Goal: Task Accomplishment & Management: Manage account settings

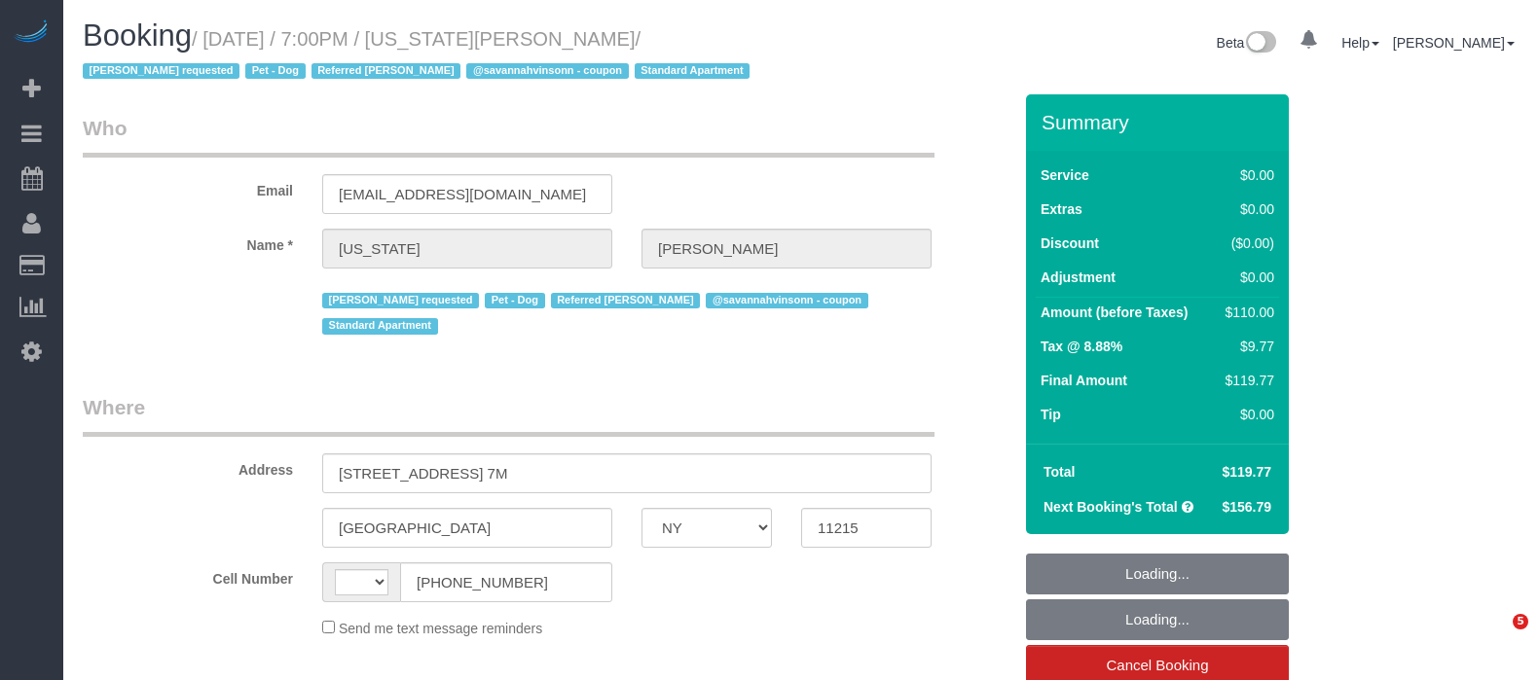
select select "NY"
select select "string:[GEOGRAPHIC_DATA]"
select select "object:670"
select select "string:stripe-pm_1R8R544VGloSiKo771RbQQGf"
select select "1"
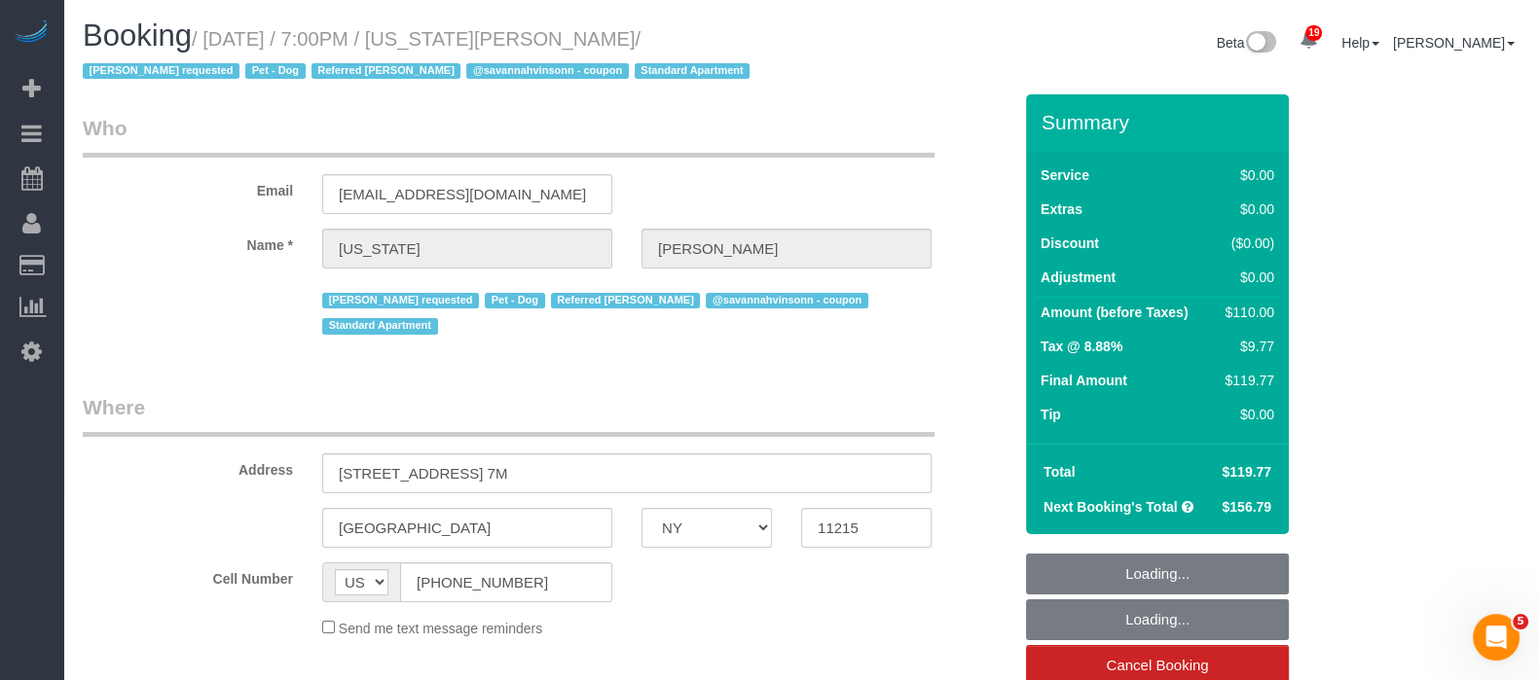
select select "spot1"
select select "number:62"
select select "number:77"
select select "number:13"
select select "number:5"
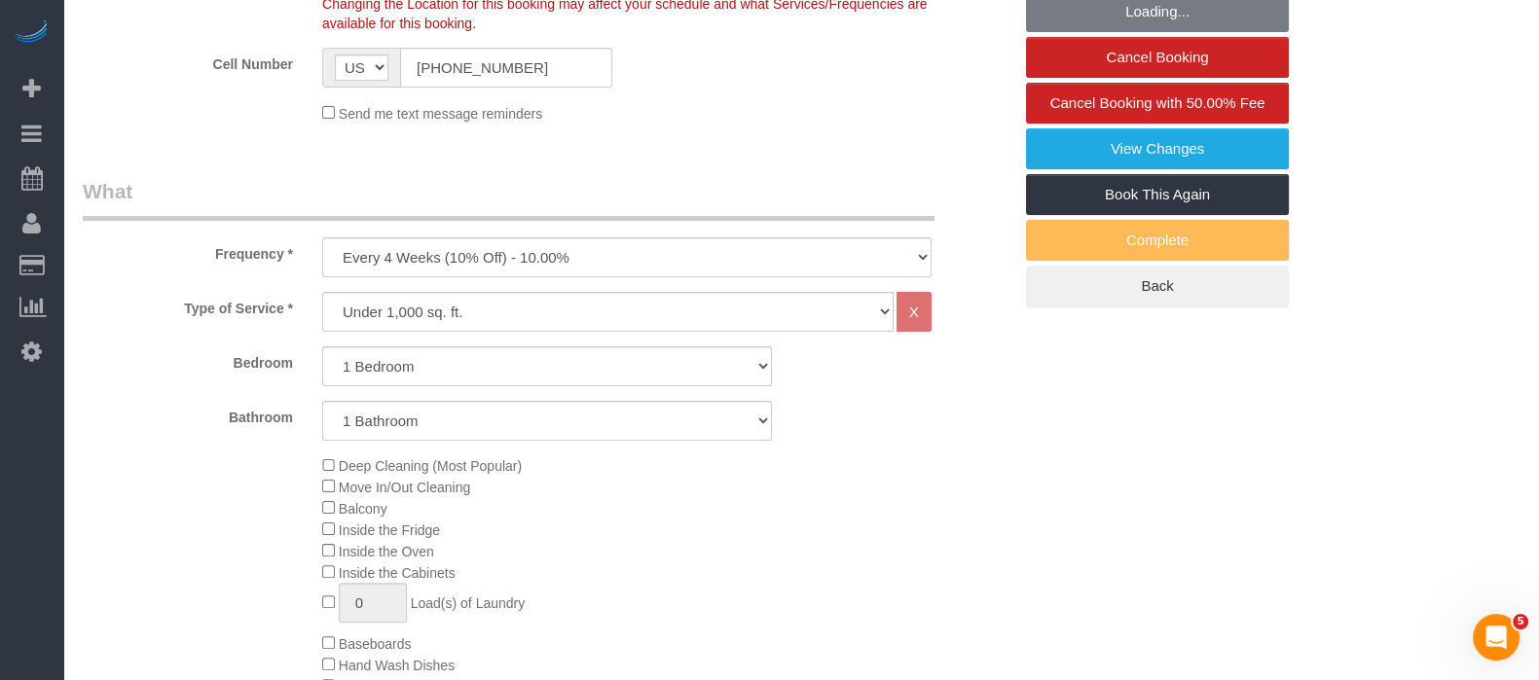
select select "object:1464"
select select "spot50"
select select "1"
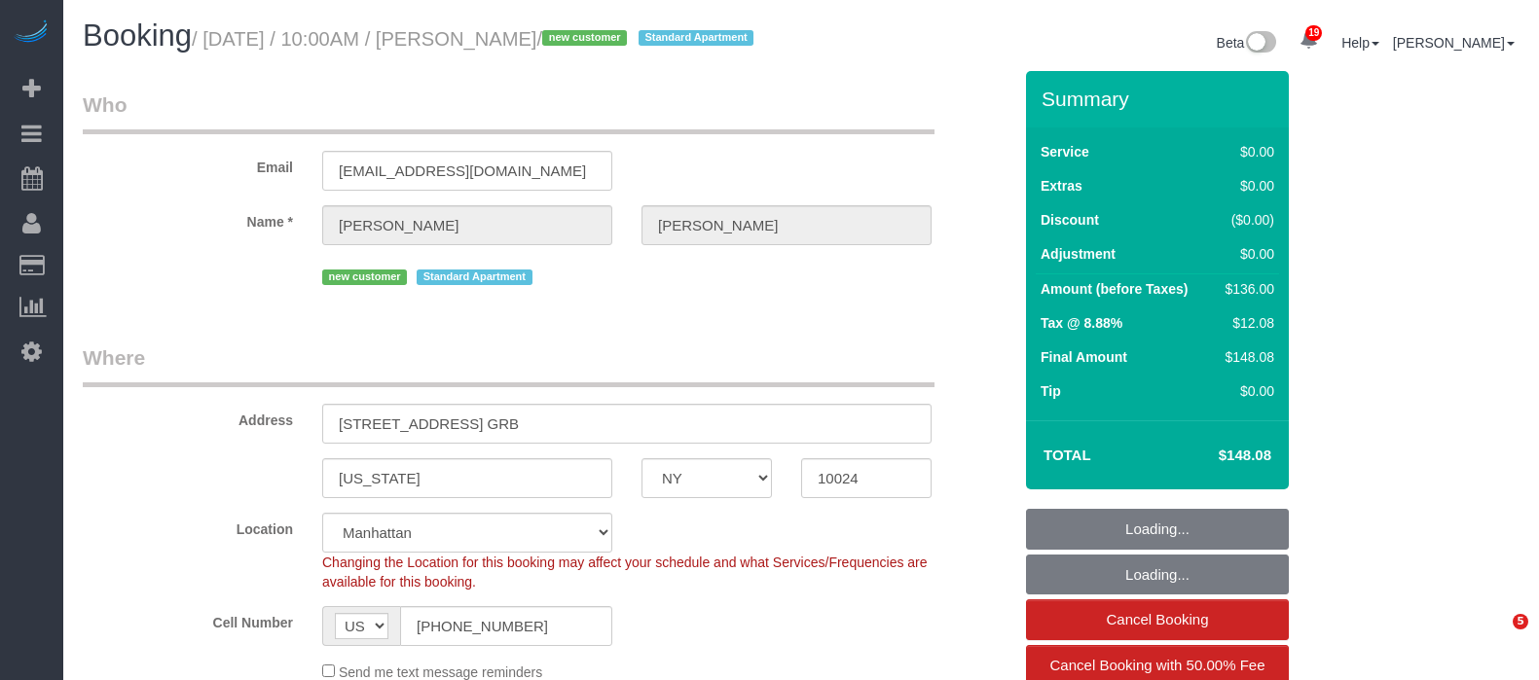
select select "NY"
select select "1"
select select "spot49"
select select "number:58"
select select "number:76"
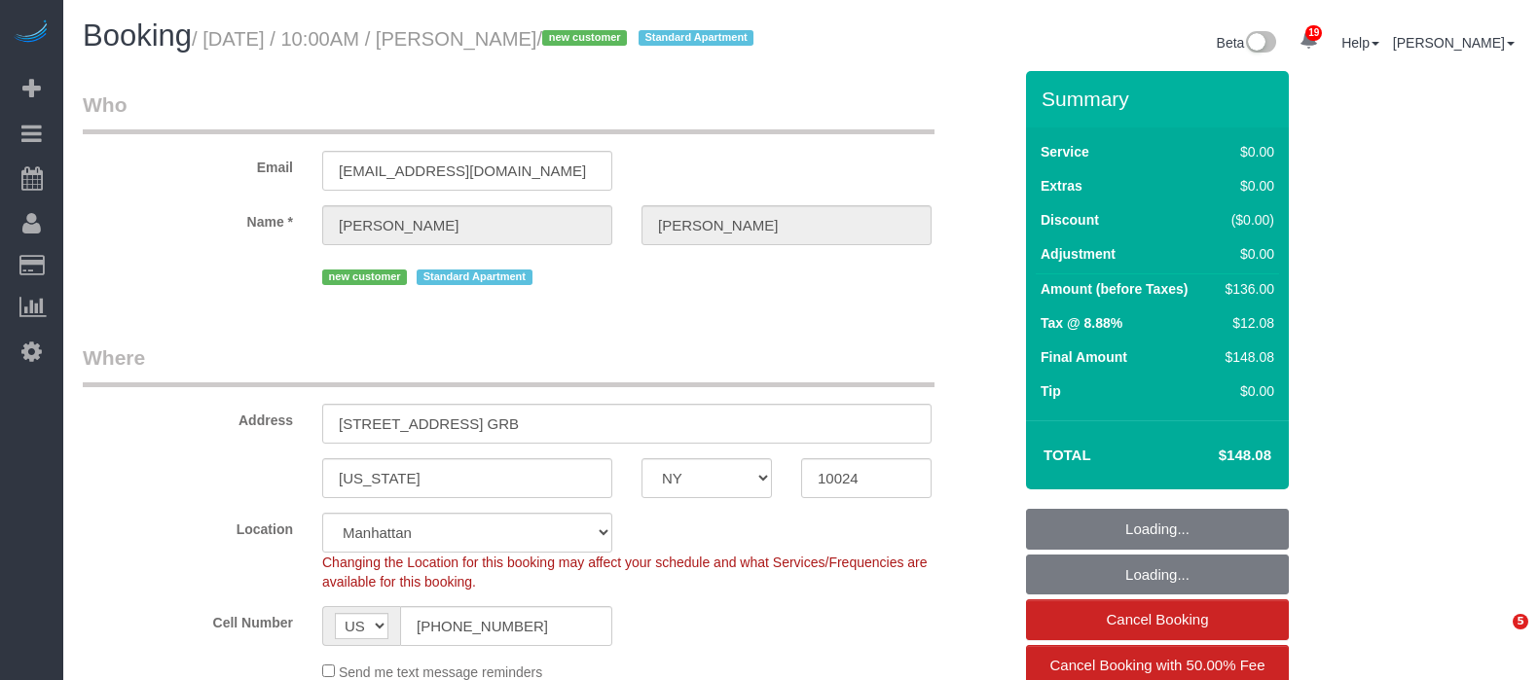
select select "number:15"
select select "number:6"
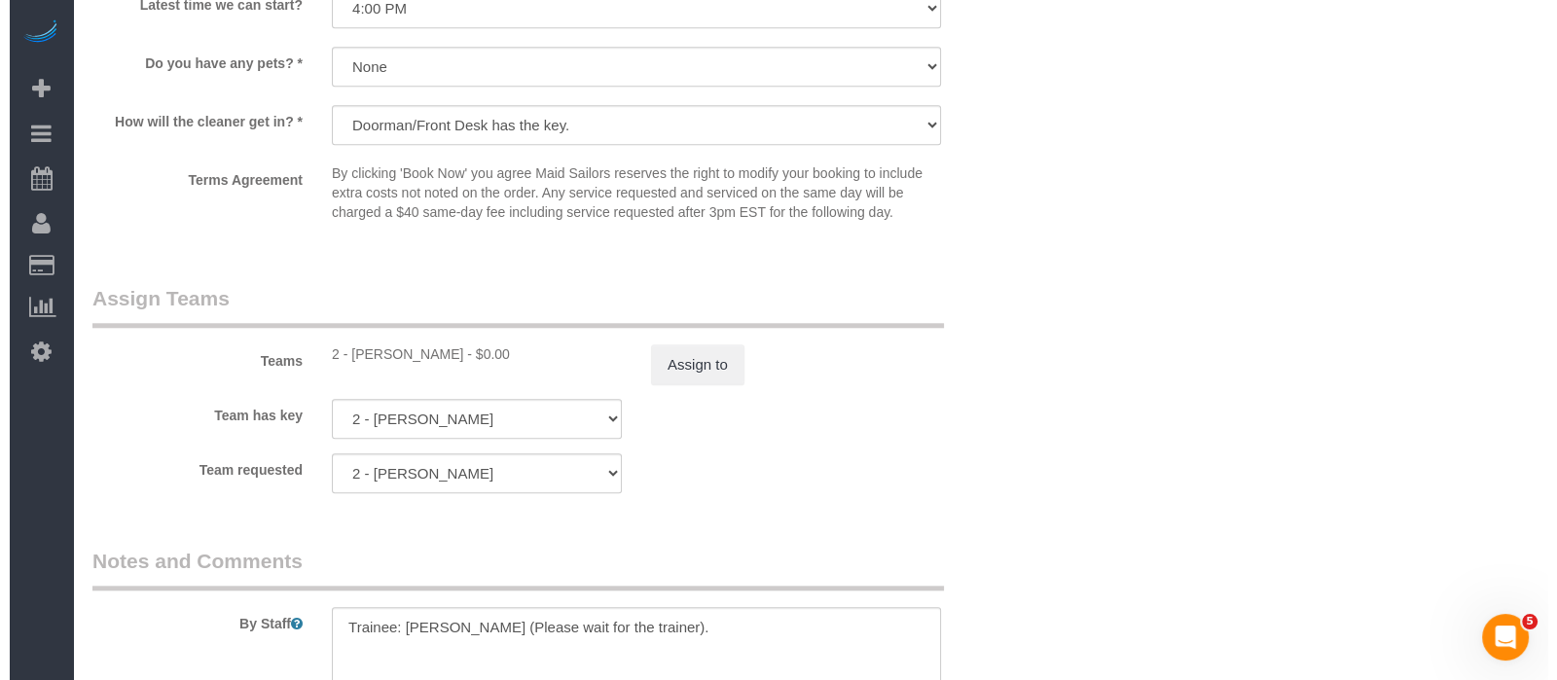
scroll to position [2433, 0]
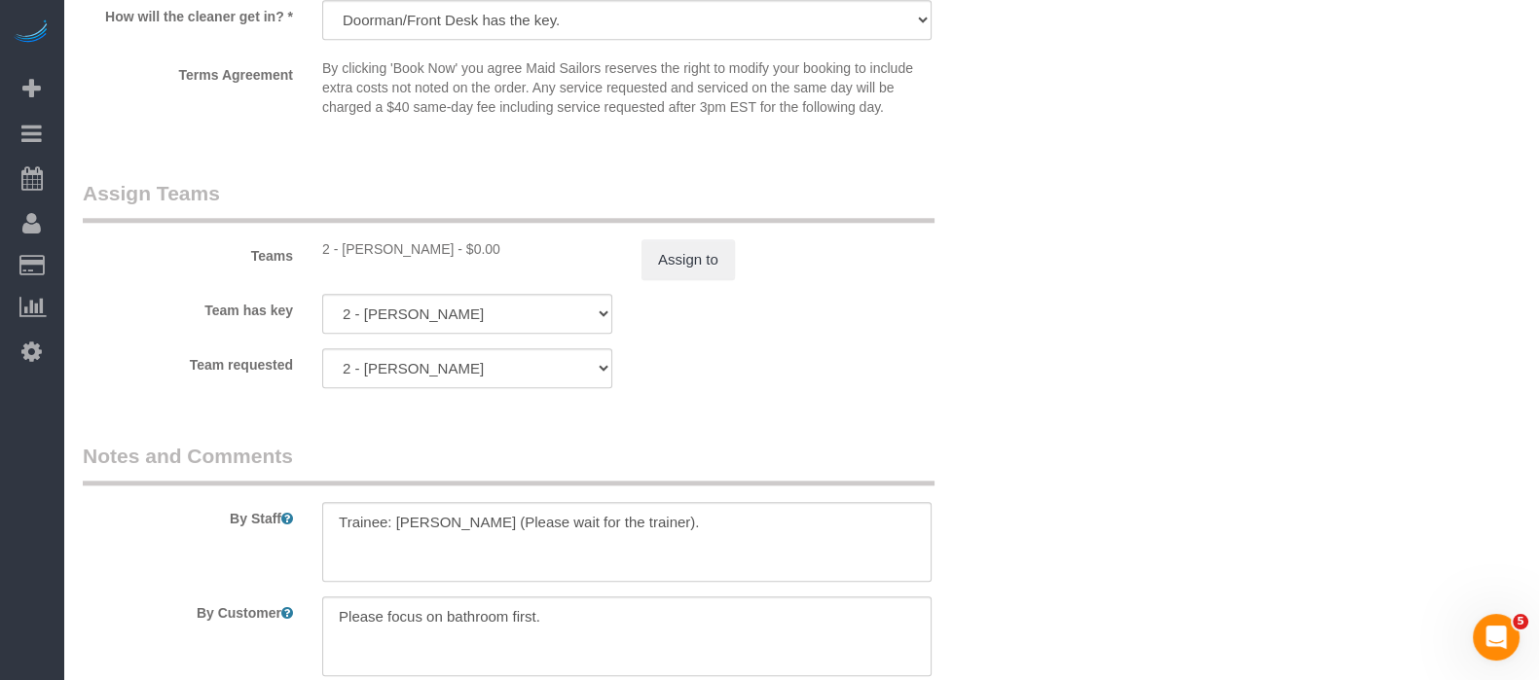
click at [691, 223] on legend "Assign Teams" at bounding box center [509, 201] width 852 height 44
click at [686, 280] on button "Assign to" at bounding box center [687, 259] width 93 height 41
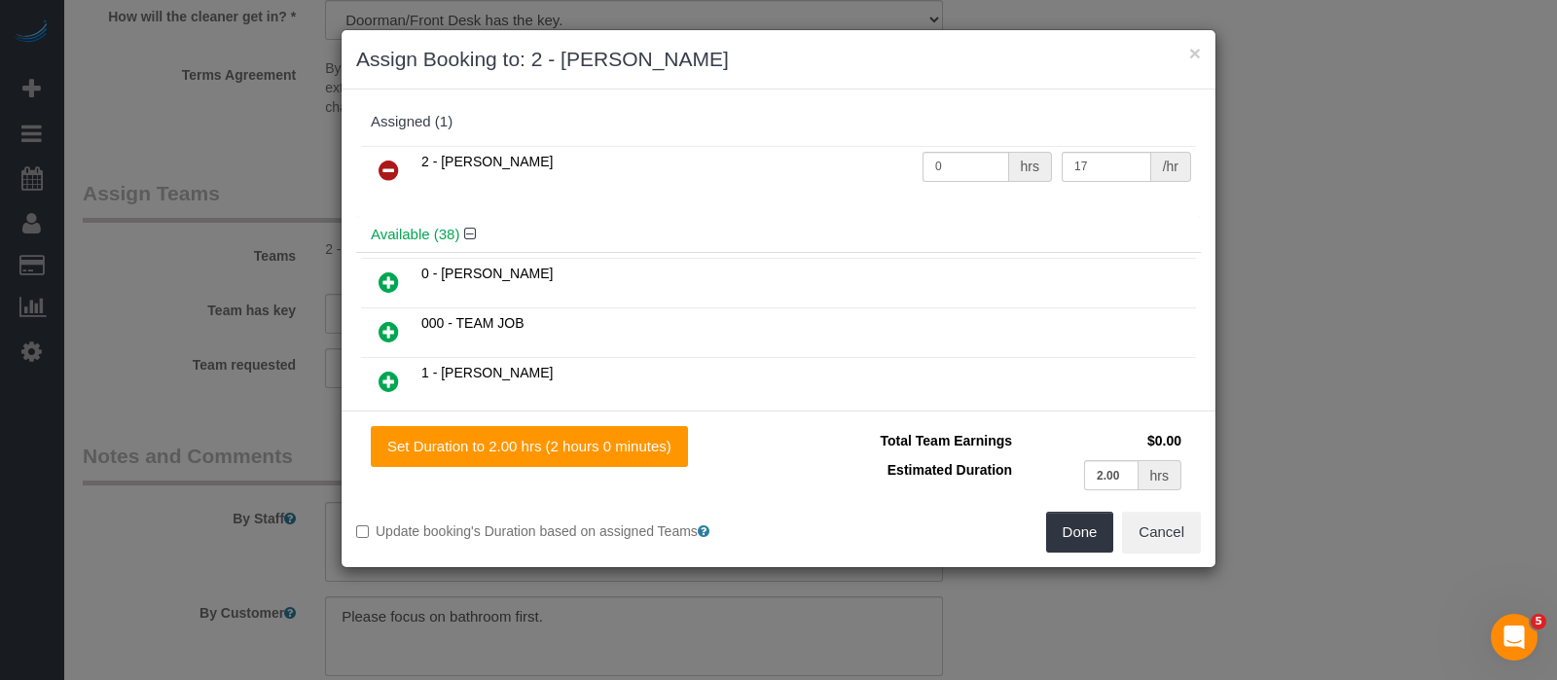
click at [386, 161] on icon at bounding box center [389, 170] width 20 height 23
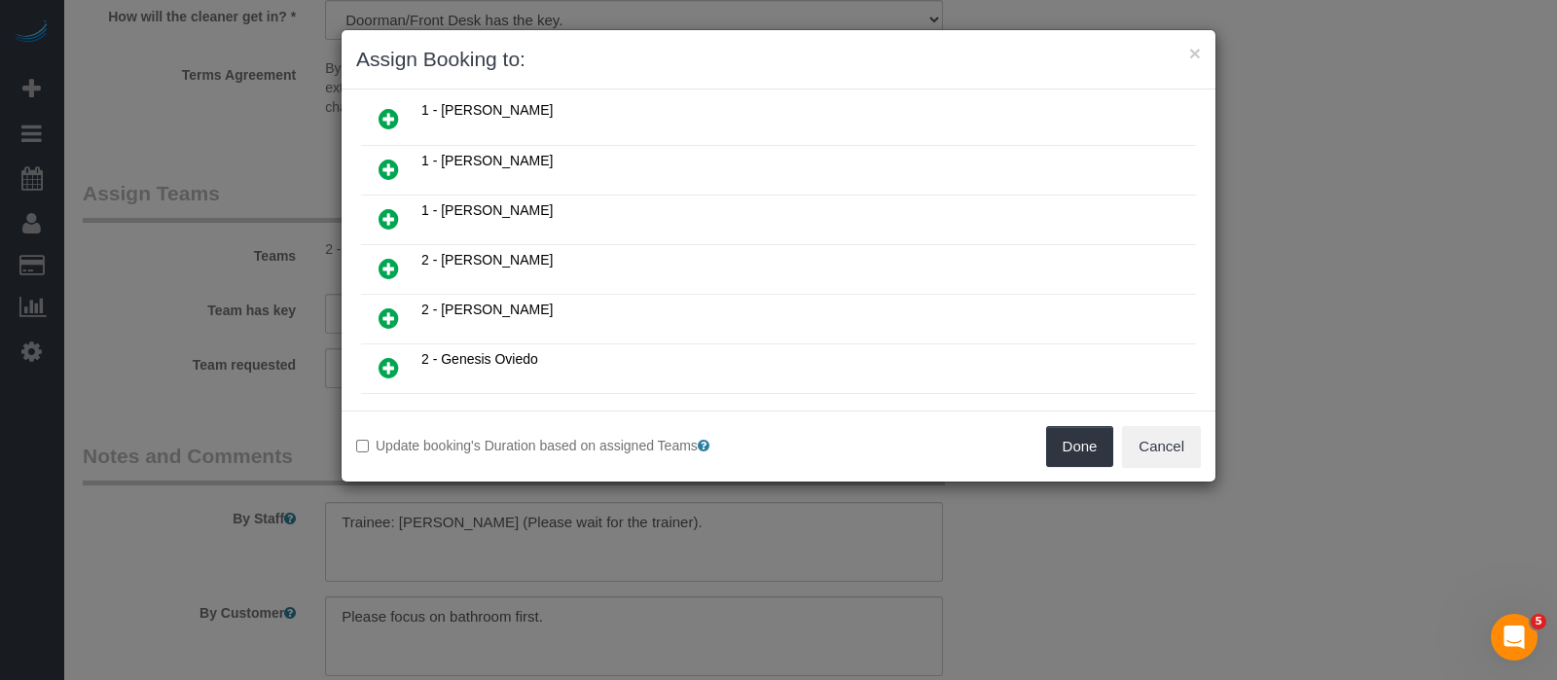
scroll to position [1095, 0]
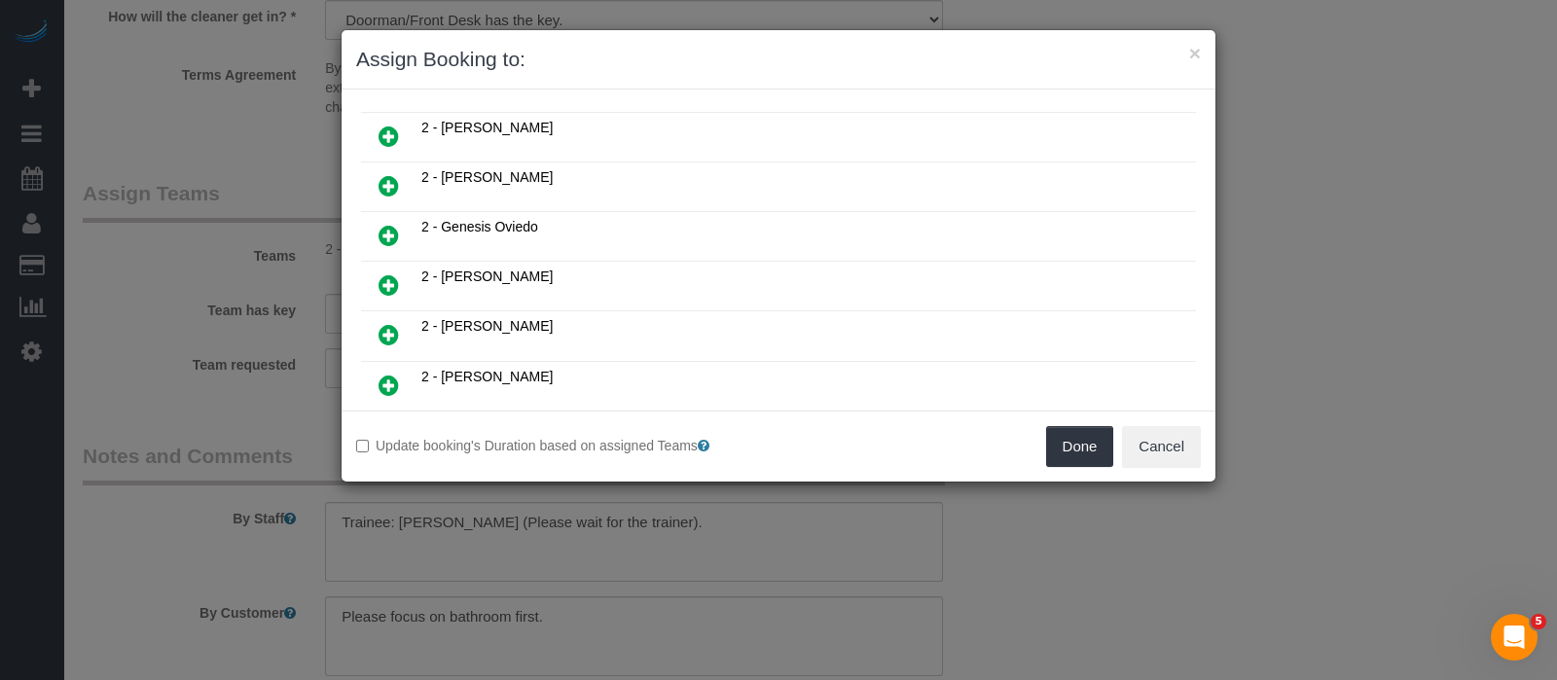
click at [386, 323] on icon at bounding box center [389, 334] width 20 height 23
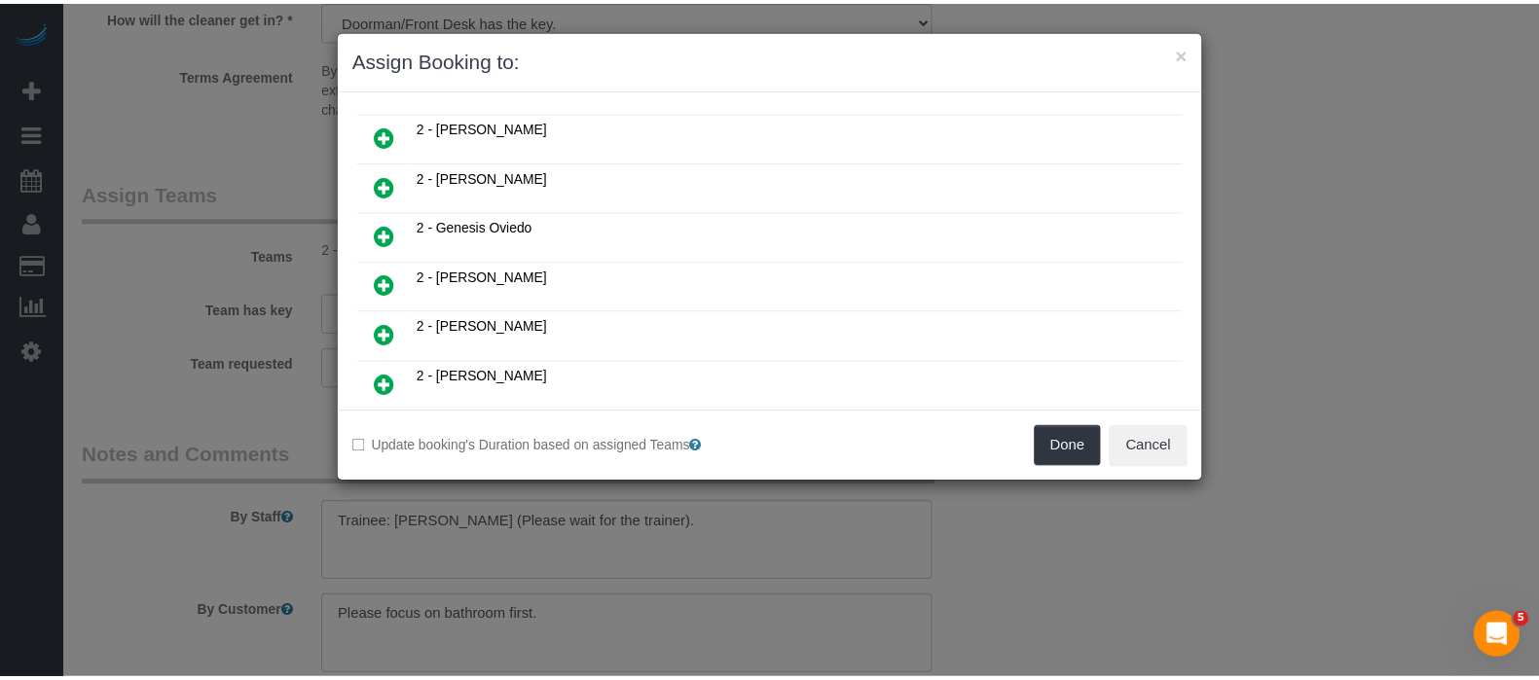
scroll to position [1139, 0]
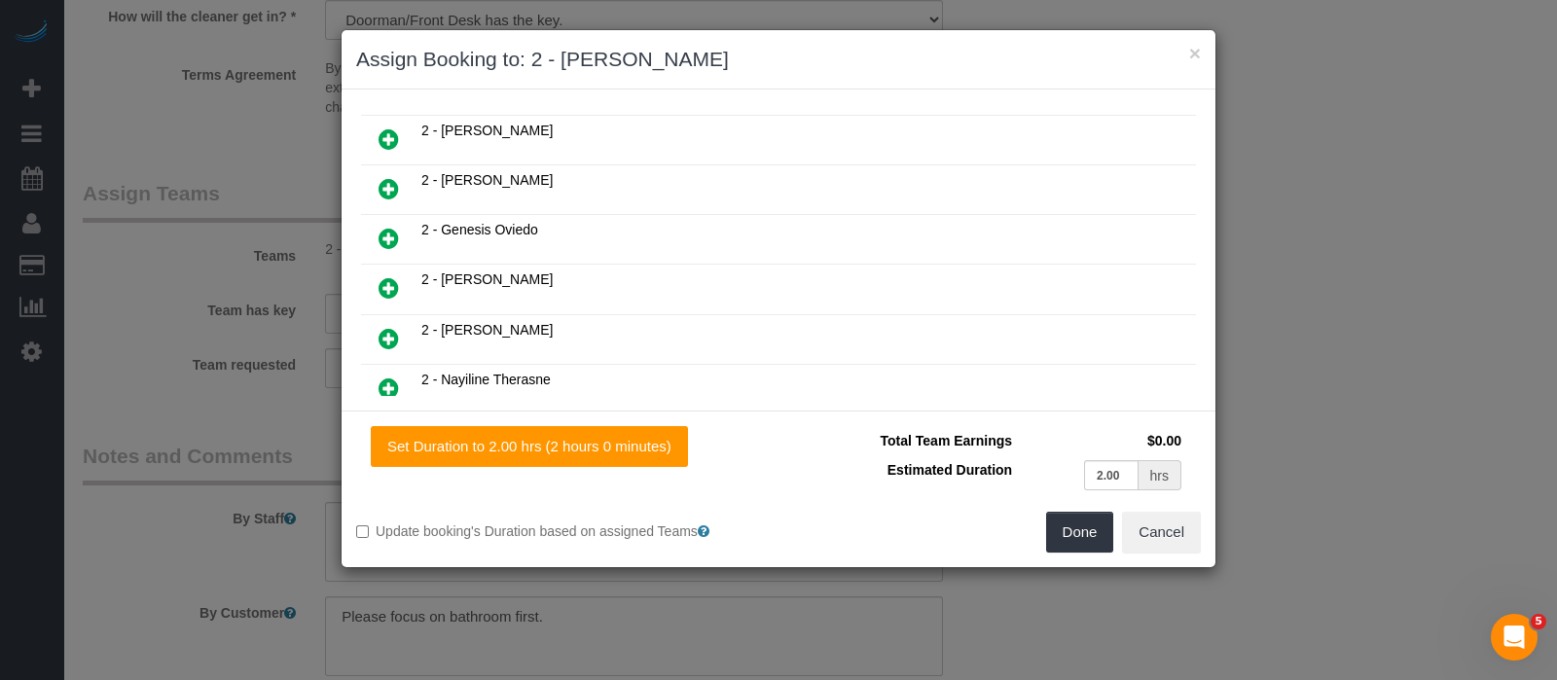
click at [1019, 613] on div "× Assign Booking to: 2 - Maria Puetate Assigned (1) 2 - Maria Puetate 0 hrs 17 …" at bounding box center [778, 340] width 1557 height 680
click at [1068, 527] on button "Done" at bounding box center [1080, 532] width 68 height 41
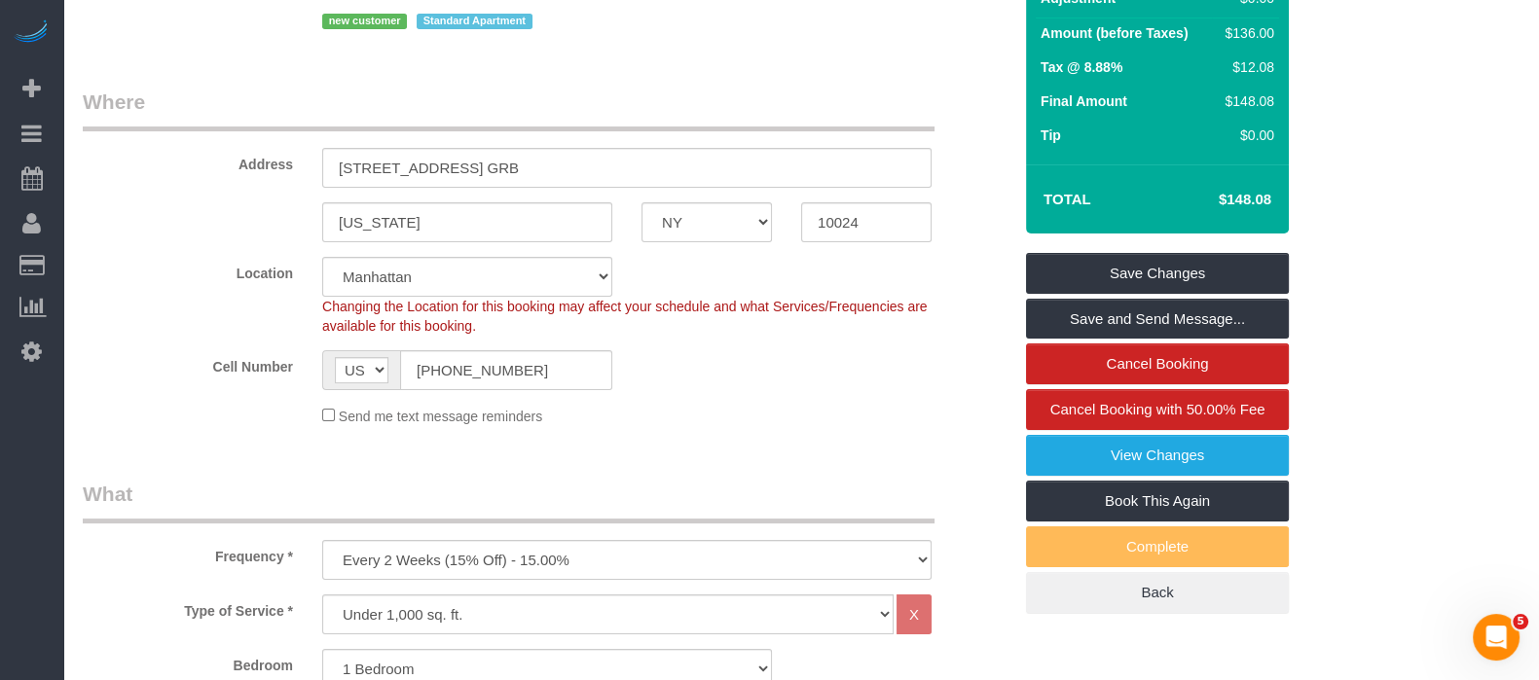
scroll to position [121, 0]
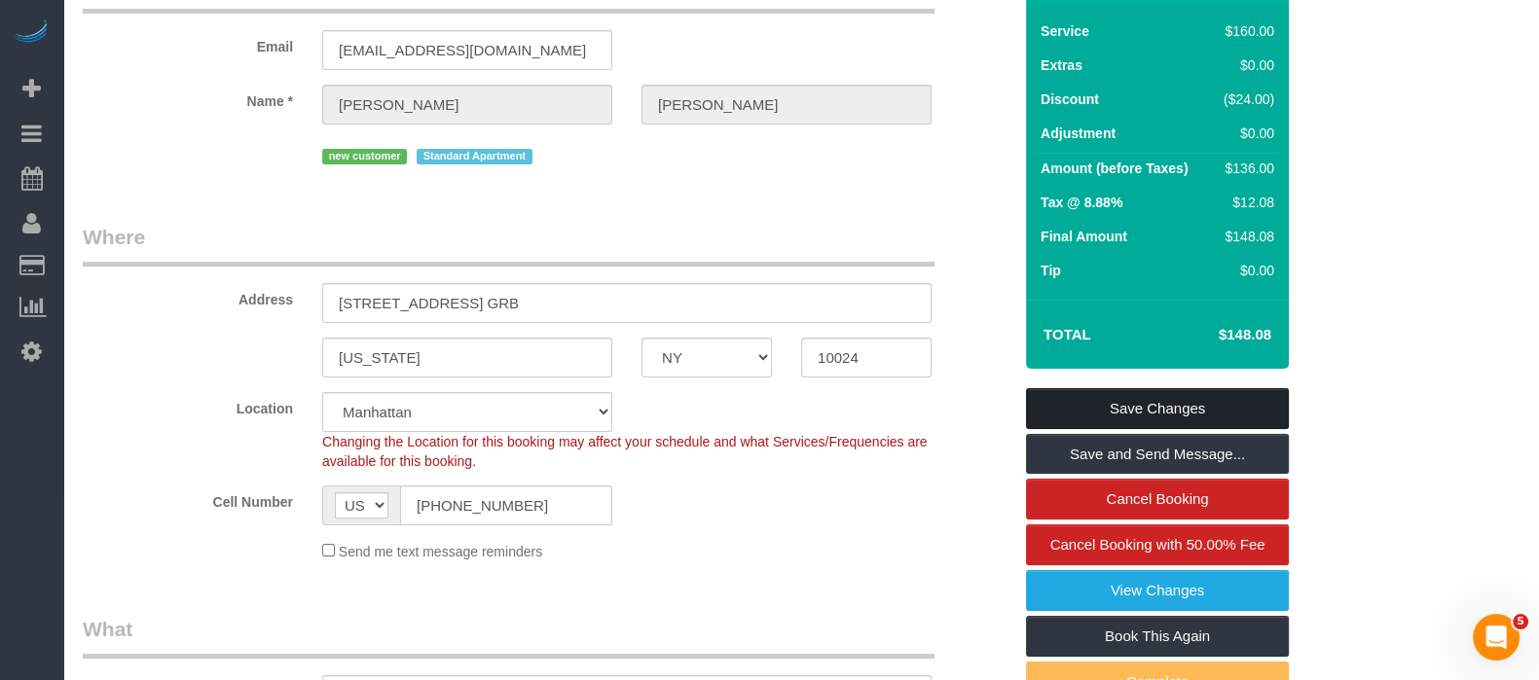
click at [1224, 427] on link "Save Changes" at bounding box center [1157, 408] width 263 height 41
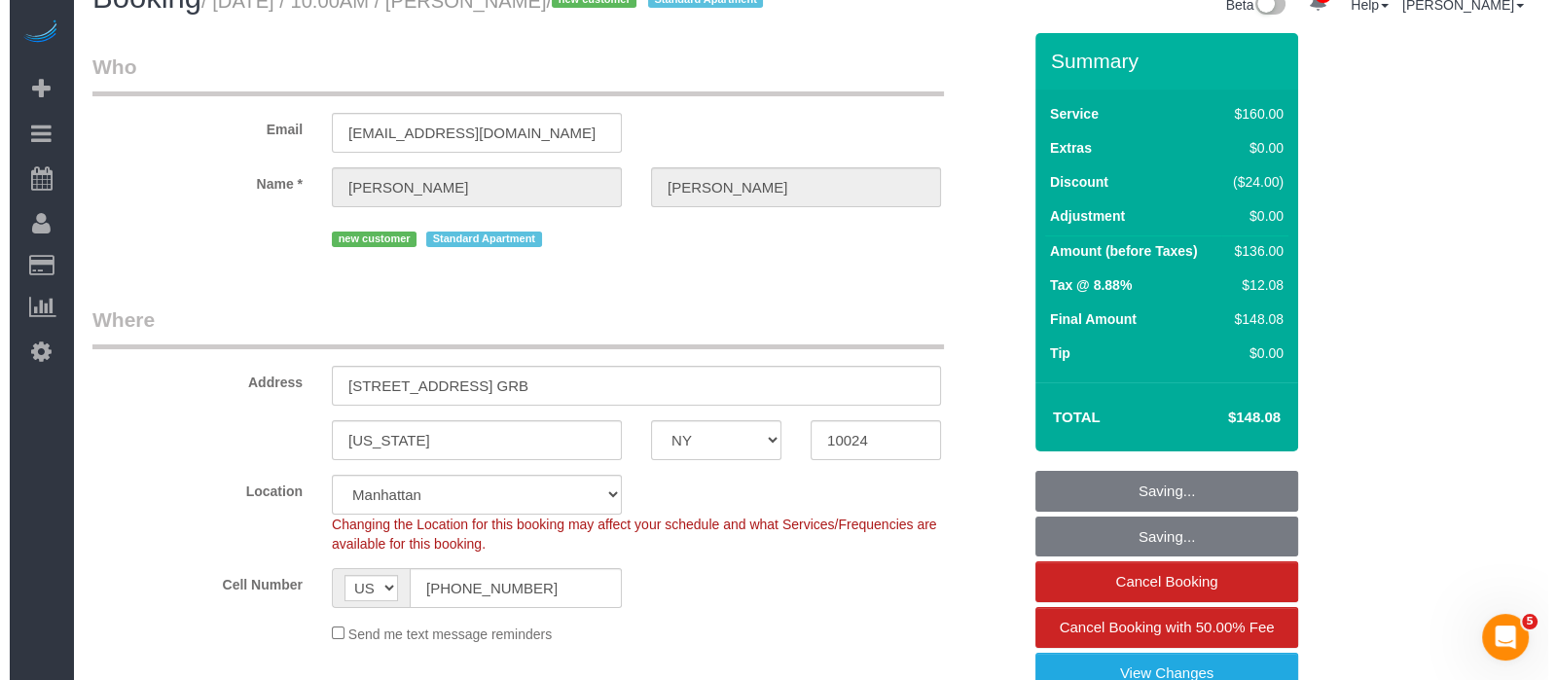
scroll to position [0, 0]
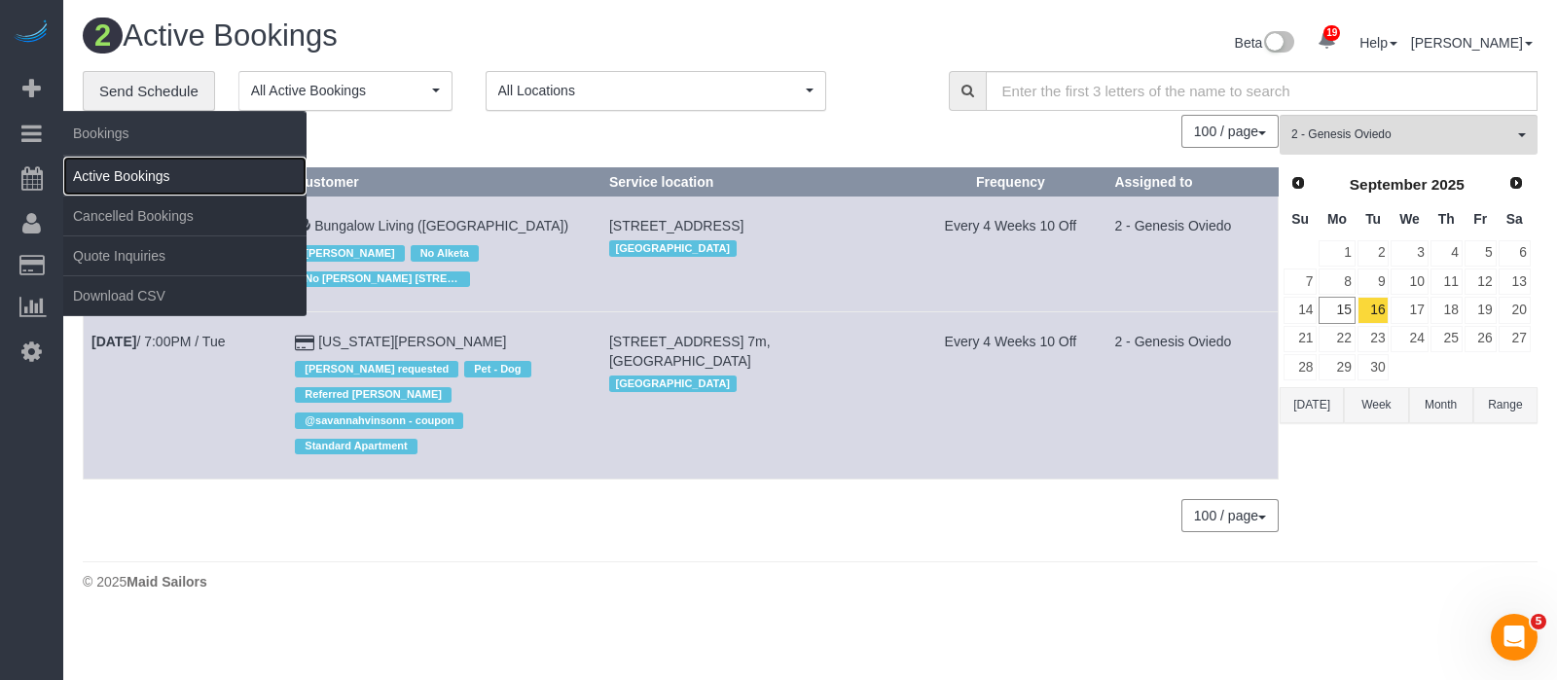
click at [151, 173] on link "Active Bookings" at bounding box center [184, 176] width 243 height 39
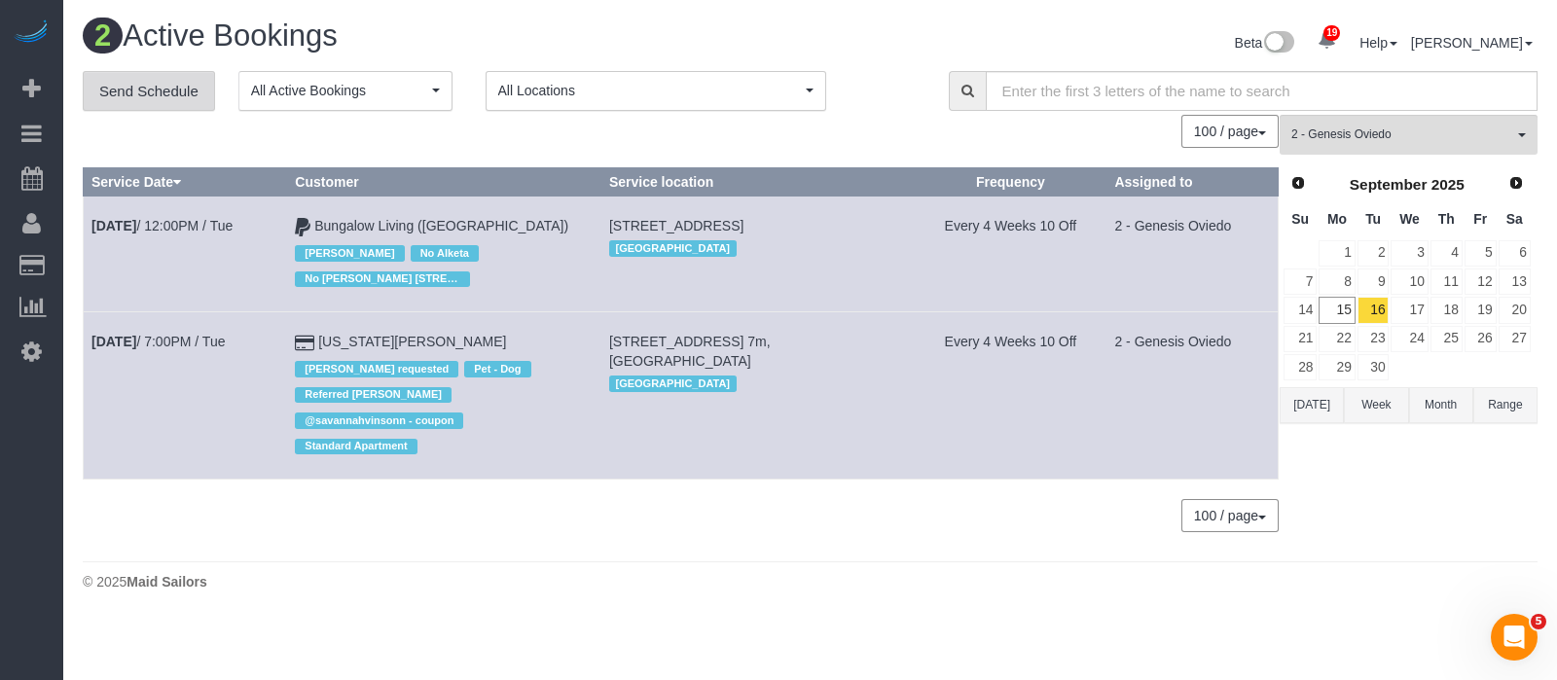
click at [110, 83] on link "Send Schedule" at bounding box center [149, 91] width 132 height 41
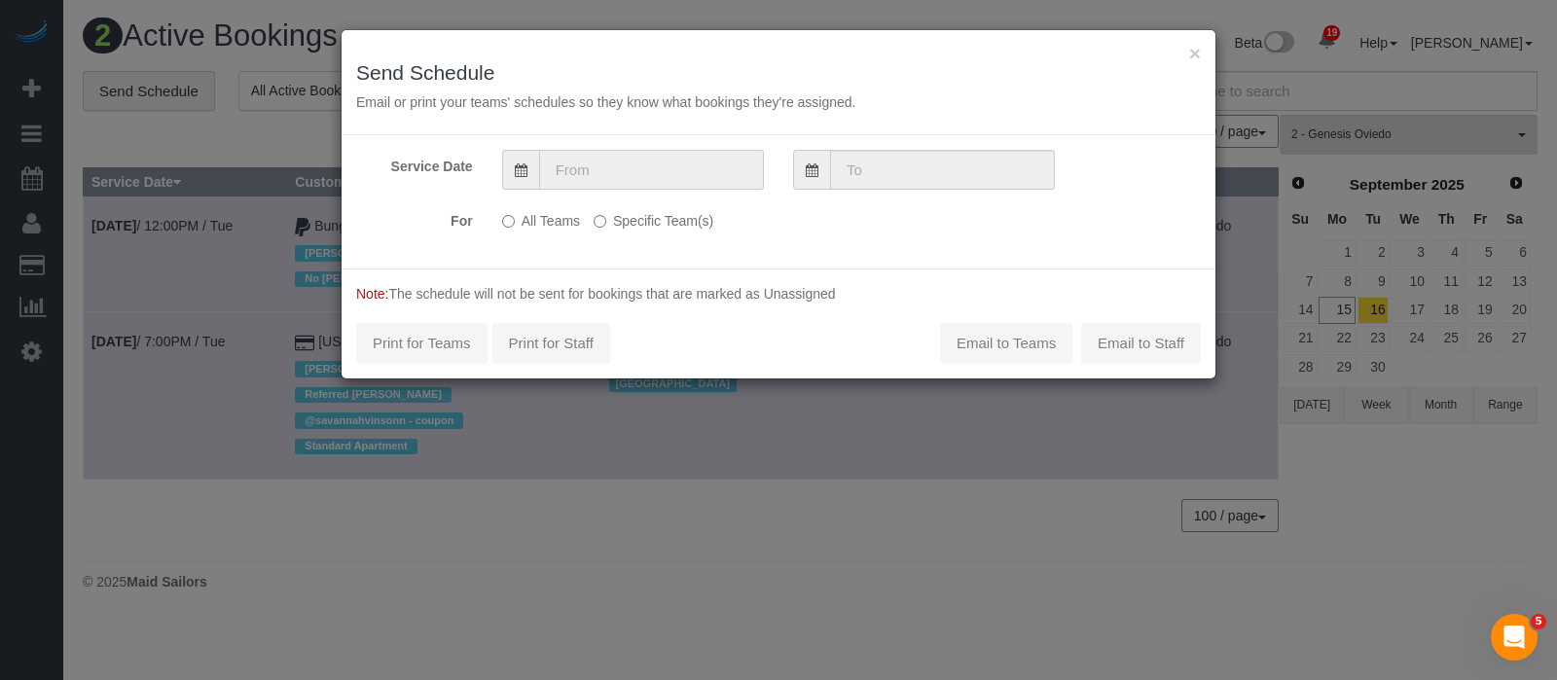
click at [650, 163] on input "text" at bounding box center [651, 170] width 225 height 40
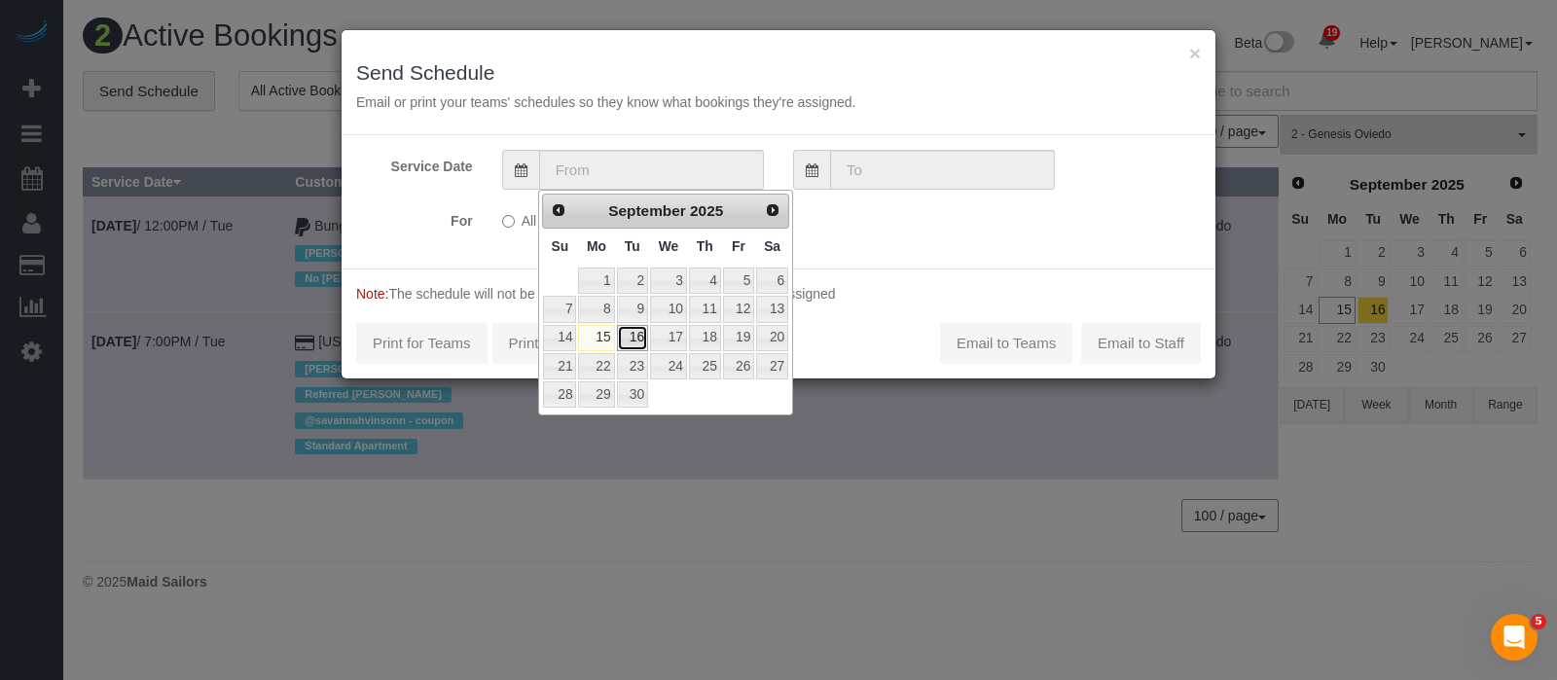
click at [639, 333] on link "16" at bounding box center [632, 338] width 31 height 26
type input "[DATE]"
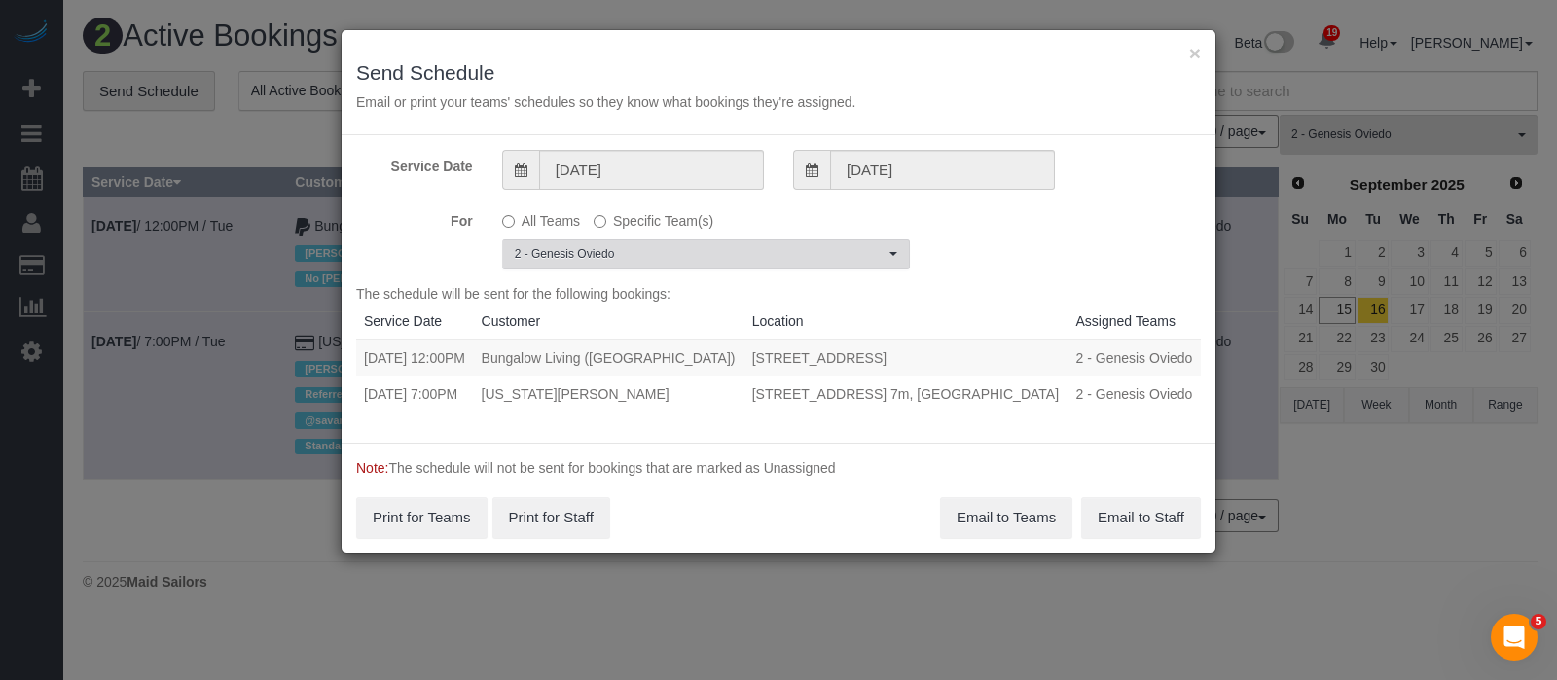
click at [878, 257] on span "2 - Genesis Oviedo" at bounding box center [700, 254] width 370 height 17
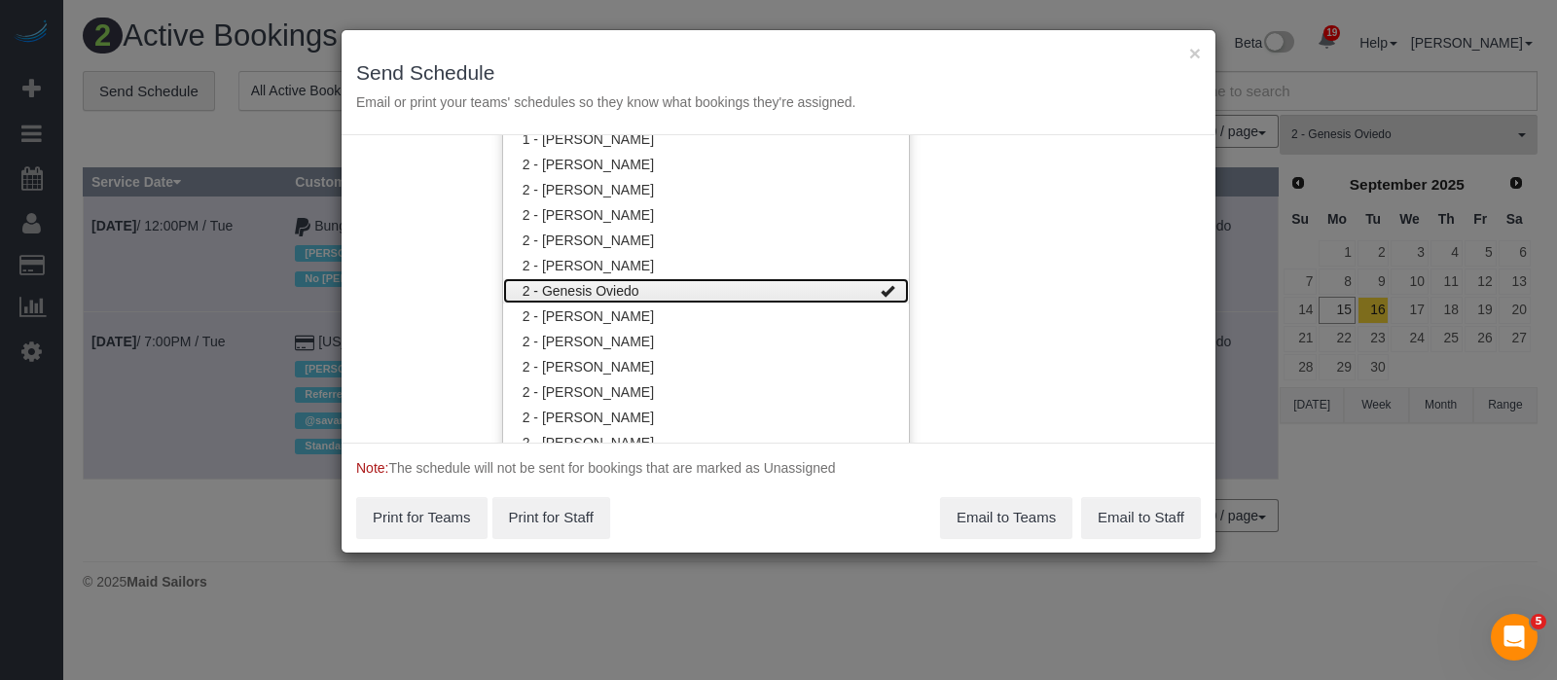
click at [805, 283] on link "2 - Genesis Oviedo" at bounding box center [706, 290] width 406 height 25
click at [995, 233] on div "Service Date 09/16/2025 09/16/2025 For All Teams Specific Team(s) Choose Team(s…" at bounding box center [779, 289] width 874 height 308
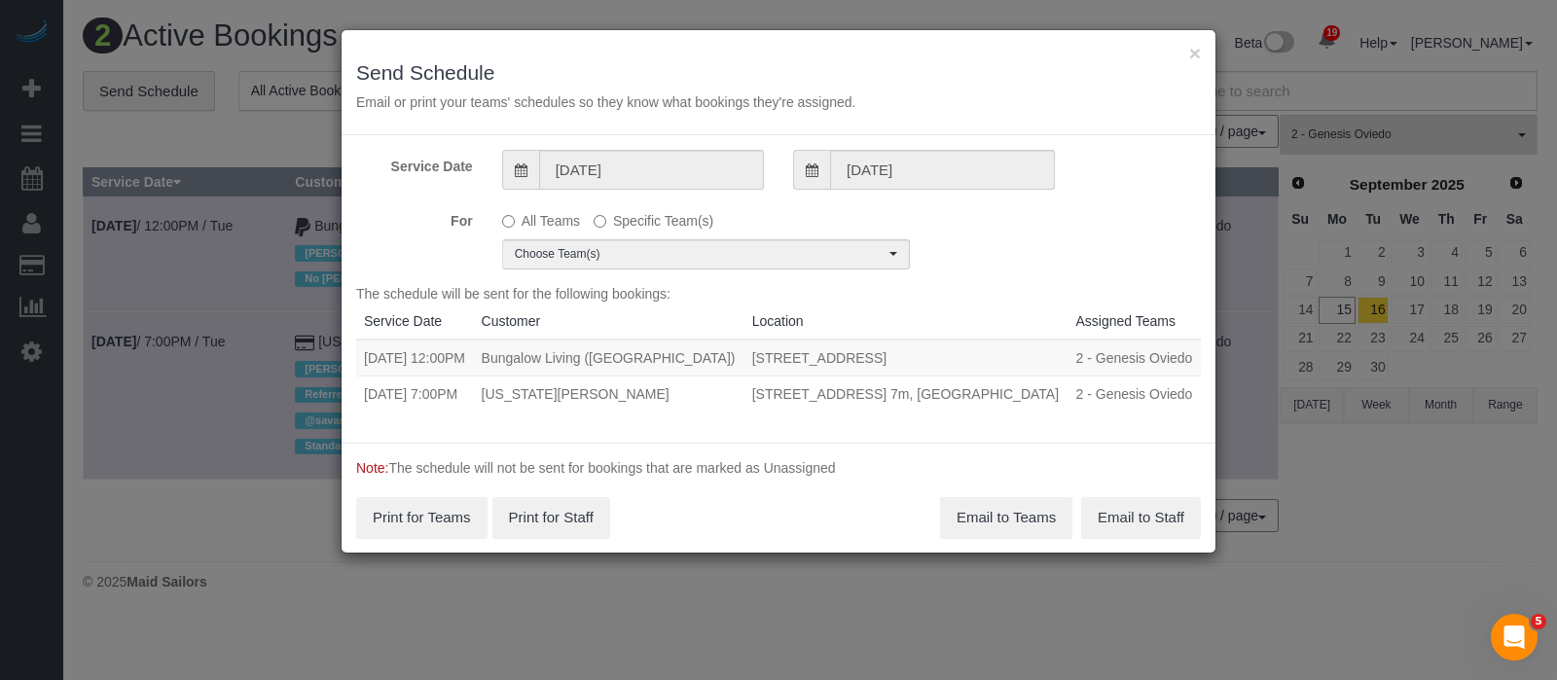
scroll to position [0, 0]
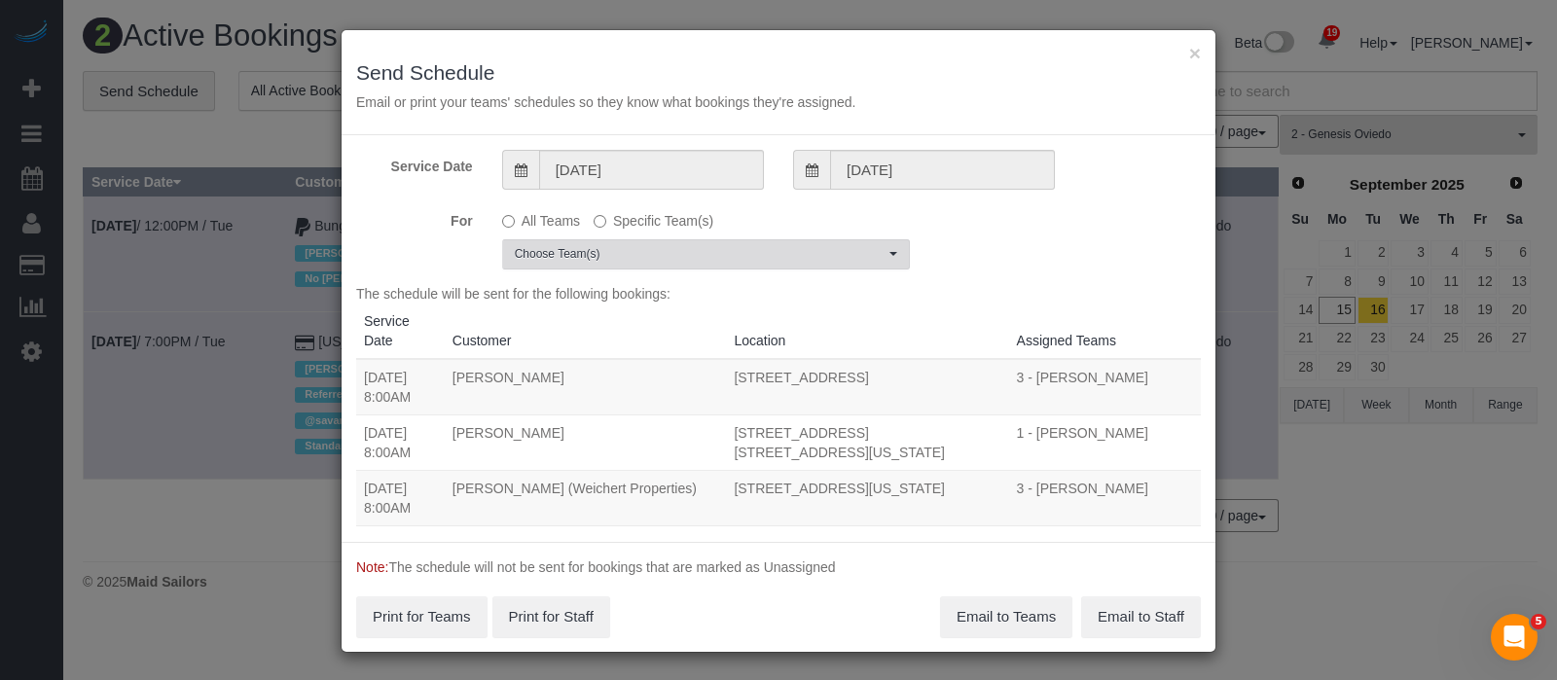
click at [891, 261] on button "Choose Team(s)" at bounding box center [706, 254] width 408 height 30
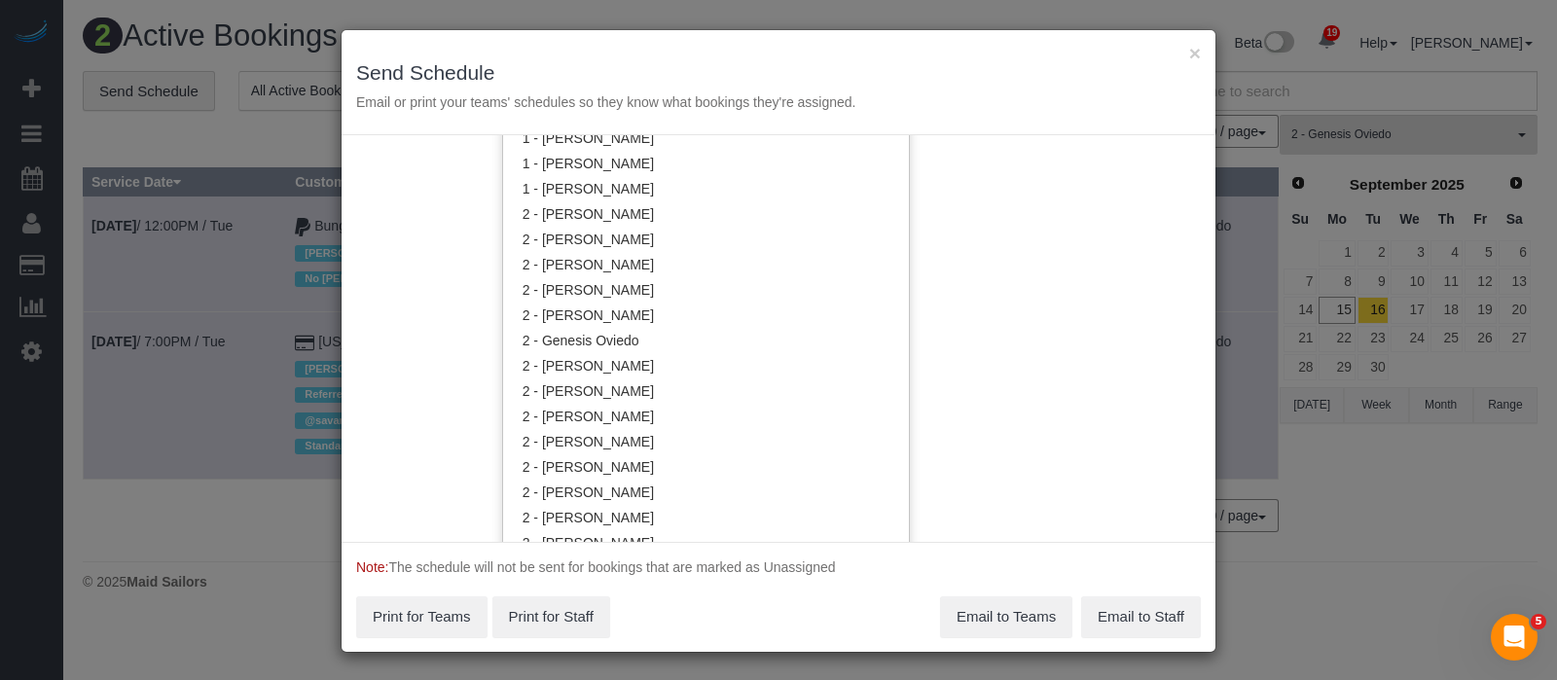
scroll to position [1460, 0]
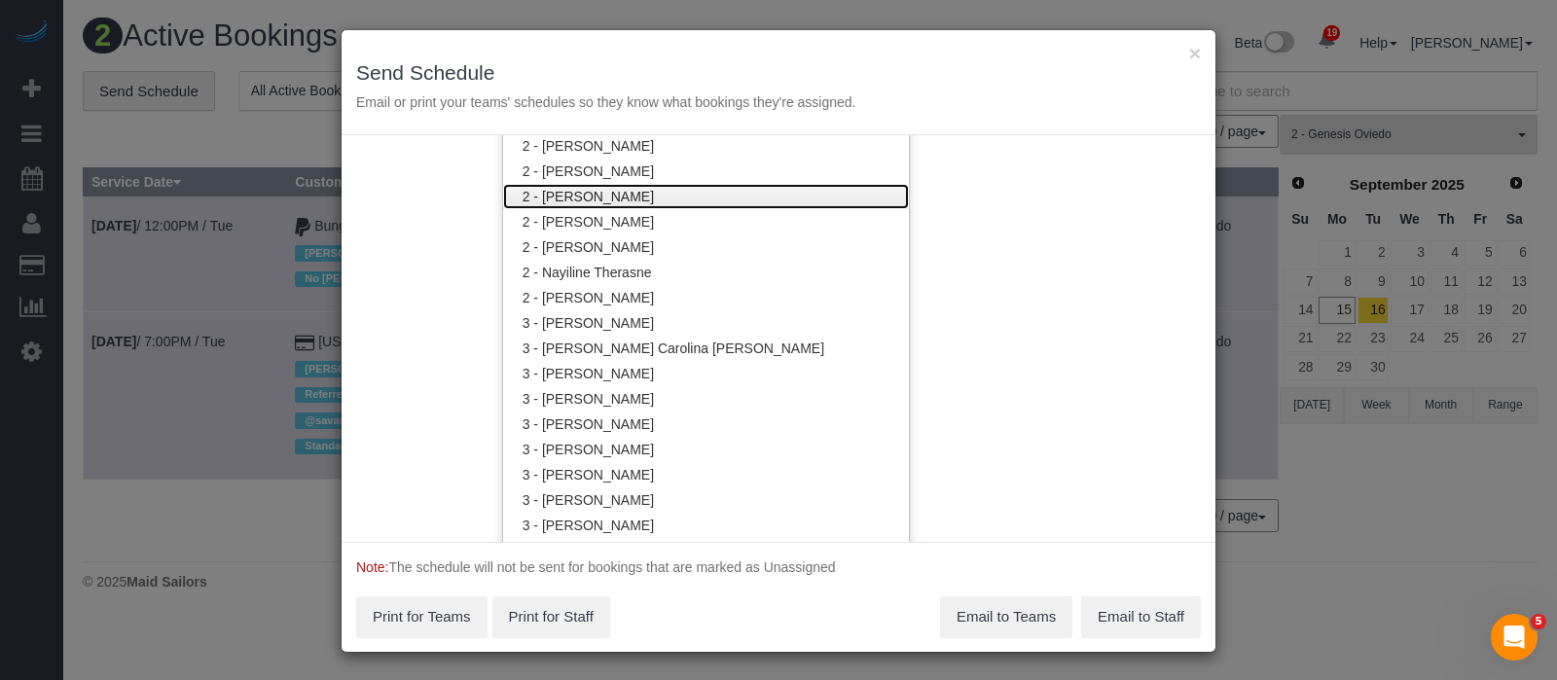
click at [612, 187] on link "2 - [PERSON_NAME]" at bounding box center [706, 196] width 406 height 25
click at [1015, 192] on div "Service Date 09/16/2025 09/16/2025 For All Teams Specific Team(s) 2 - Maria Pue…" at bounding box center [779, 338] width 874 height 407
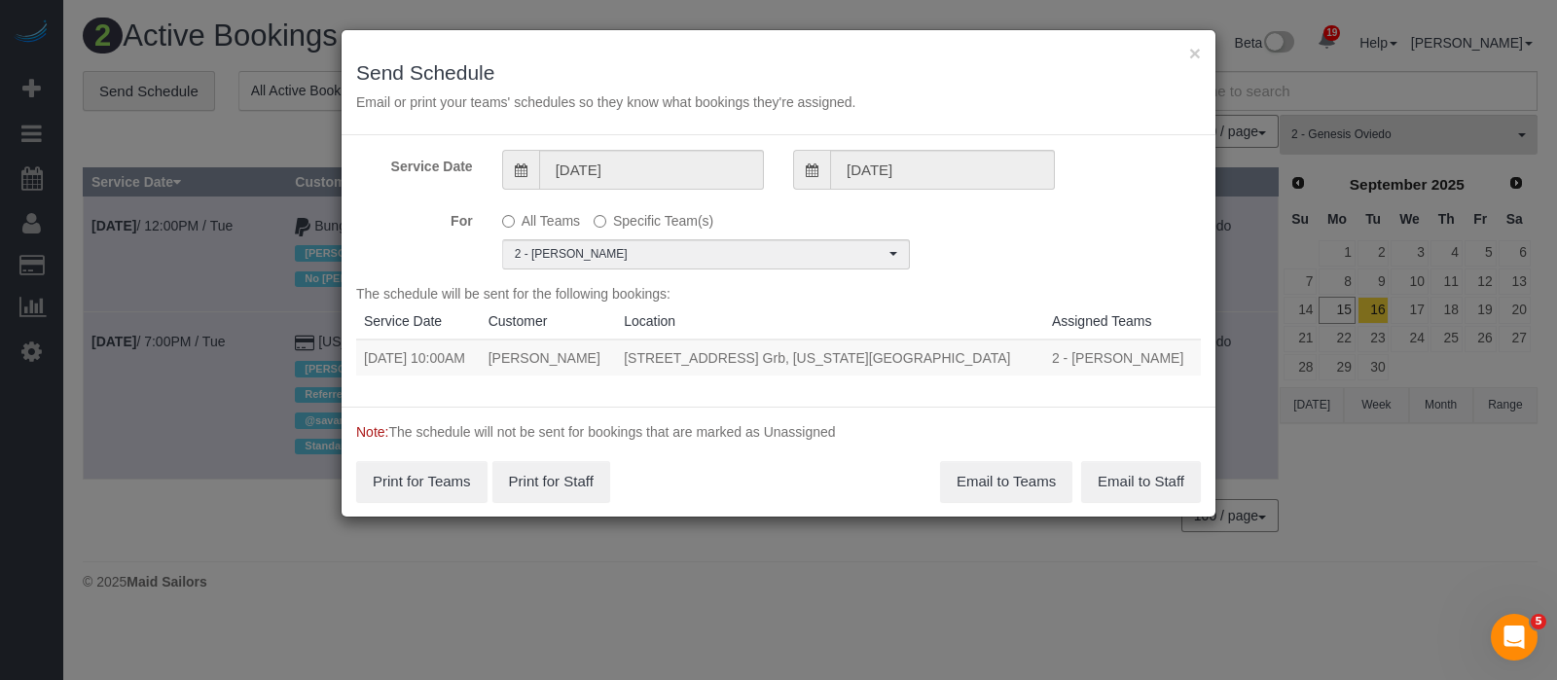
drag, startPoint x: 360, startPoint y: 354, endPoint x: 1006, endPoint y: 344, distance: 646.3
click at [1006, 344] on tr "09/16/2025 10:00AM Griffin Gerchman 230 West 79th Street, Apt. Grb, New York, N…" at bounding box center [778, 358] width 845 height 36
copy tr "09/16/2025 10:00AM Griffin Gerchman 230 West 79th Street, Apt. Grb, New York, N…"
click at [1009, 493] on button "Email to Teams" at bounding box center [1006, 481] width 132 height 41
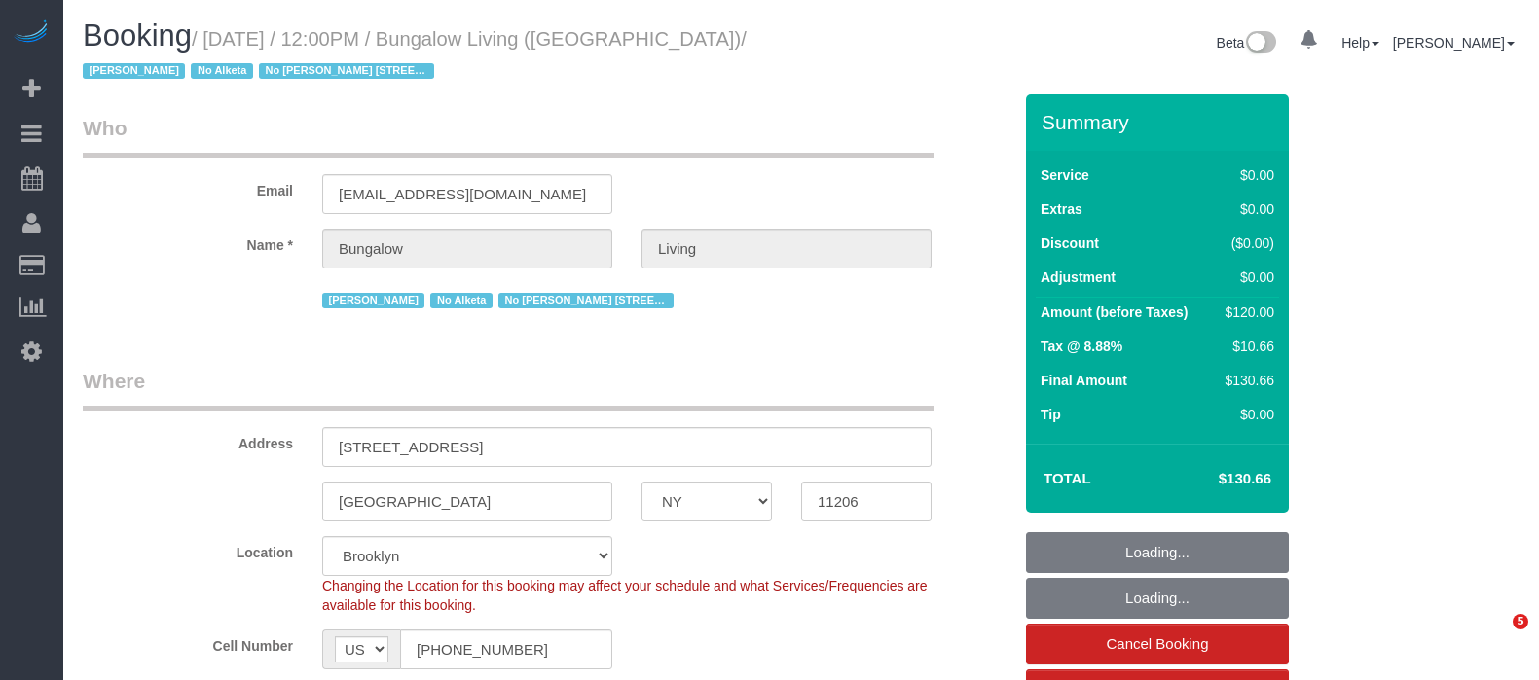
select select "NY"
select select "number:89"
select select "number:90"
select select "number:15"
select select "number:7"
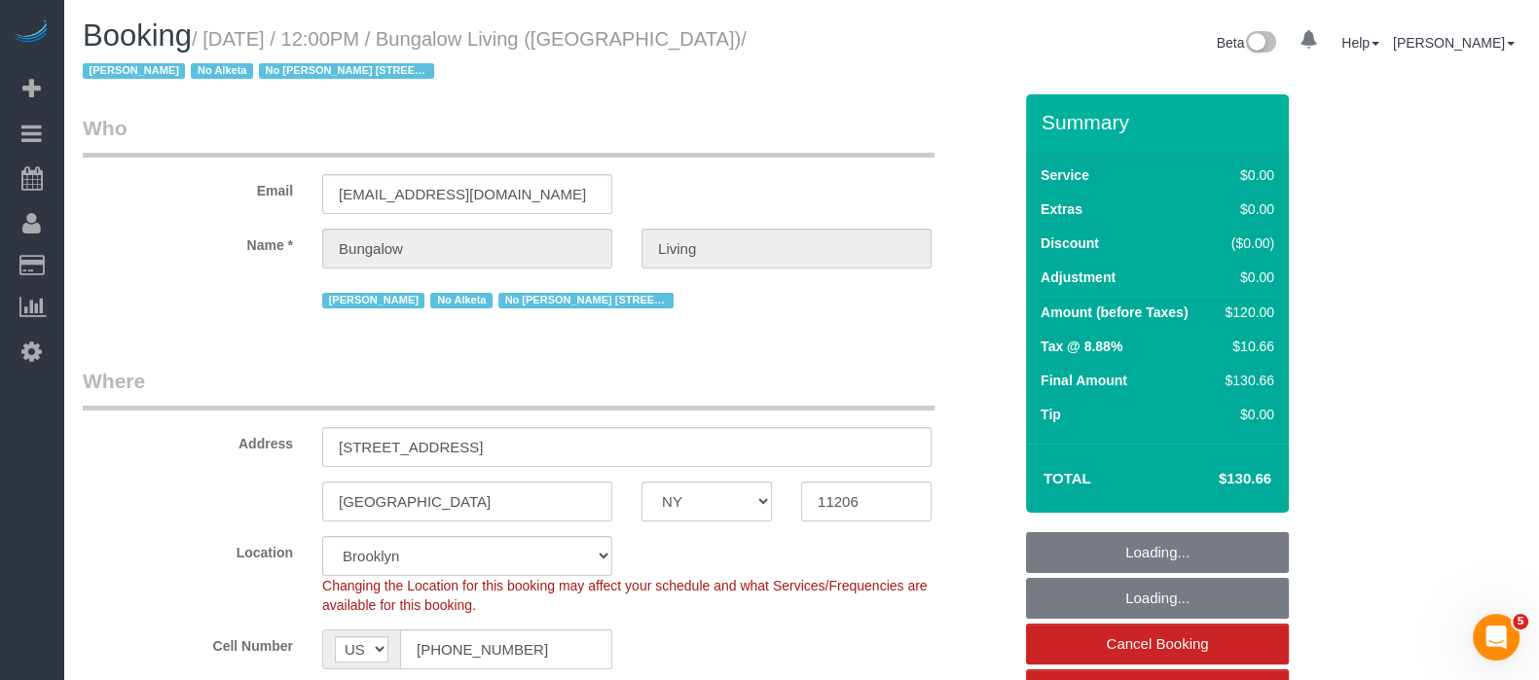
select select "number:21"
select select "object:946"
select select "spot1"
select select "object:1441"
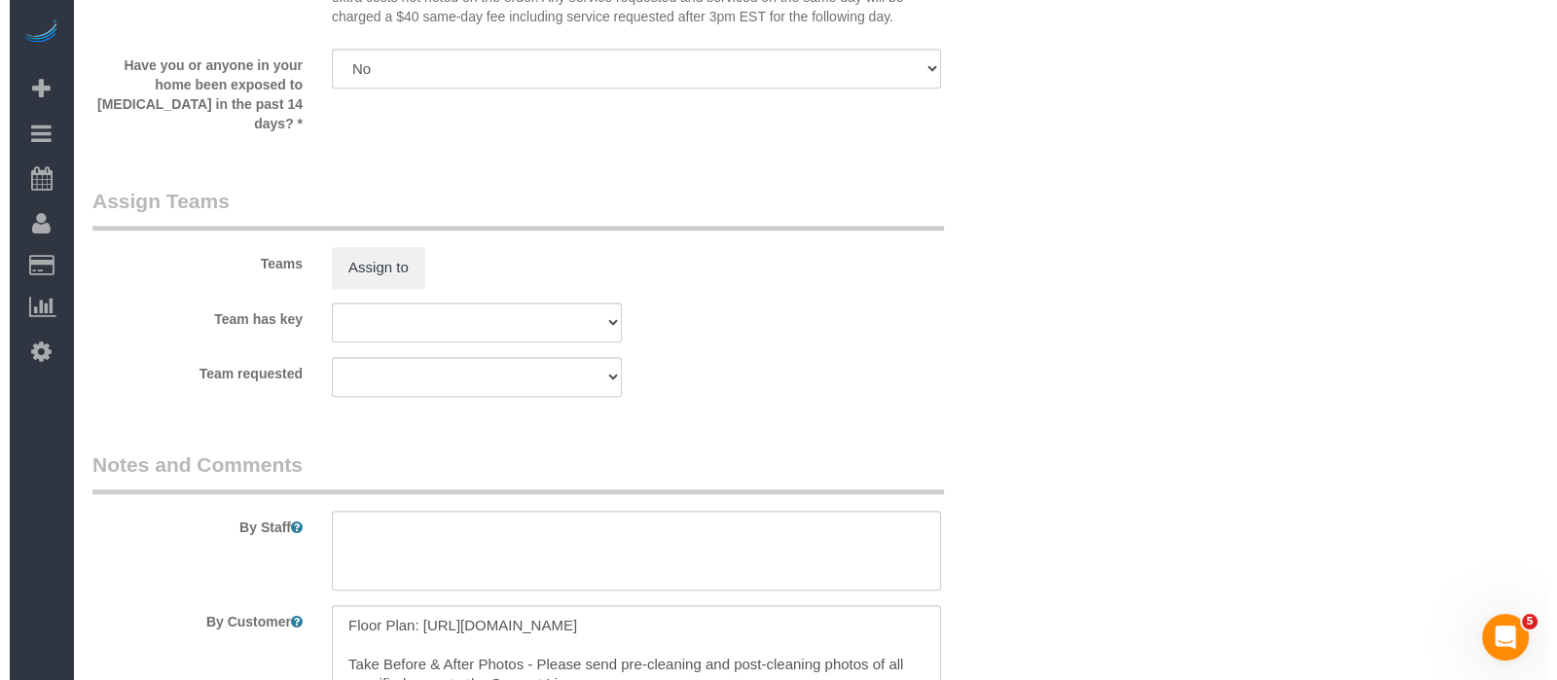
scroll to position [2190, 0]
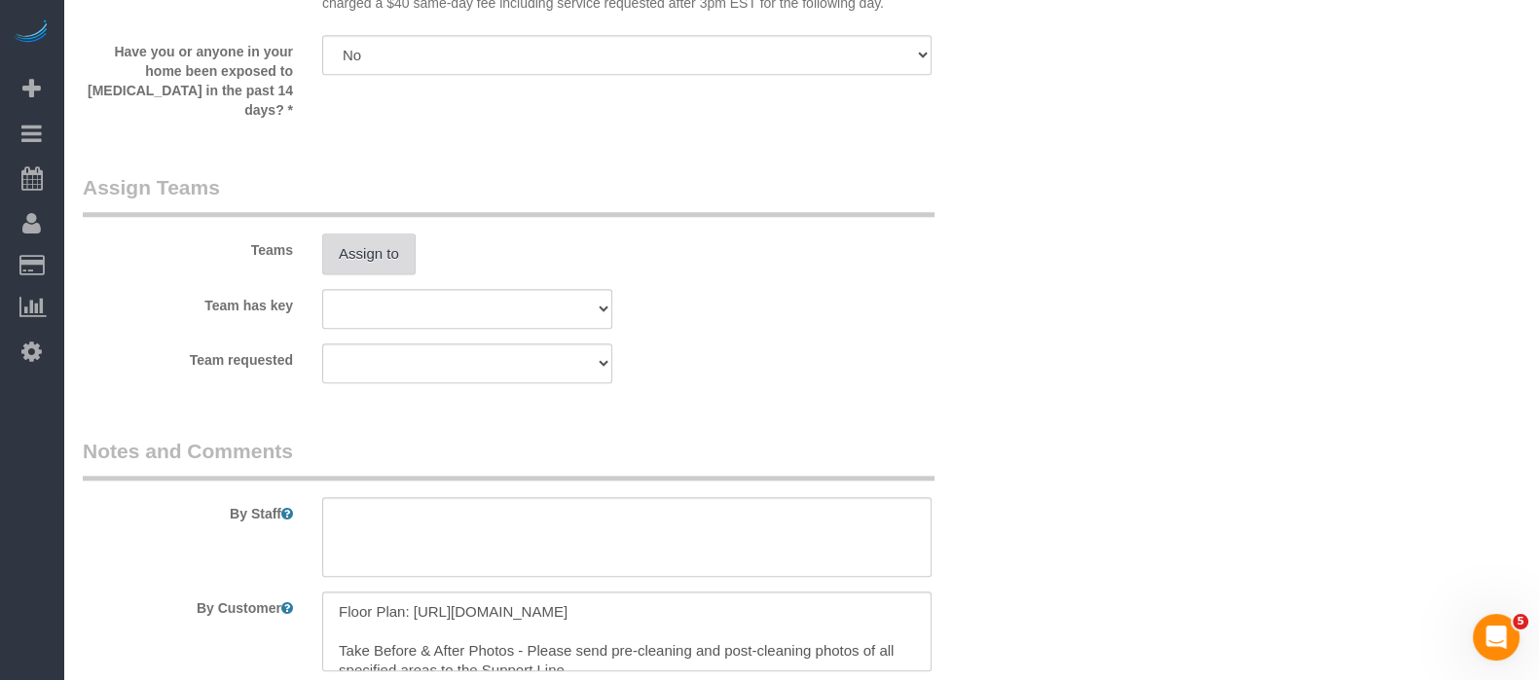
click at [380, 234] on button "Assign to" at bounding box center [368, 254] width 93 height 41
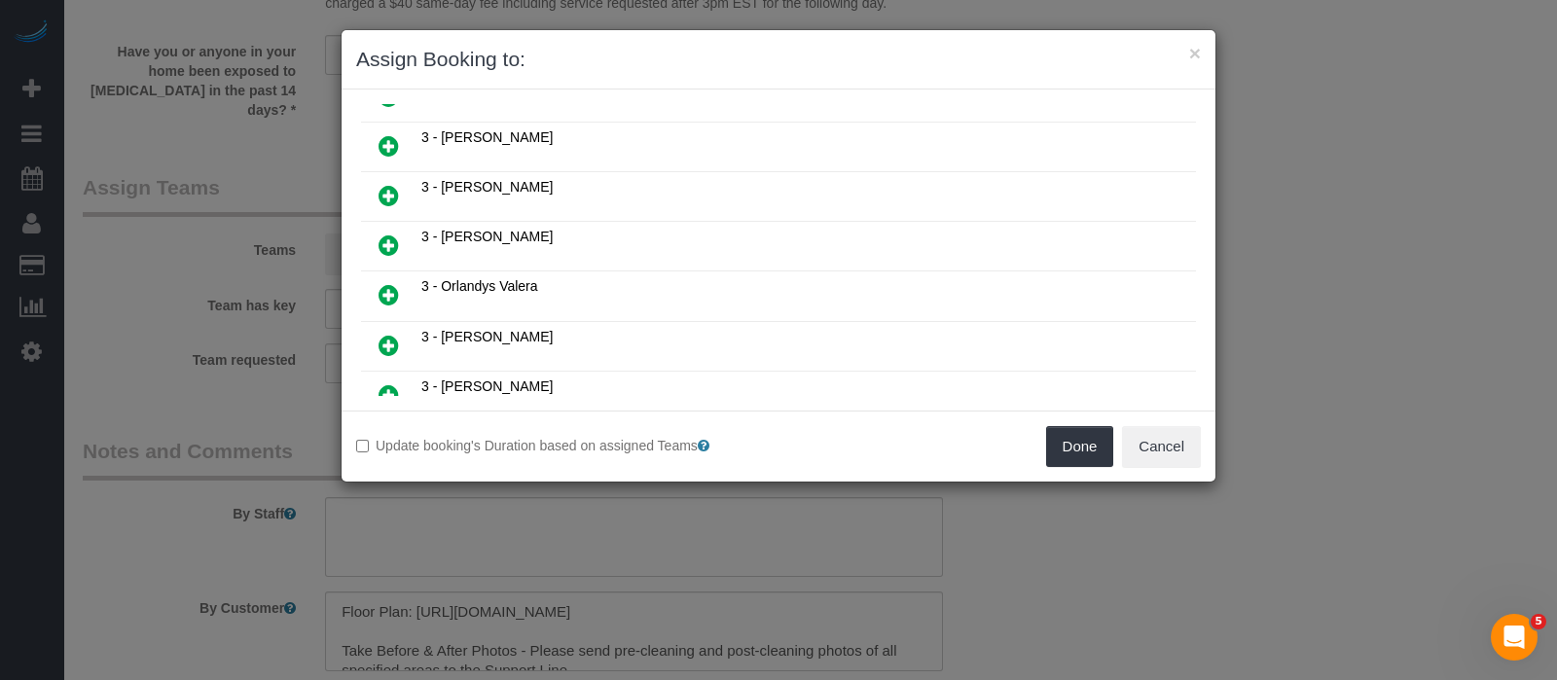
scroll to position [1581, 0]
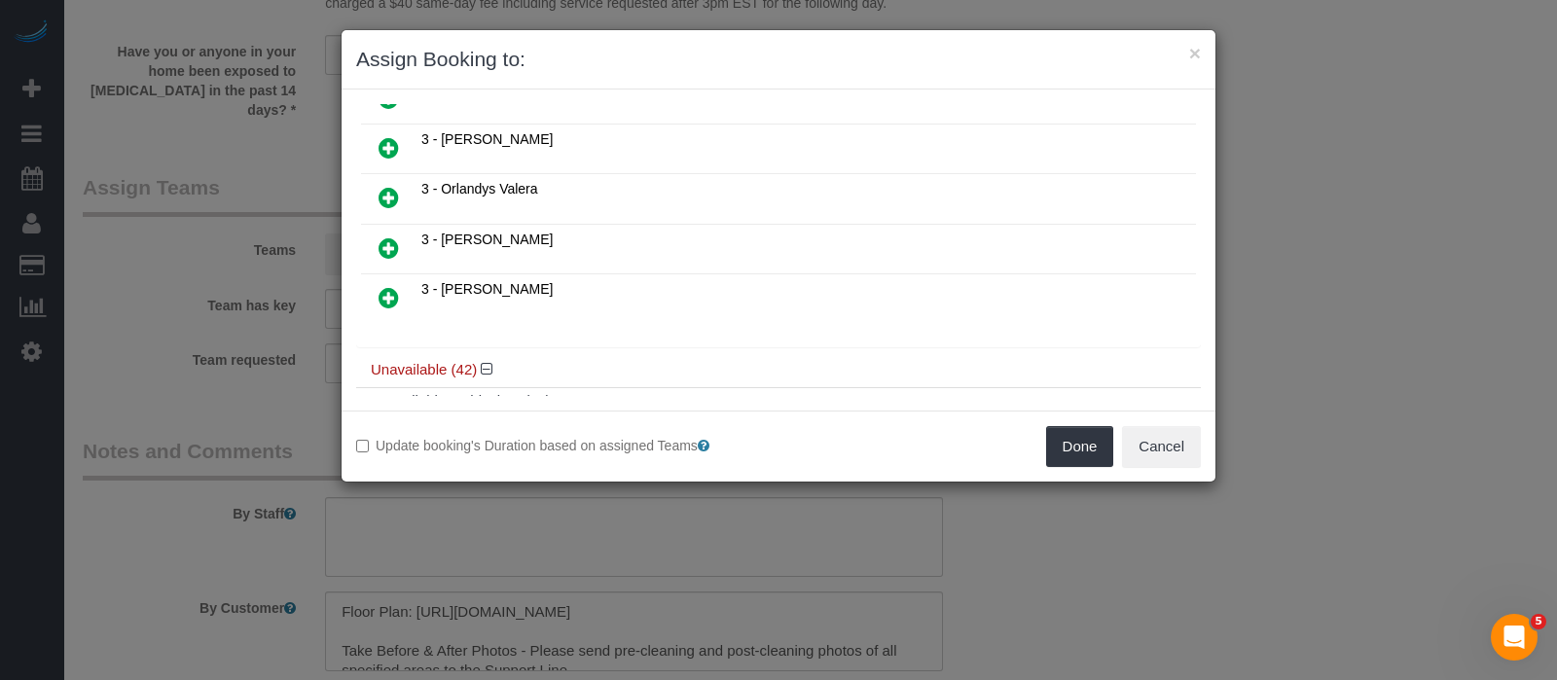
click at [384, 286] on icon at bounding box center [389, 297] width 20 height 23
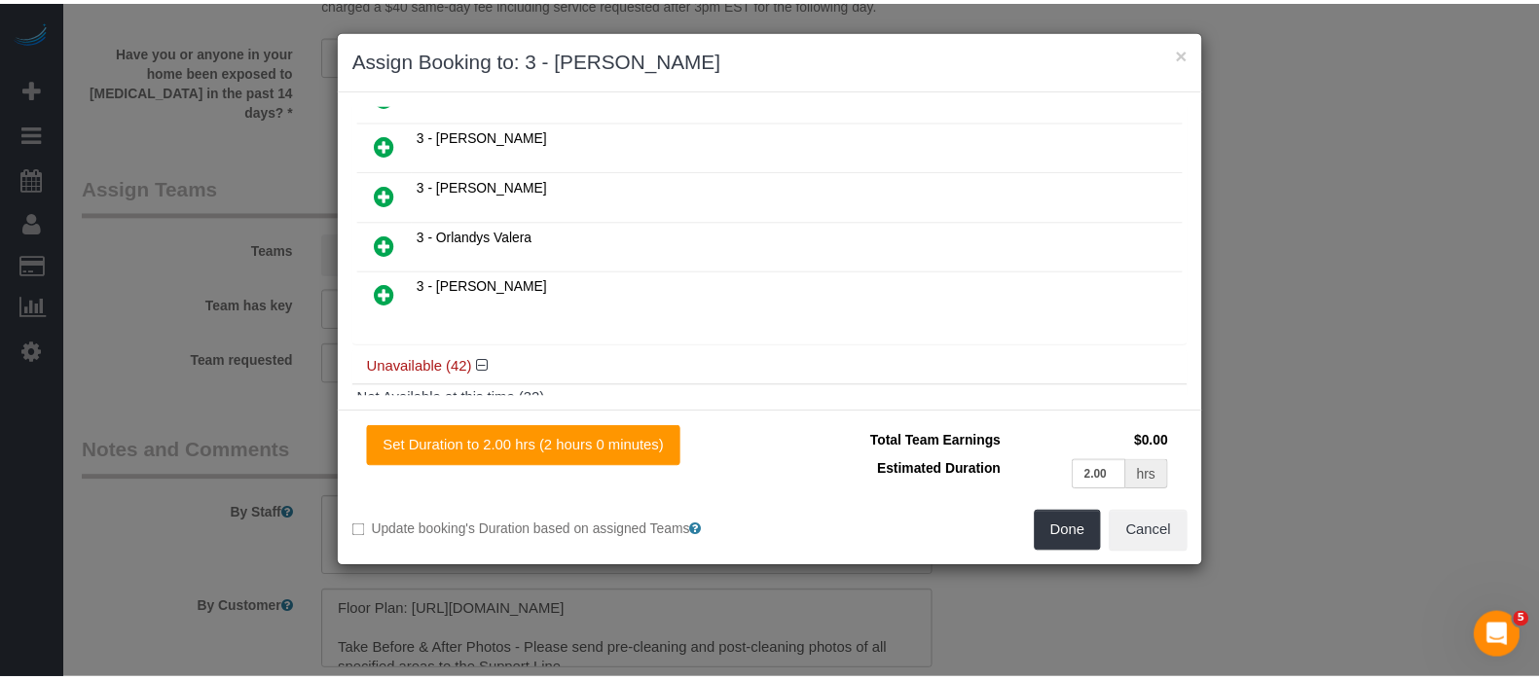
scroll to position [1626, 0]
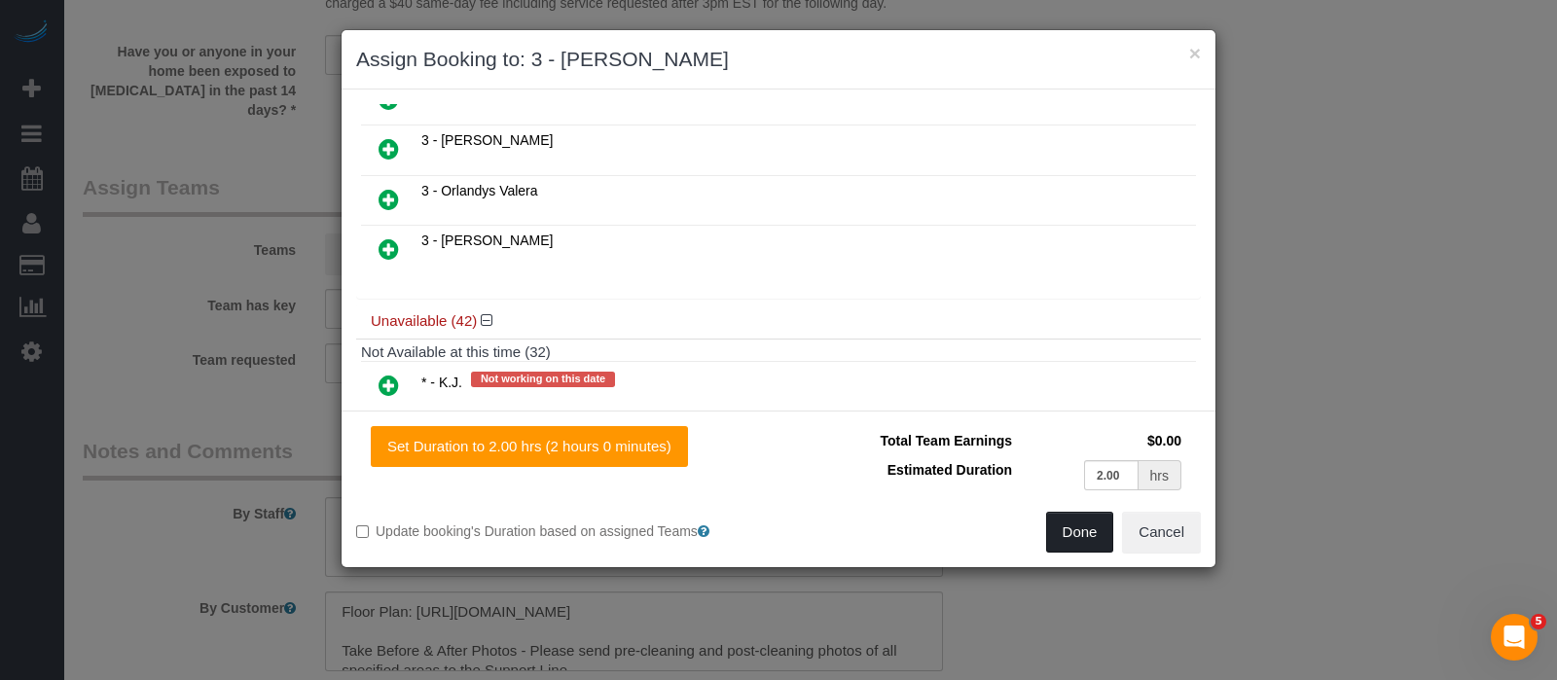
drag, startPoint x: 1084, startPoint y: 524, endPoint x: 1067, endPoint y: 515, distance: 19.6
click at [1084, 527] on button "Done" at bounding box center [1080, 532] width 68 height 41
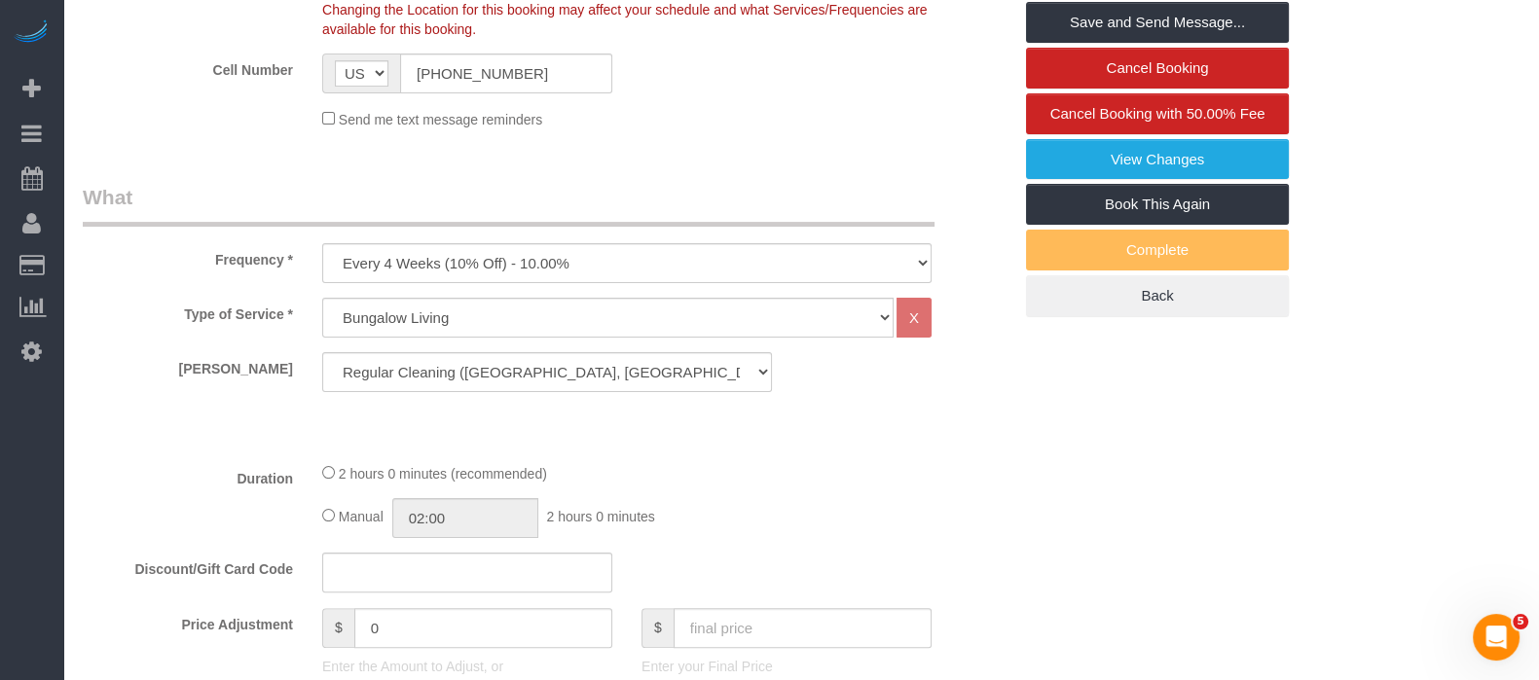
scroll to position [242, 0]
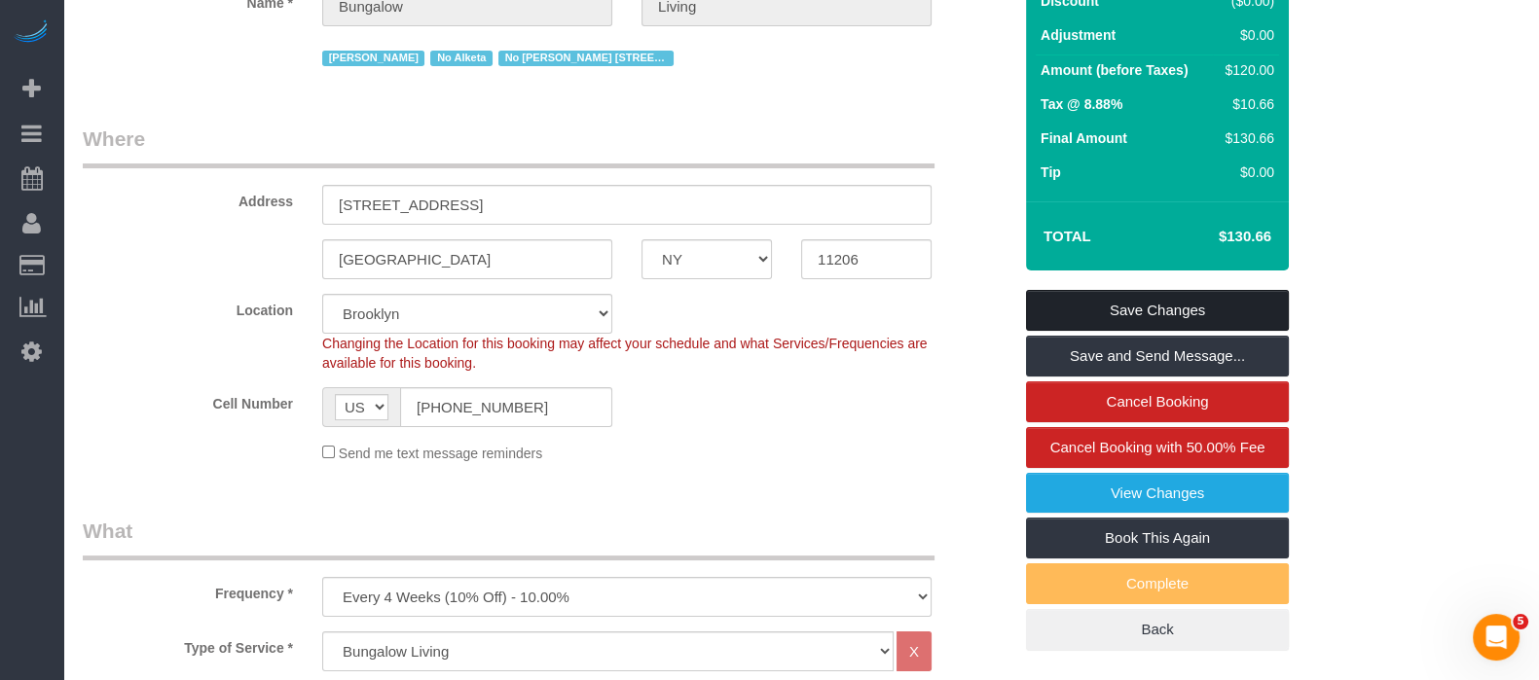
click at [1141, 305] on link "Save Changes" at bounding box center [1157, 310] width 263 height 41
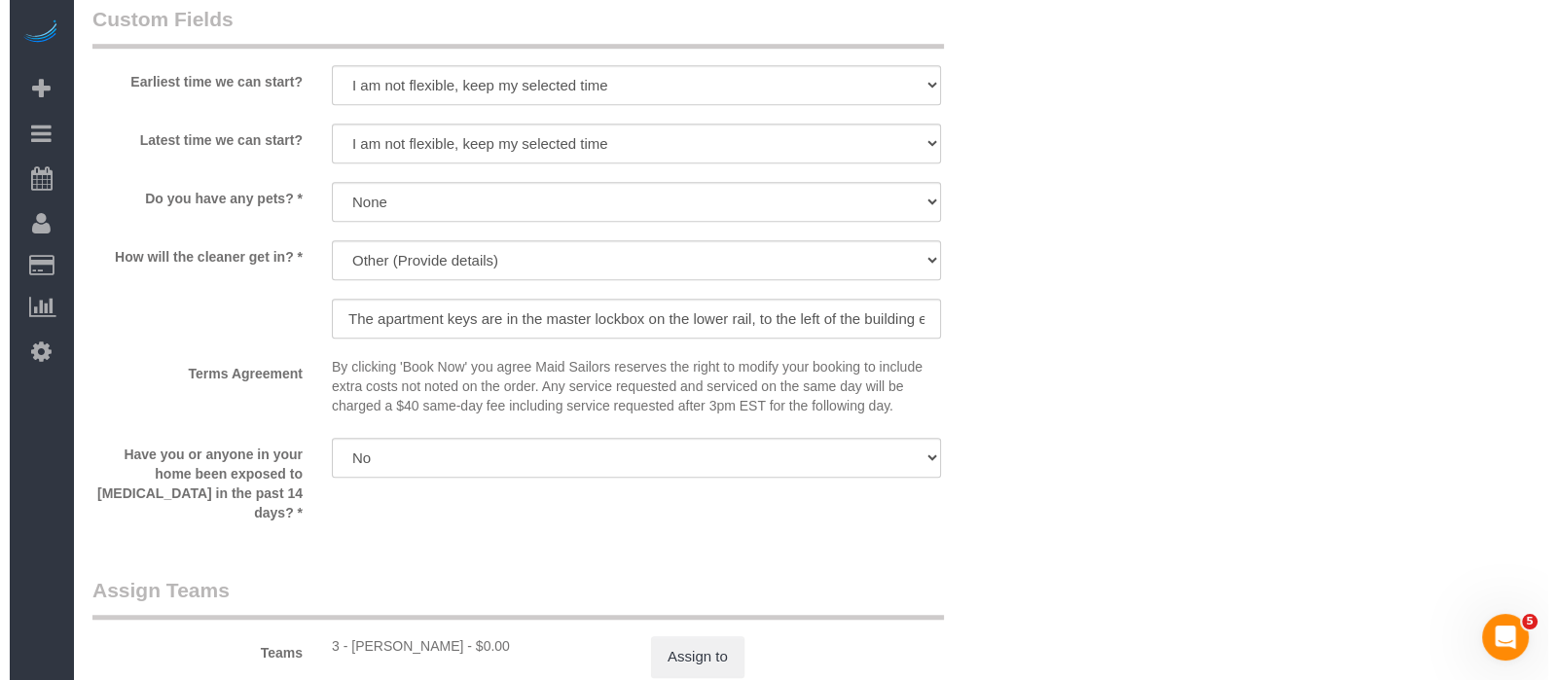
scroll to position [2068, 0]
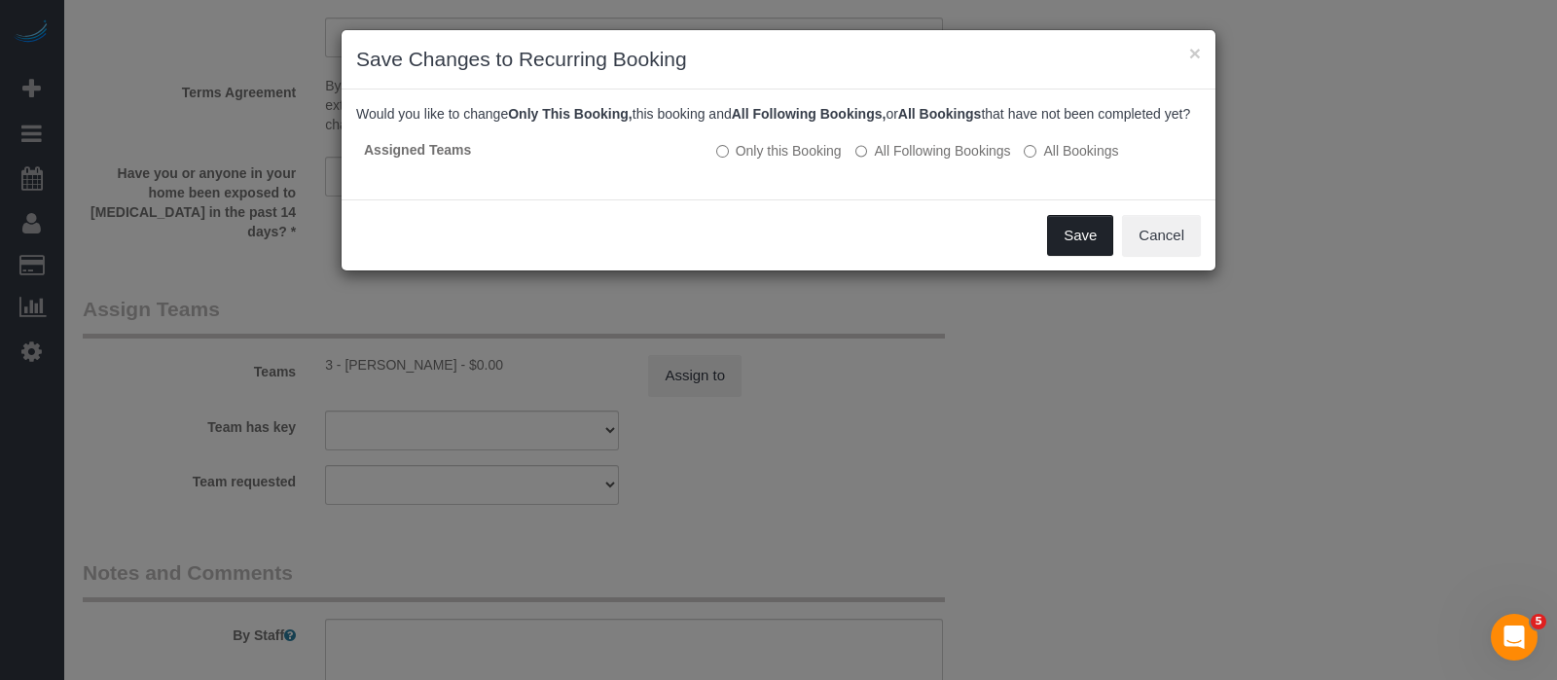
drag, startPoint x: 1088, startPoint y: 243, endPoint x: 1009, endPoint y: 292, distance: 92.6
click at [1090, 241] on button "Save" at bounding box center [1080, 235] width 66 height 41
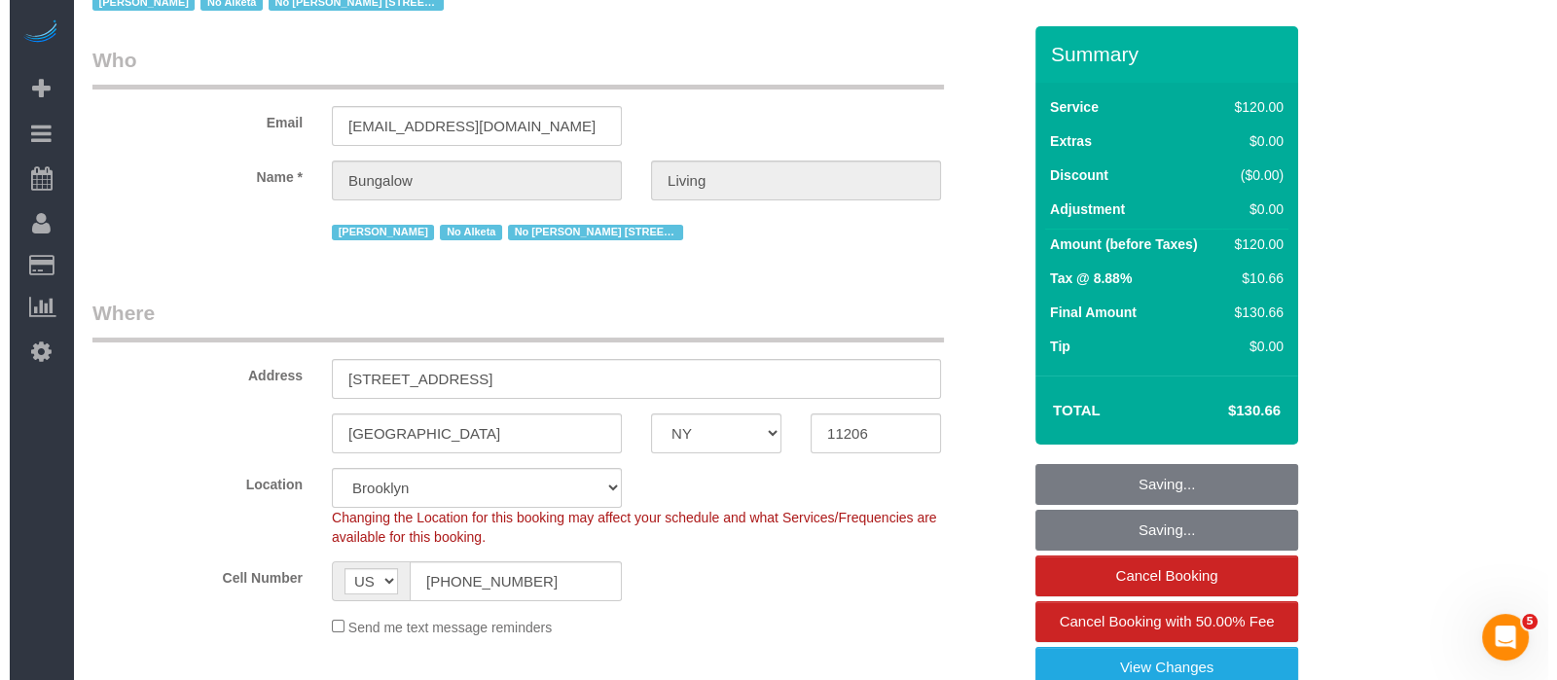
scroll to position [0, 0]
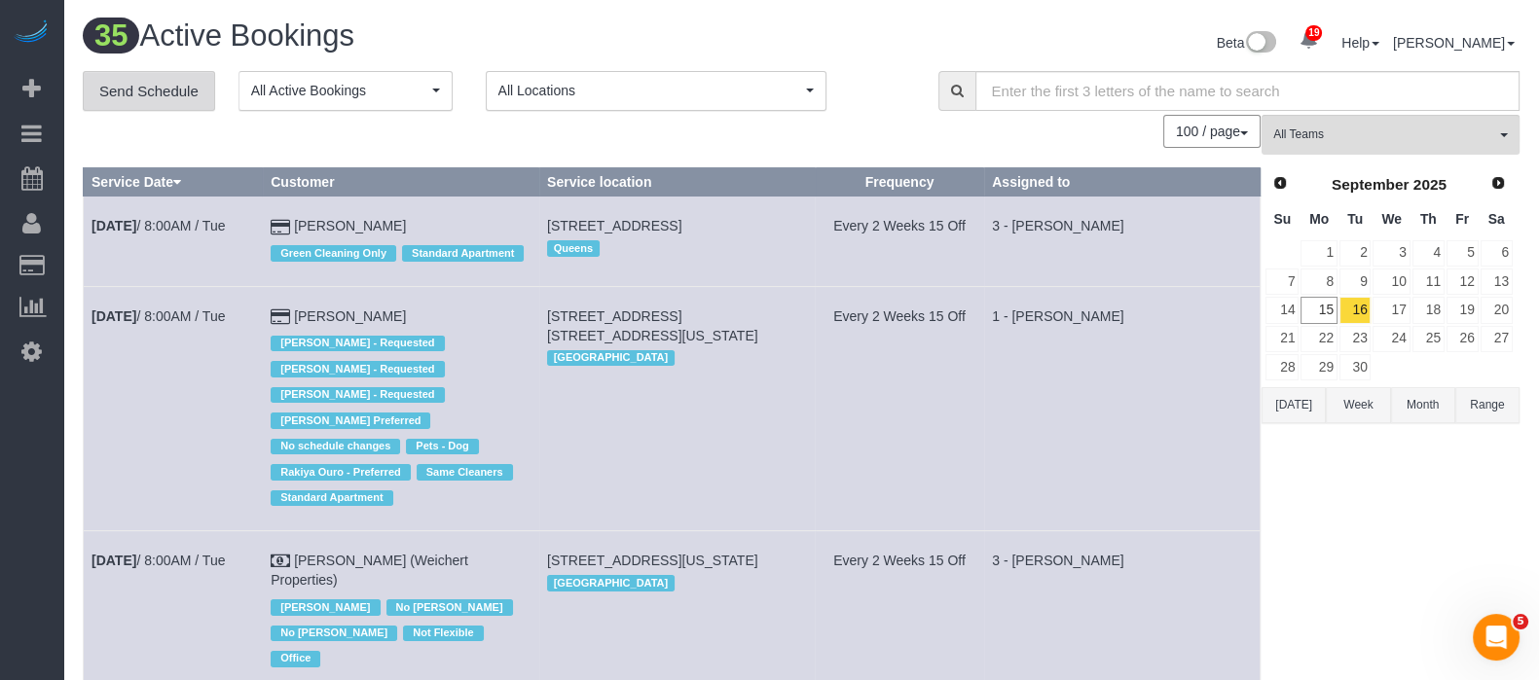
click at [190, 98] on link "Send Schedule" at bounding box center [149, 91] width 132 height 41
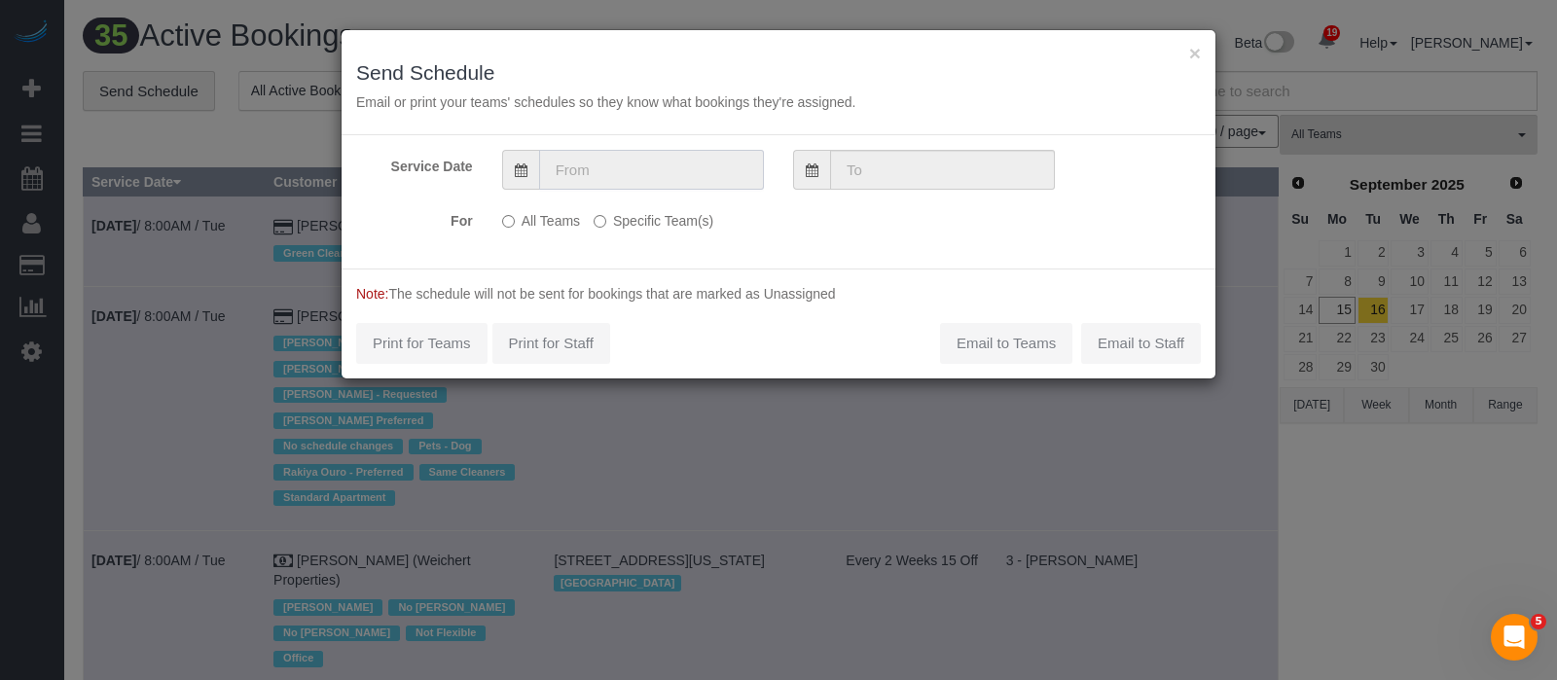
drag, startPoint x: 599, startPoint y: 161, endPoint x: 627, endPoint y: 186, distance: 37.9
click at [599, 161] on input "text" at bounding box center [651, 170] width 225 height 40
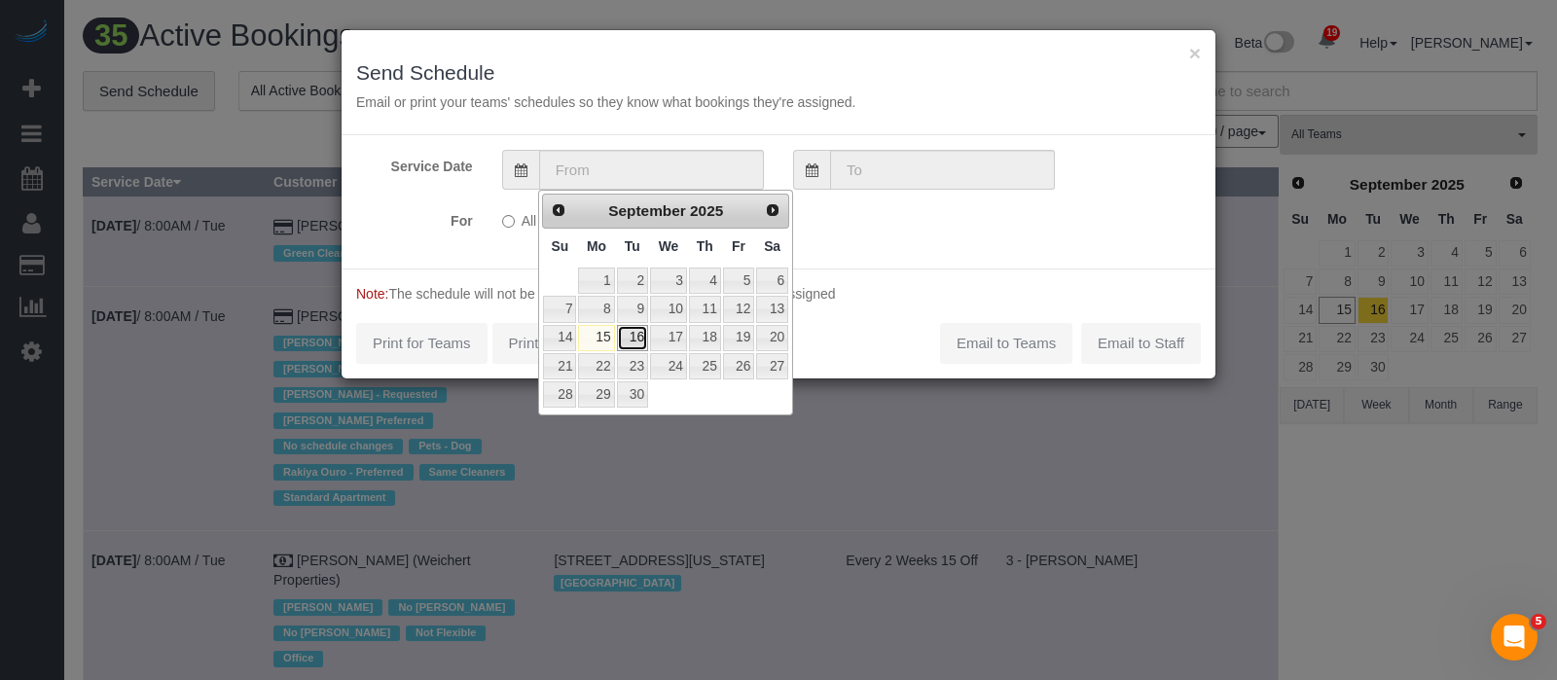
click at [635, 339] on link "16" at bounding box center [632, 338] width 31 height 26
type input "[DATE]"
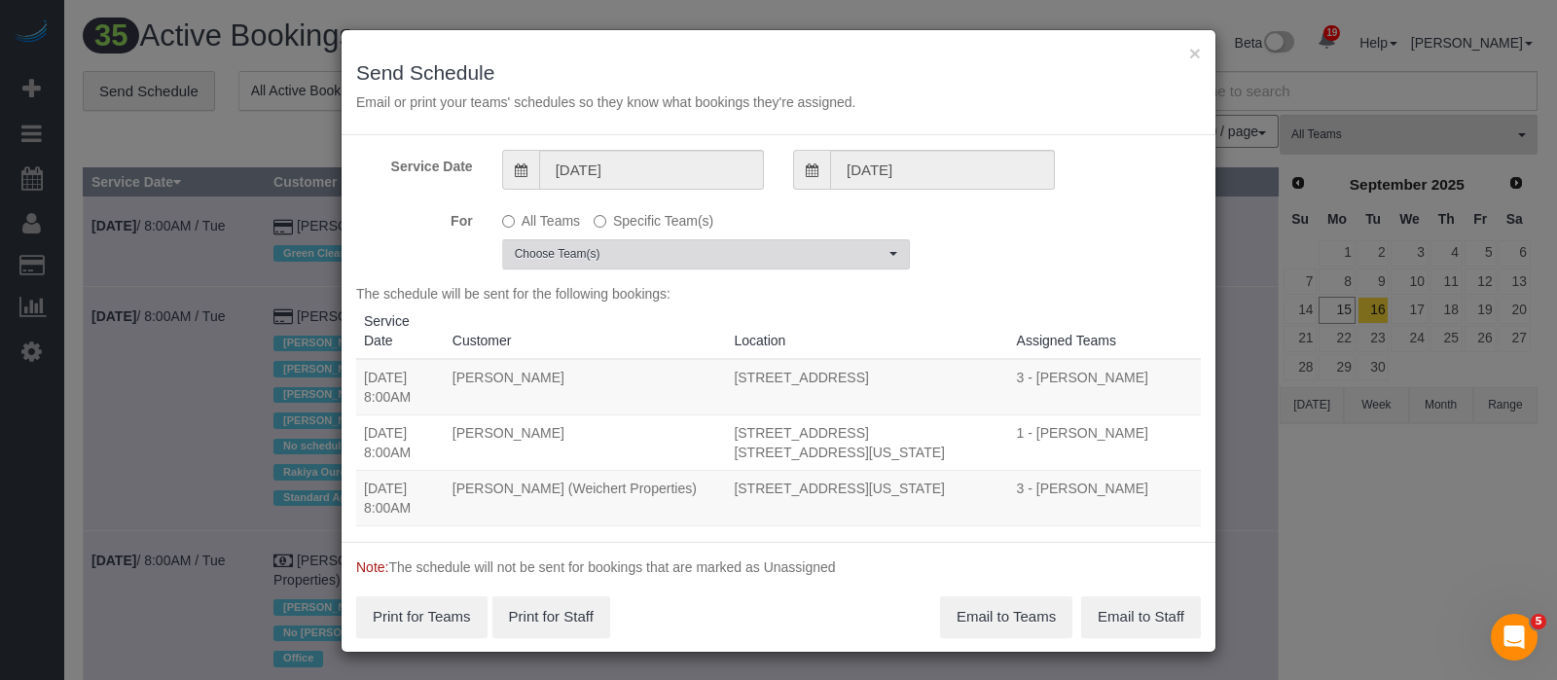
click at [848, 261] on span "Choose Team(s)" at bounding box center [700, 254] width 370 height 17
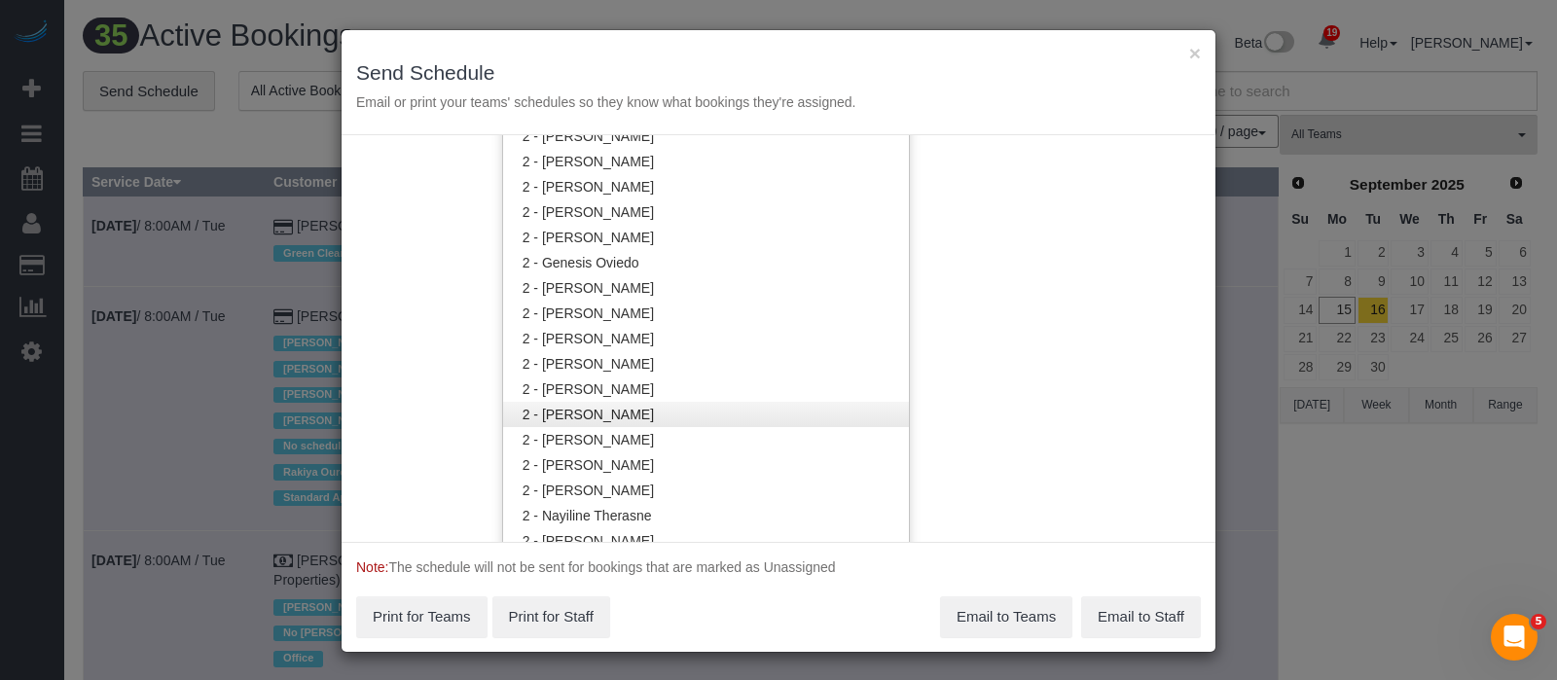
scroll to position [1824, 0]
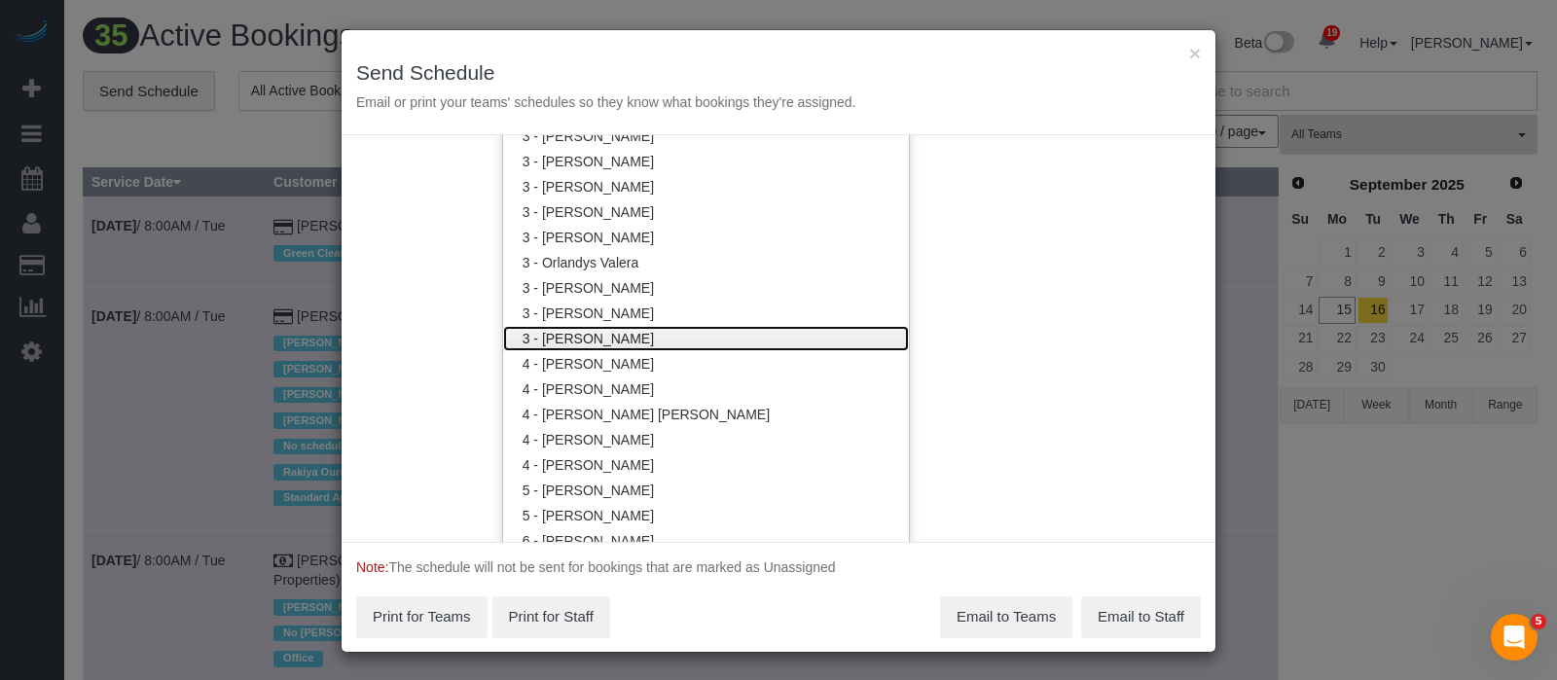
click at [631, 335] on link "3 - [PERSON_NAME]" at bounding box center [706, 338] width 406 height 25
click at [1023, 271] on div "Service Date 09/16/2025 09/16/2025 For All Teams Specific Team(s) 3 - Yenis Men…" at bounding box center [779, 338] width 874 height 407
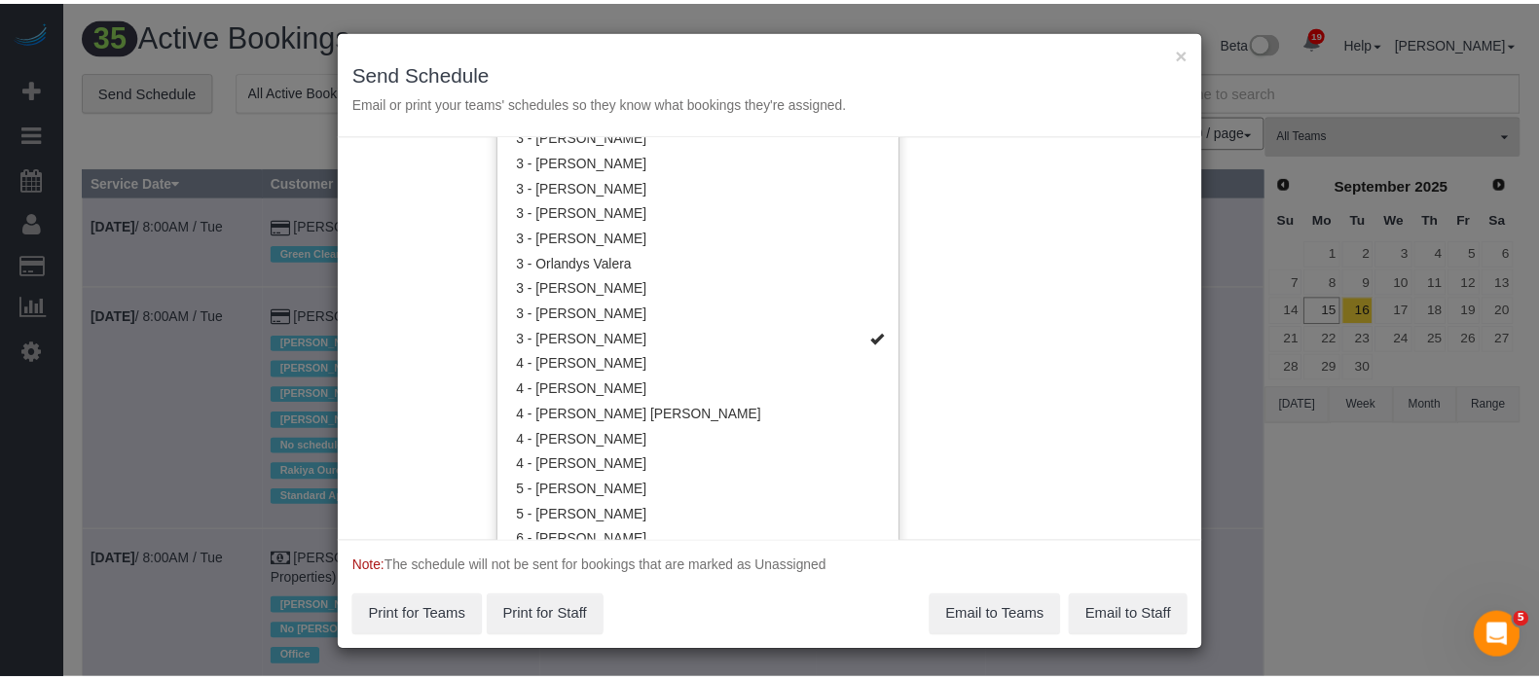
scroll to position [0, 0]
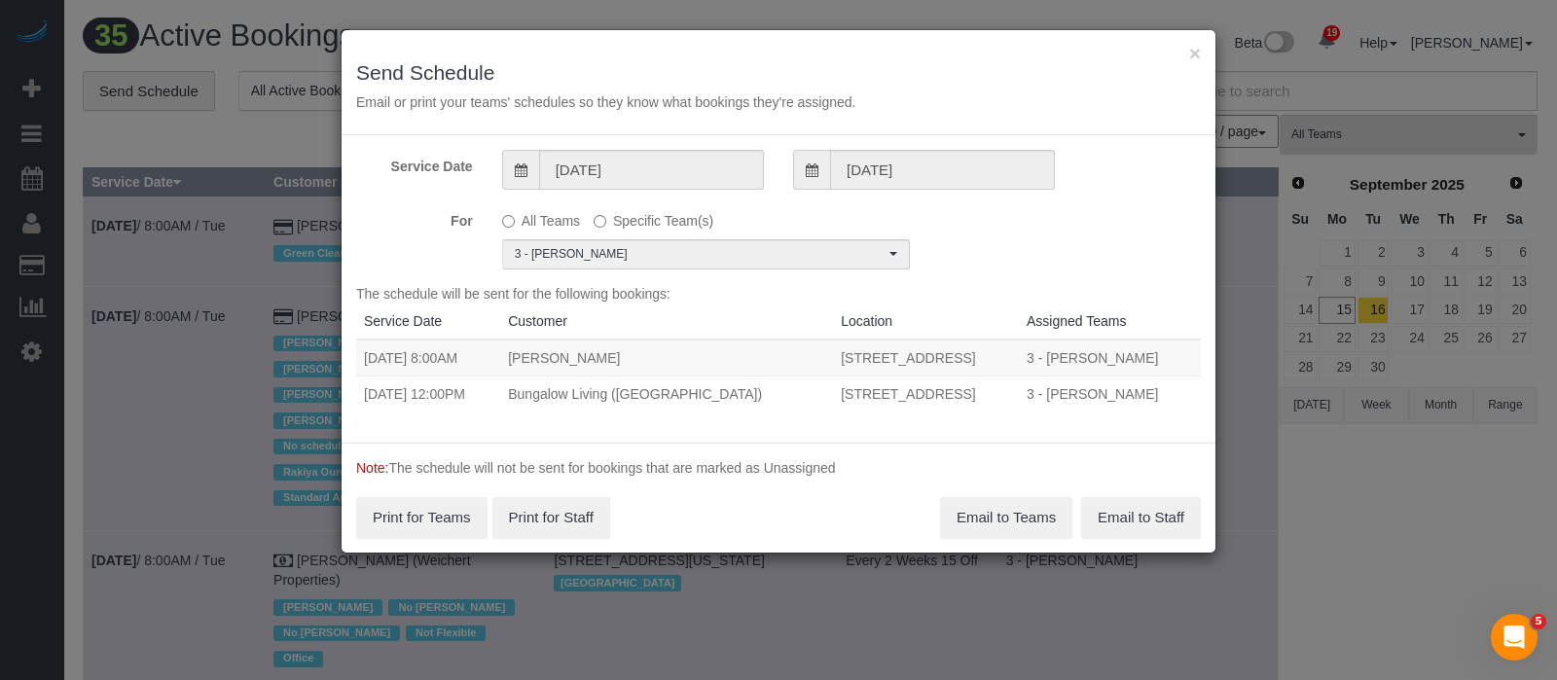
drag, startPoint x: 362, startPoint y: 348, endPoint x: 984, endPoint y: 405, distance: 624.5
click at [983, 389] on tbody "09/16/2025 8:00AM Kash Cummings 4441 Purves Street, Apt 515, Long Island City, …" at bounding box center [778, 376] width 845 height 72
copy tbody "09/16/2025 8:00AM Kash Cummings 4441 Purves Street, Apt 515, Long Island City, …"
click at [1016, 516] on button "Email to Teams" at bounding box center [1006, 517] width 132 height 41
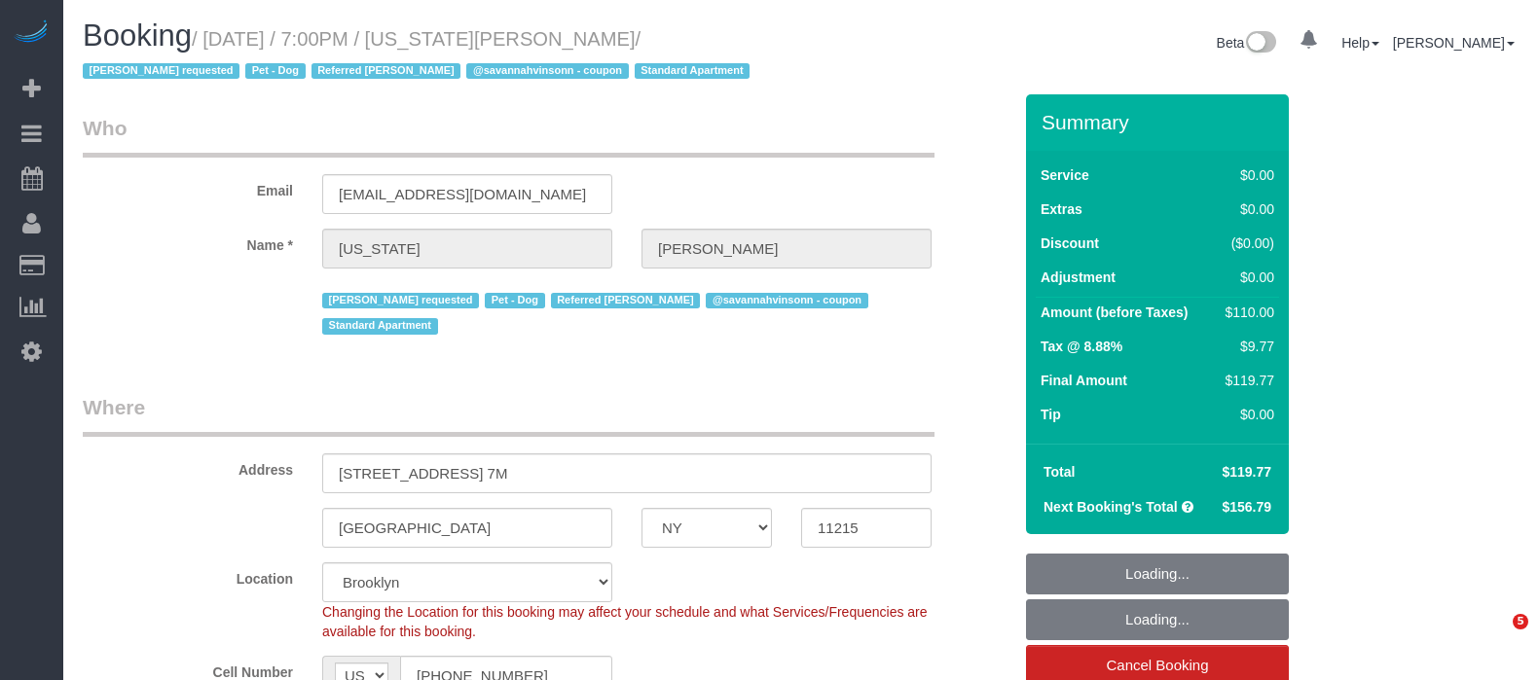
select select "NY"
select select "1"
select select "number:62"
select select "number:77"
select select "number:13"
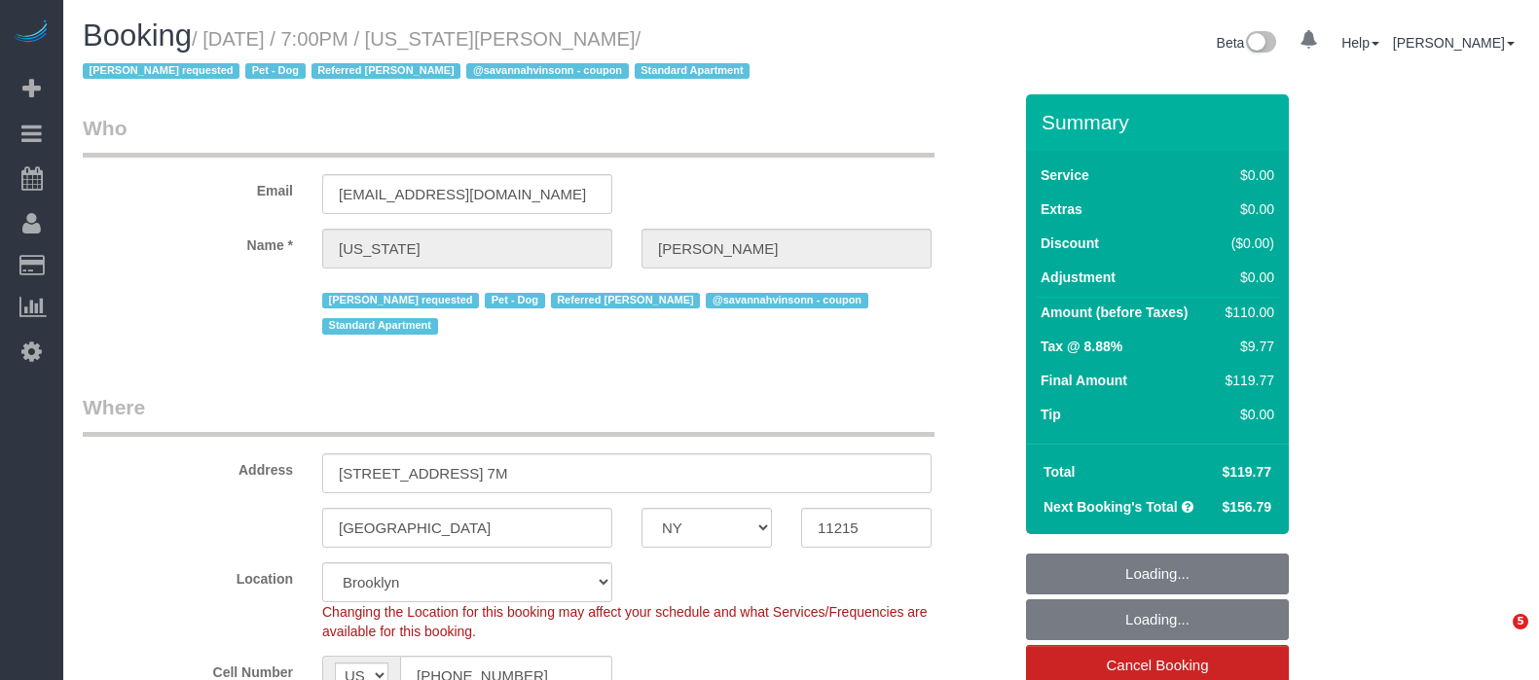
select select "number:5"
select select "object:1492"
select select "spot1"
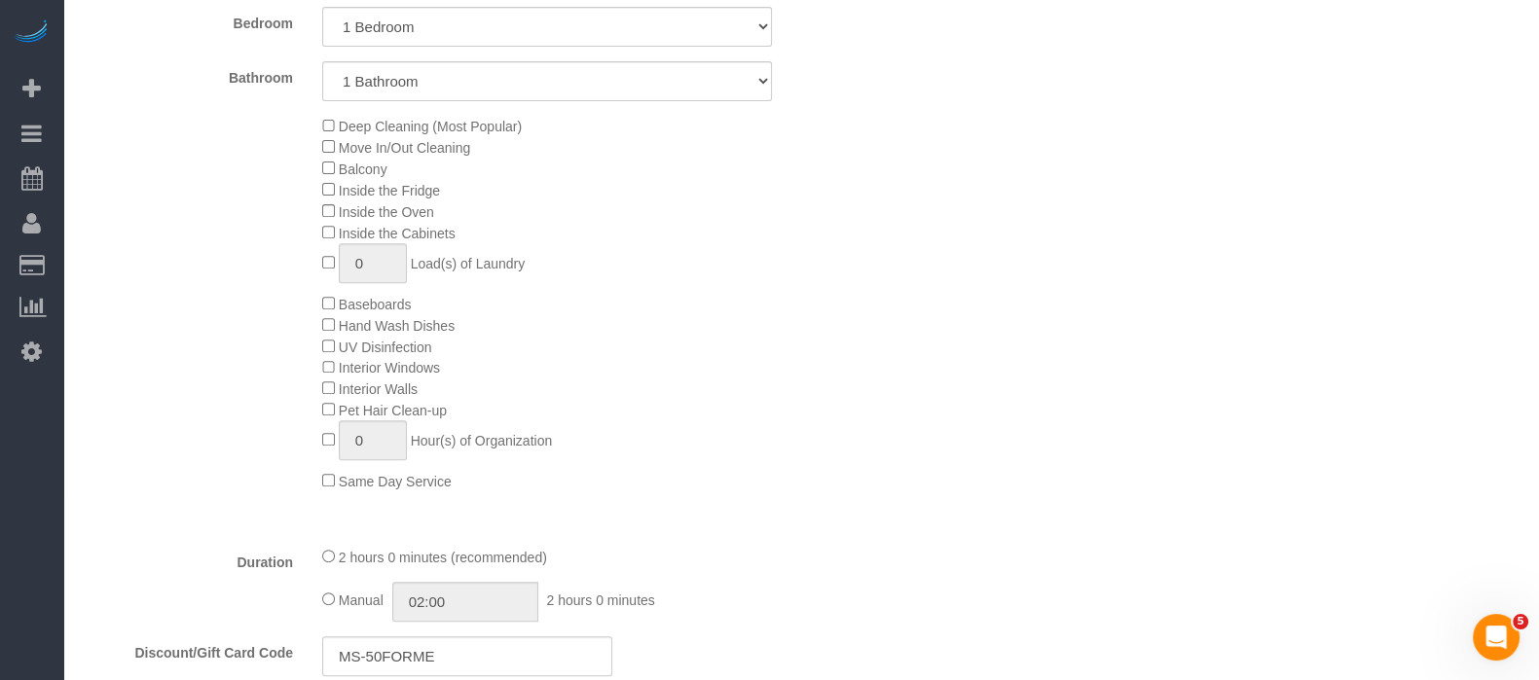
scroll to position [1338, 0]
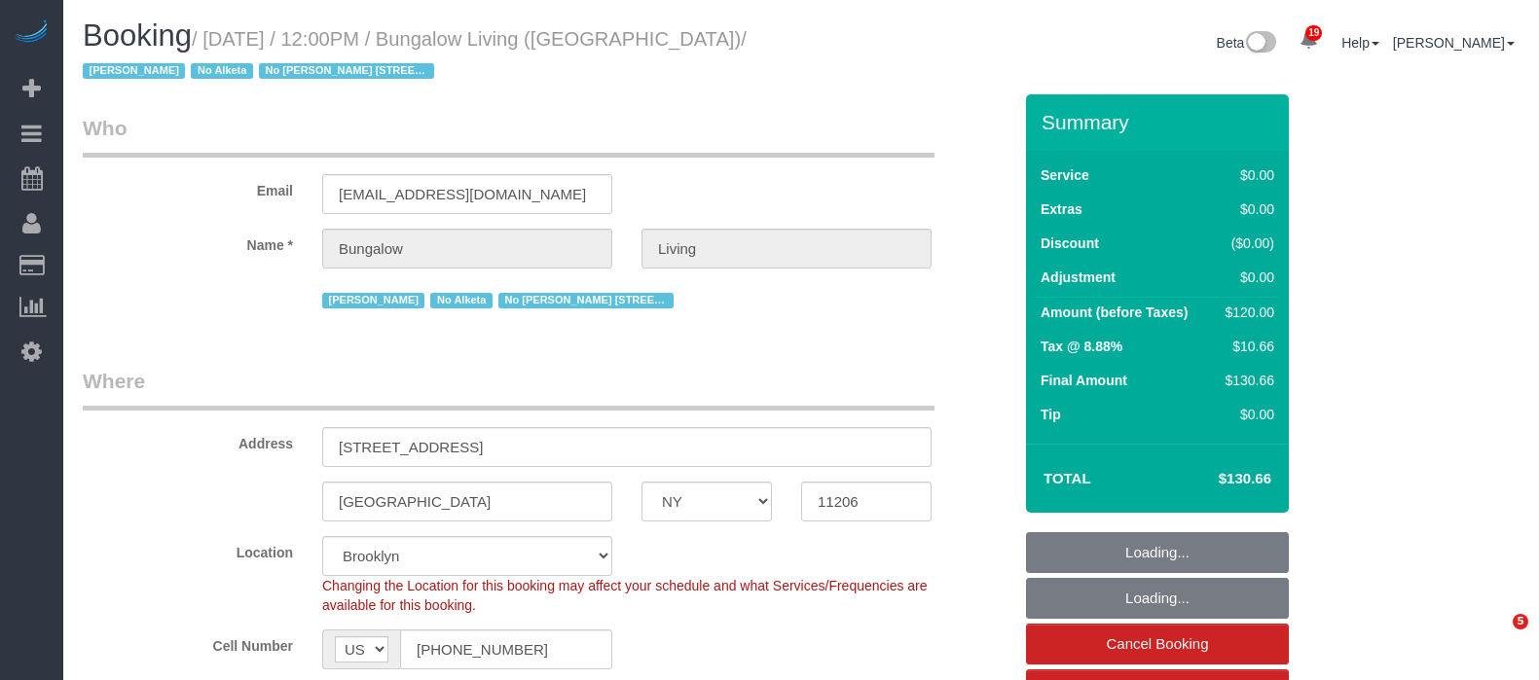
select select "NY"
select select "spot1"
select select "number:89"
select select "number:90"
select select "number:15"
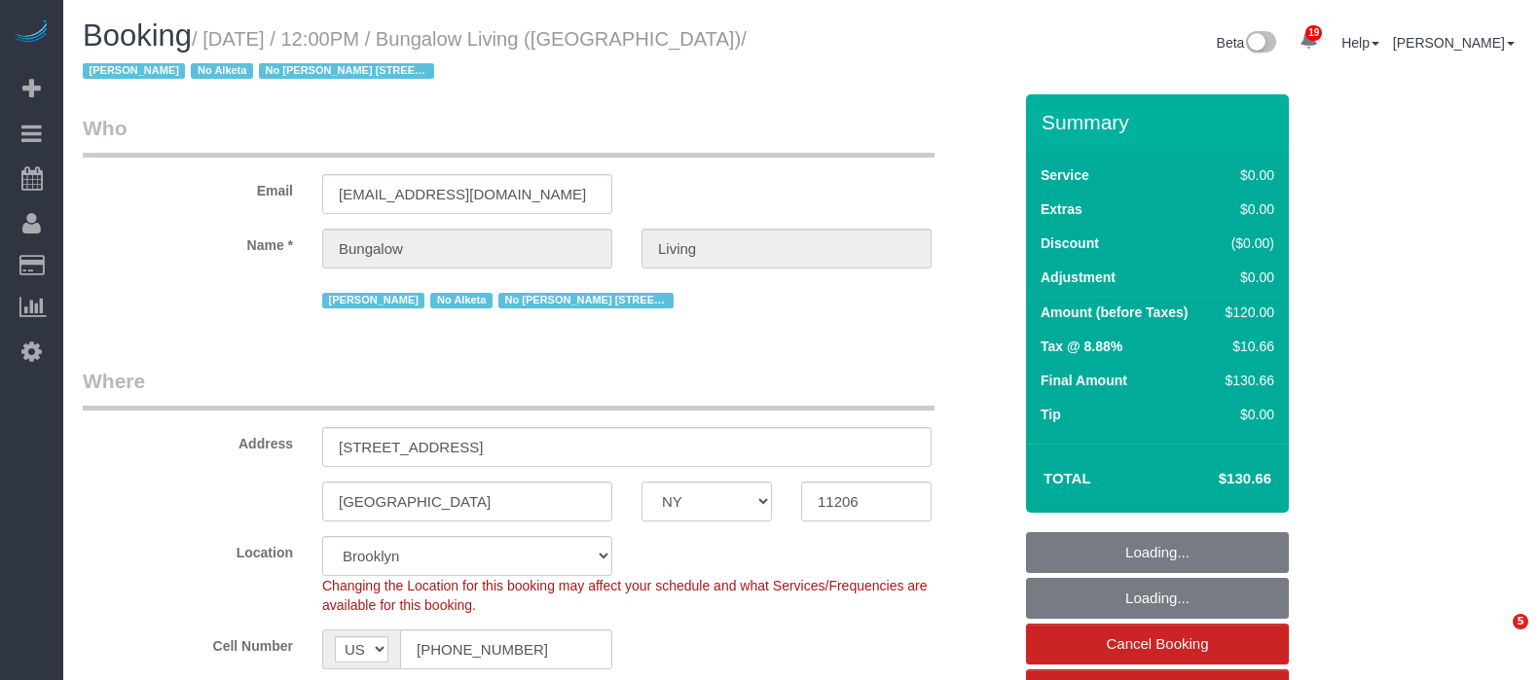
select select "number:7"
select select "number:21"
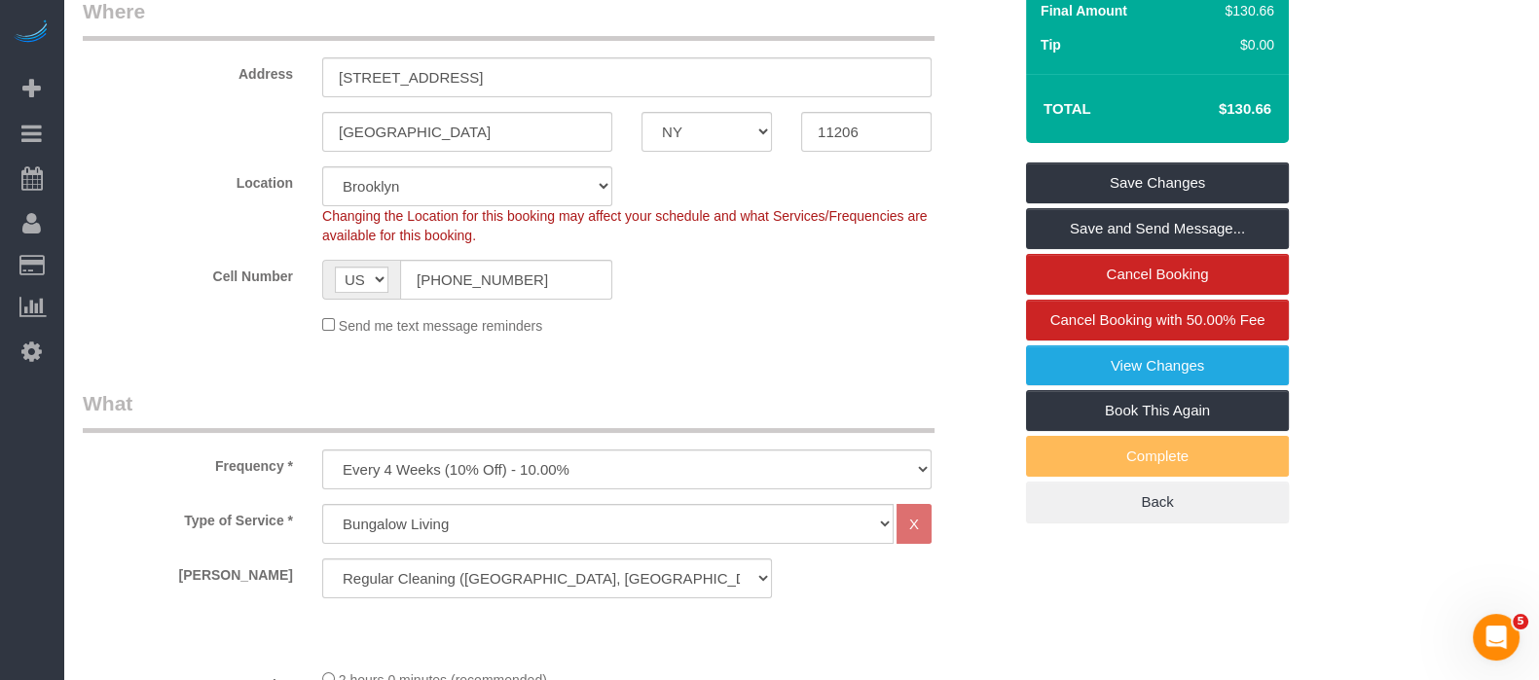
scroll to position [608, 0]
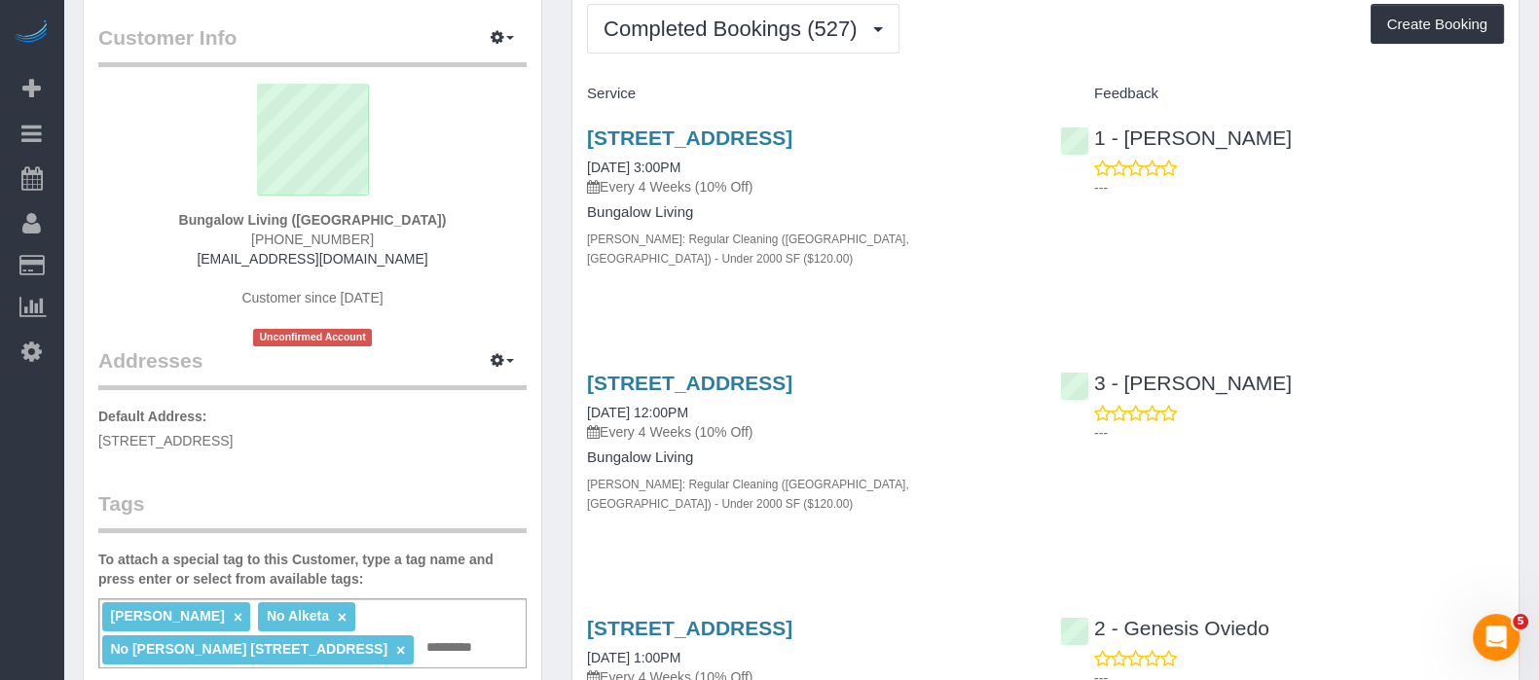
scroll to position [121, 0]
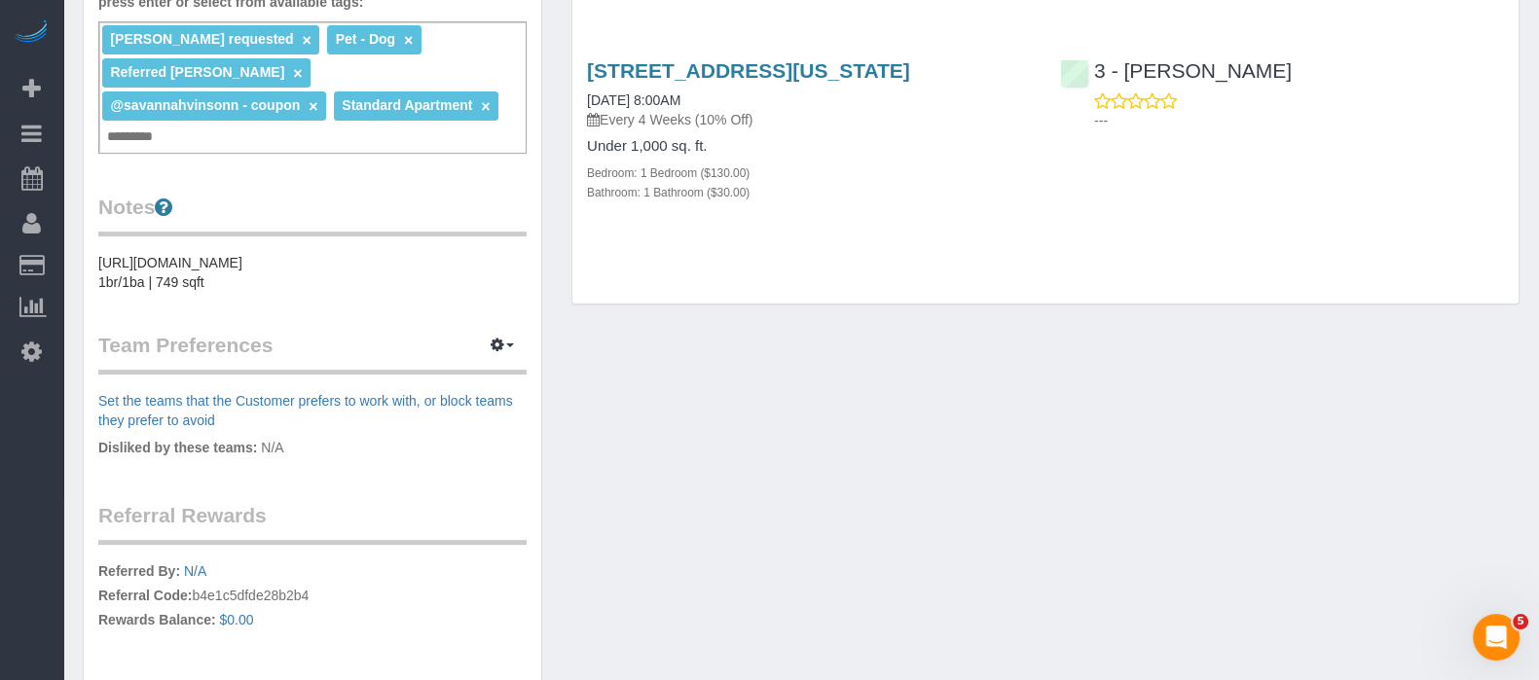
scroll to position [851, 0]
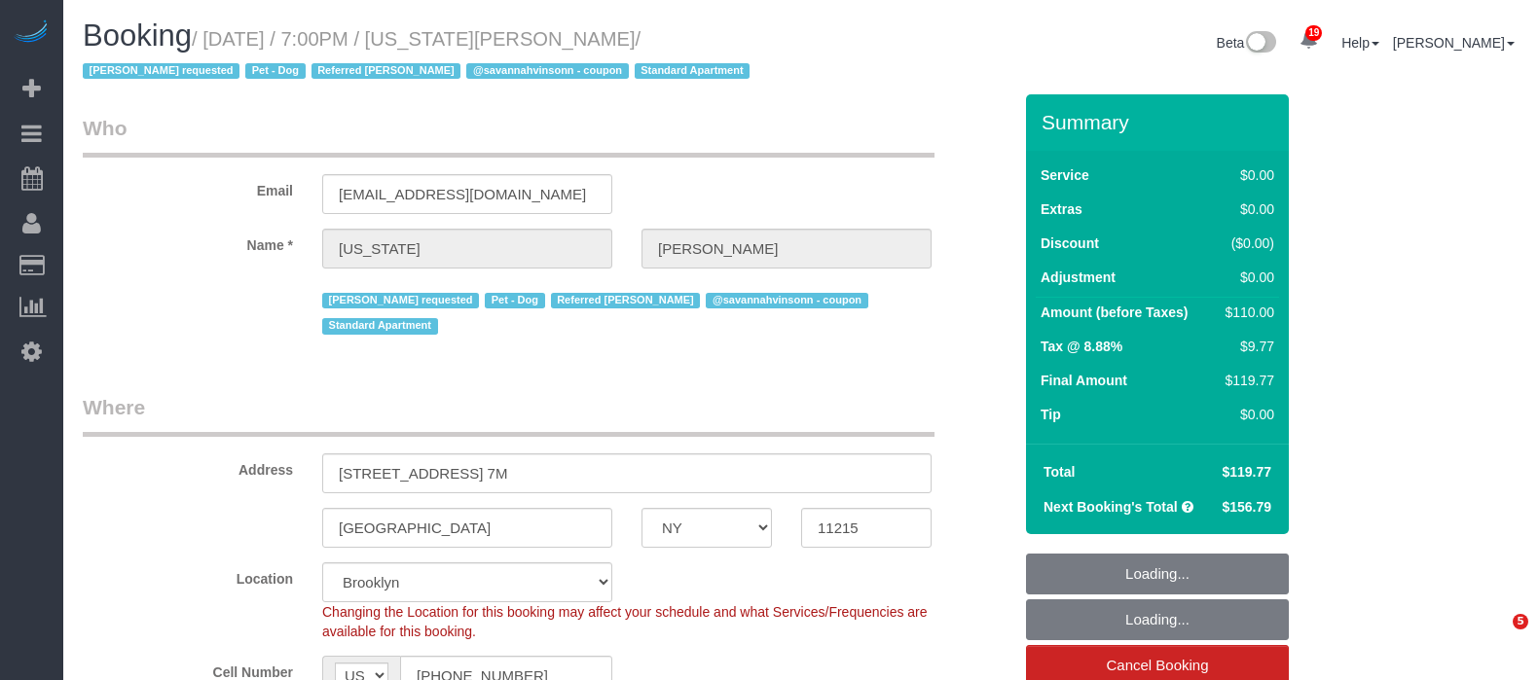
select select "NY"
select select "1"
select select "spot50"
select select "number:62"
select select "number:77"
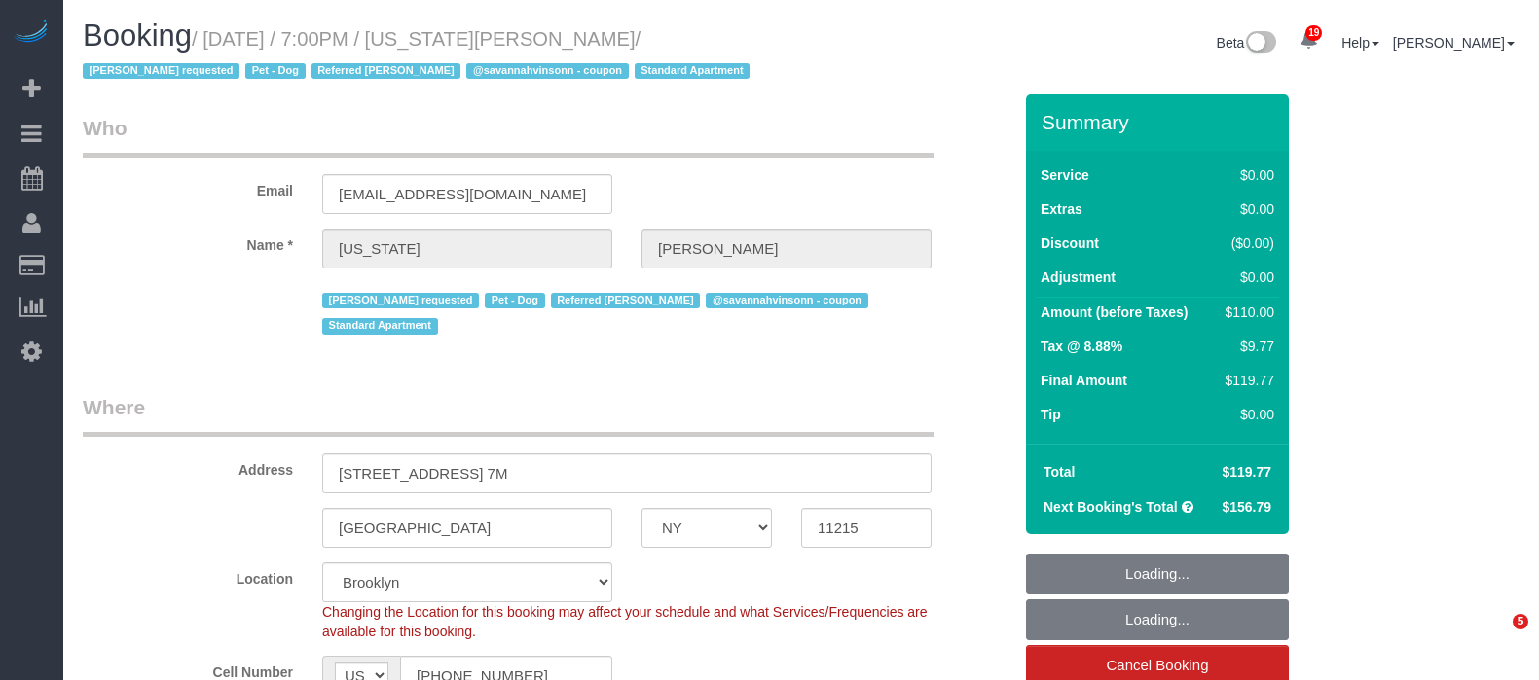
select select "number:13"
select select "number:5"
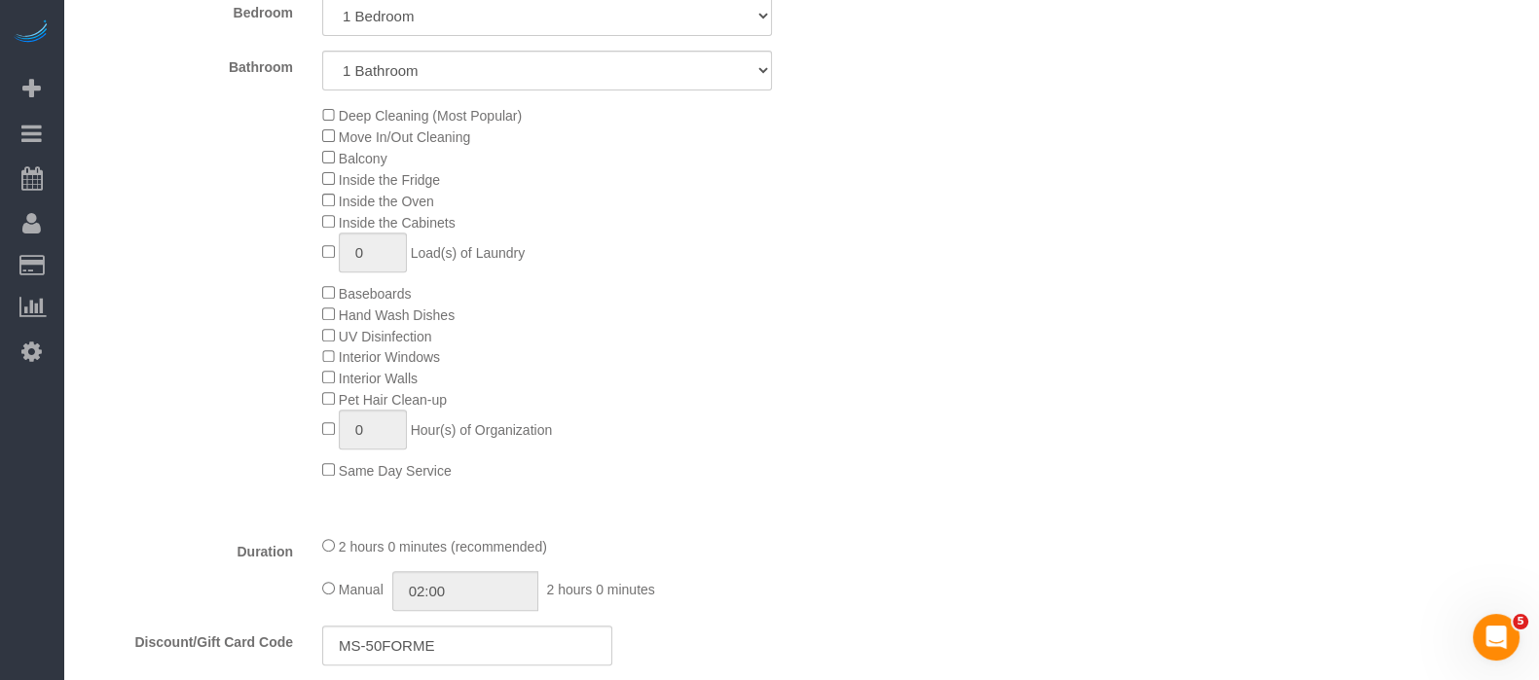
scroll to position [972, 0]
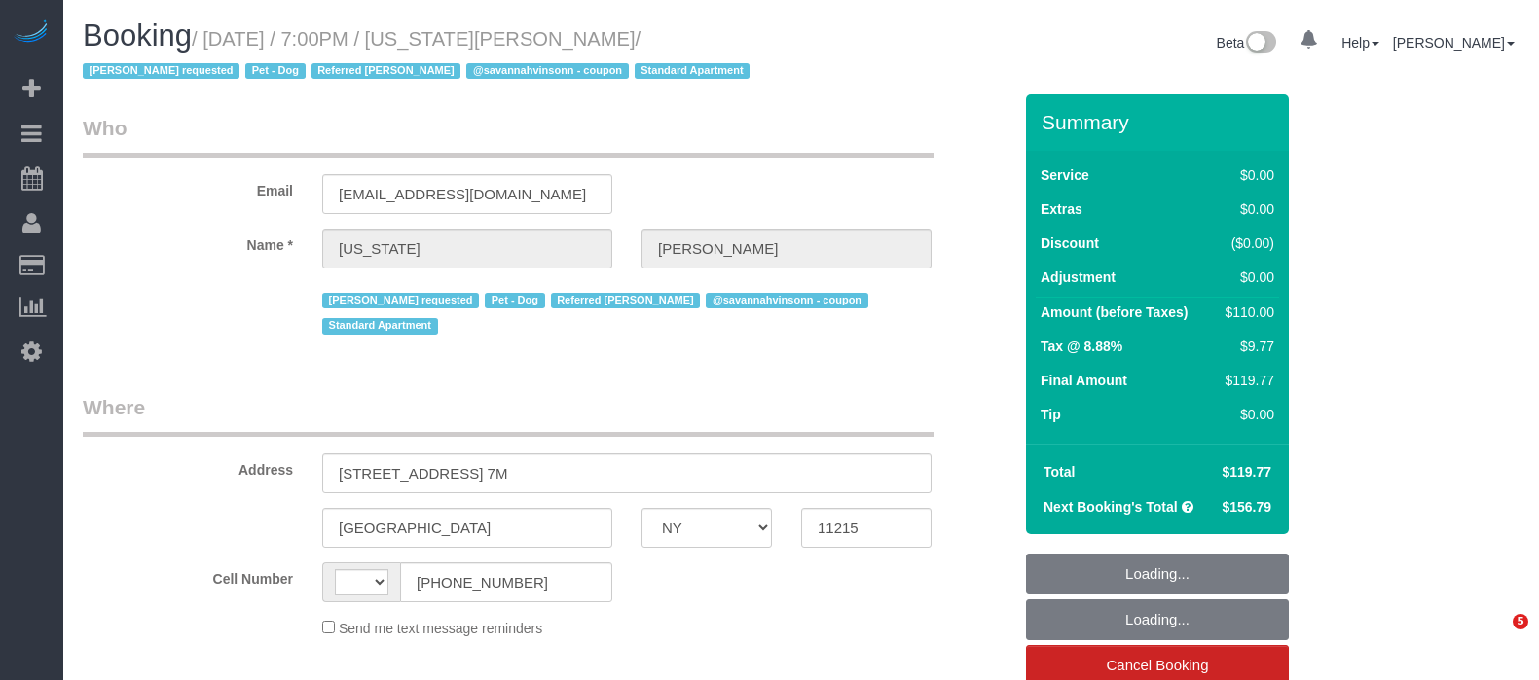
select select "NY"
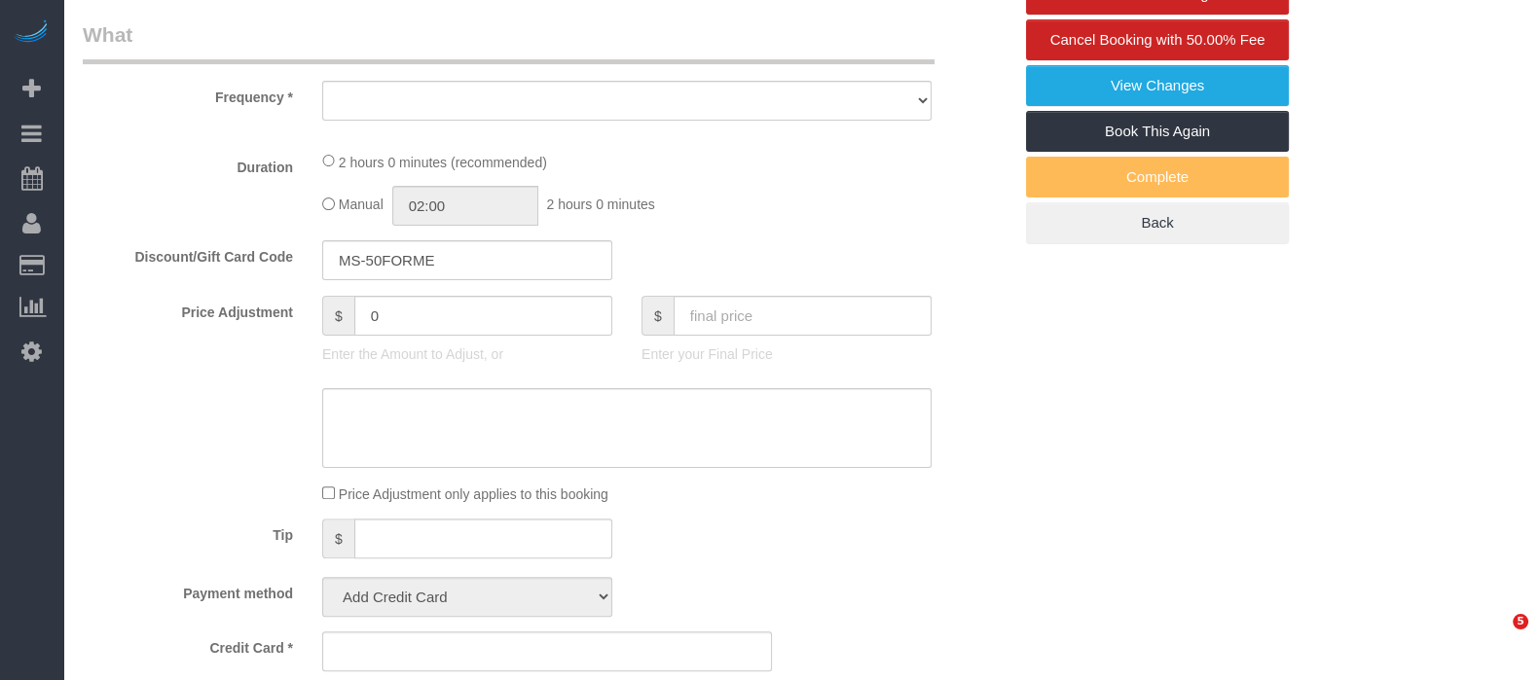
select select "string:[GEOGRAPHIC_DATA]"
select select "object:814"
select select "1"
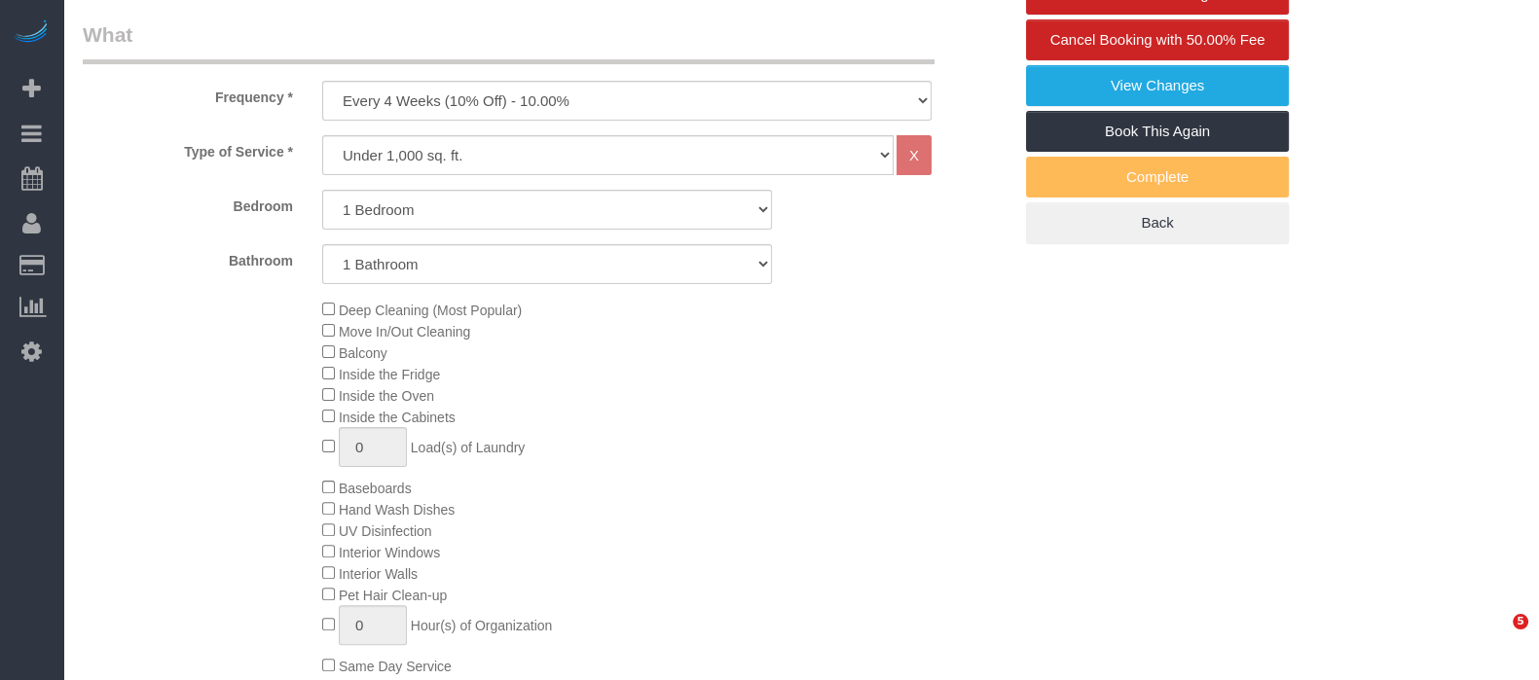
select select "string:stripe-pm_1R8R544VGloSiKo771RbQQGf"
select select "number:62"
select select "number:77"
select select "number:13"
select select "number:5"
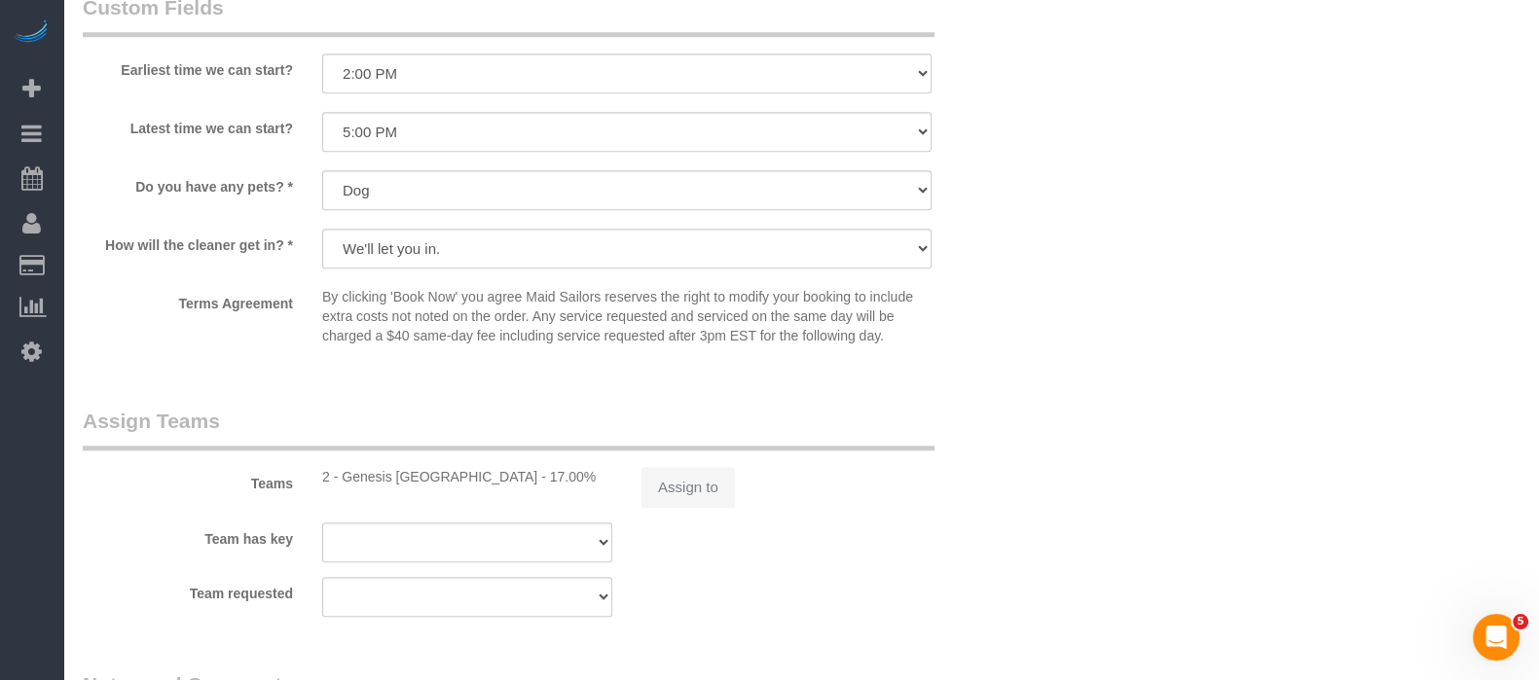
scroll to position [2161, 0]
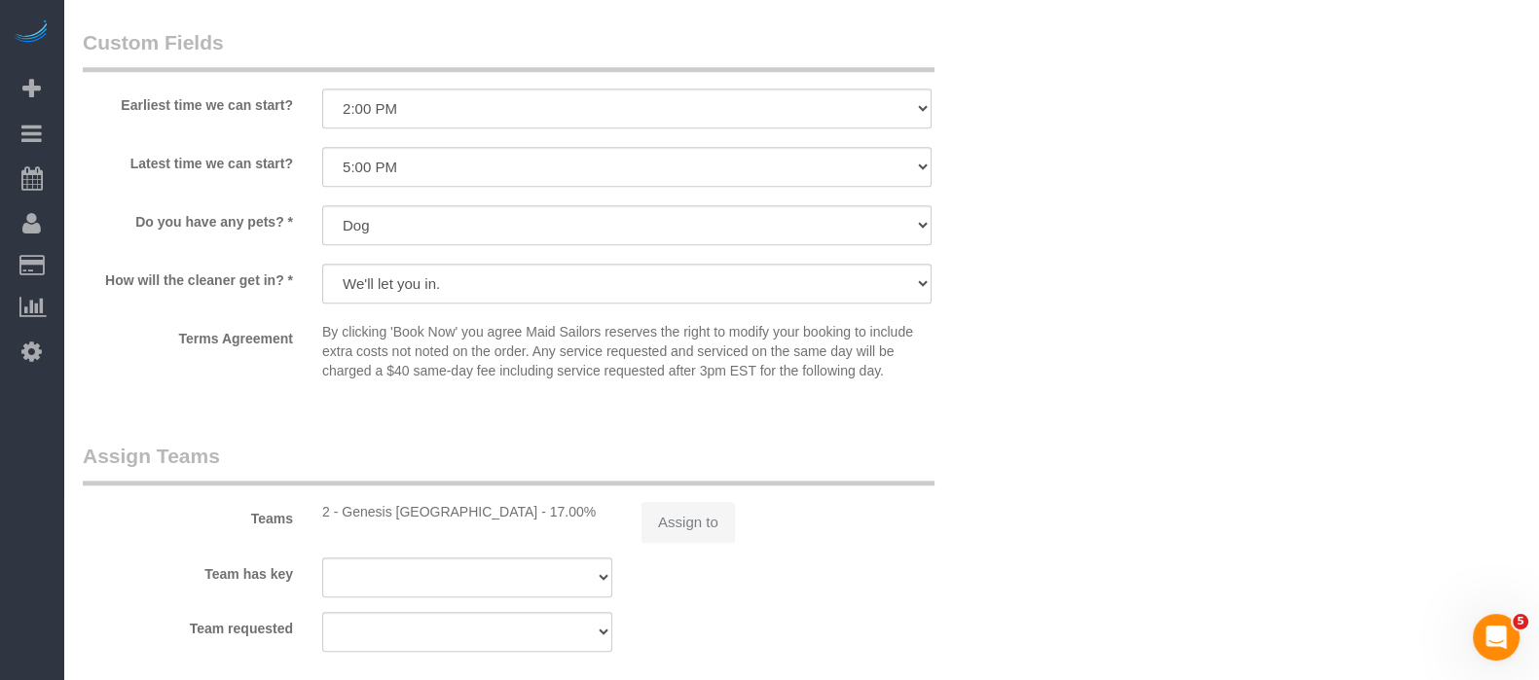
select select "spot1"
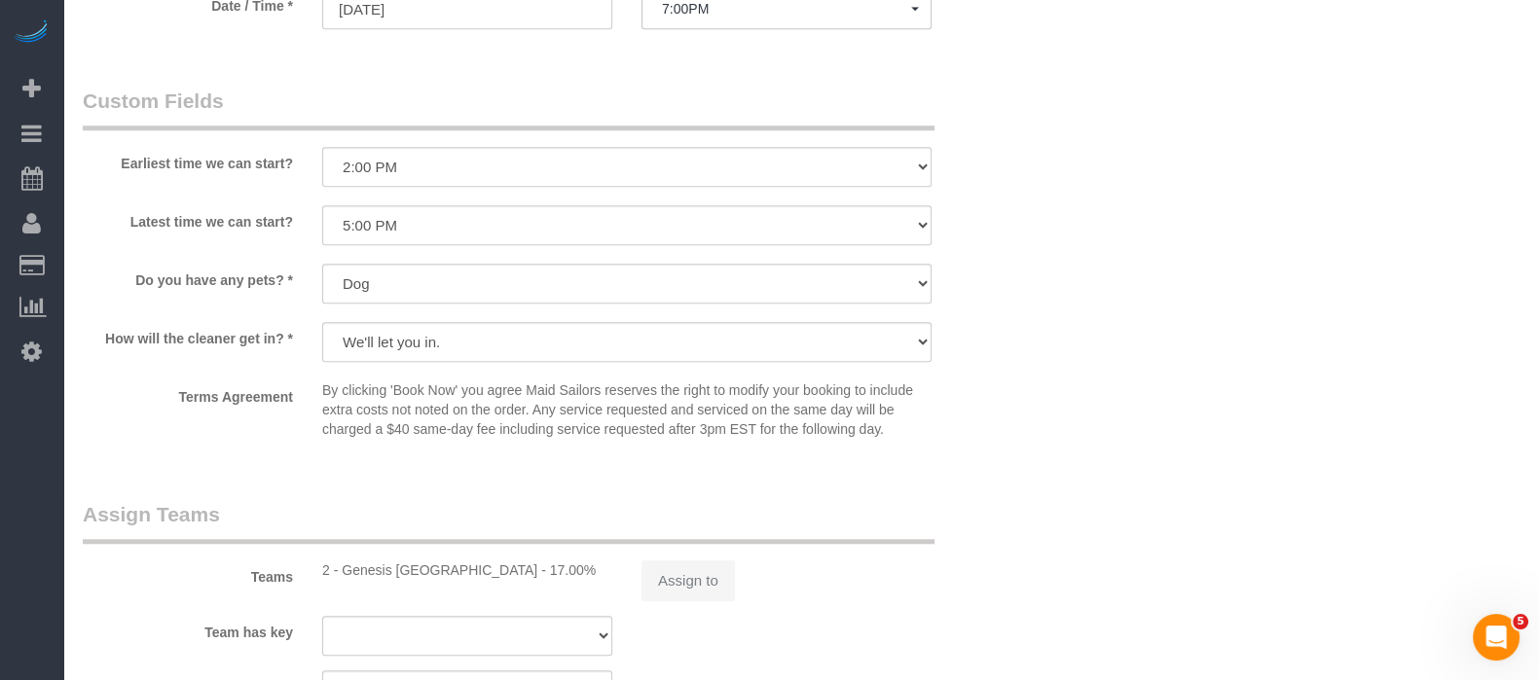
select select "object:1076"
select select "1"
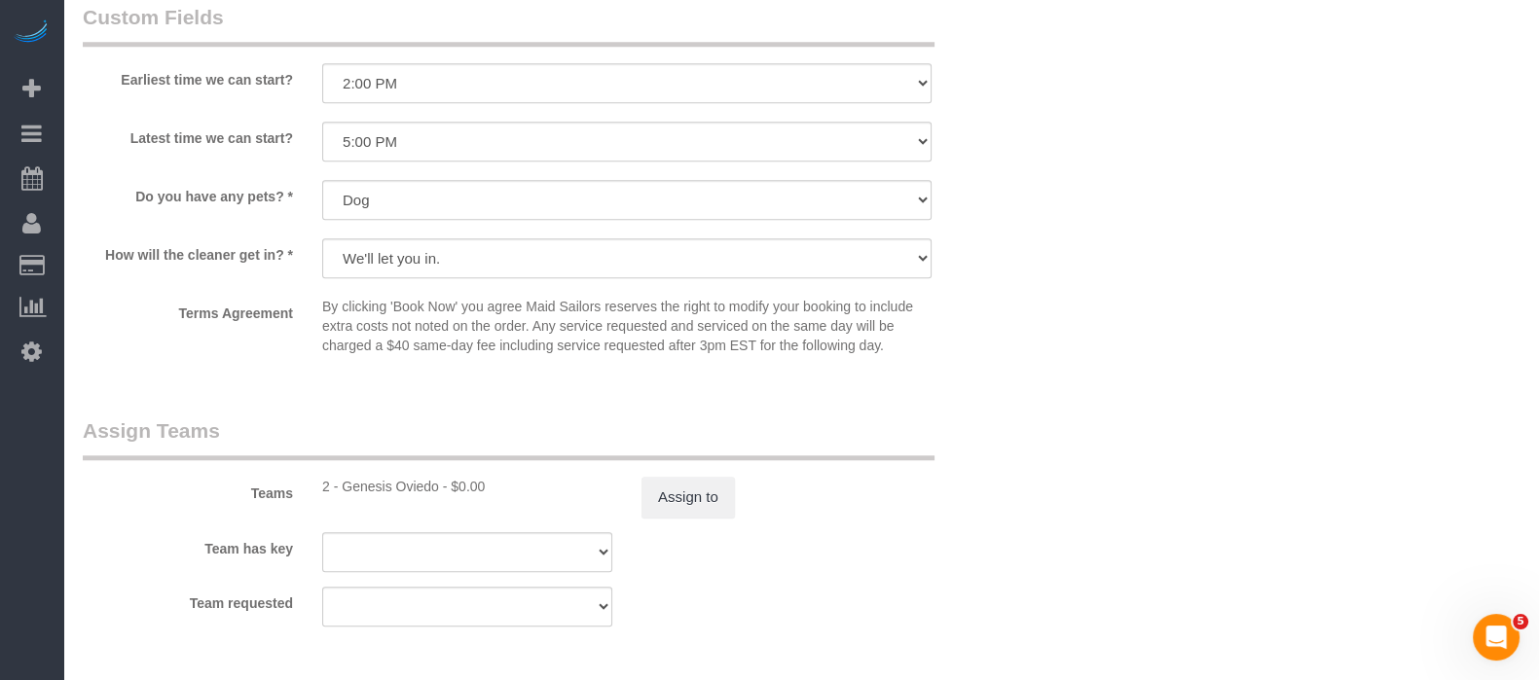
scroll to position [2282, 0]
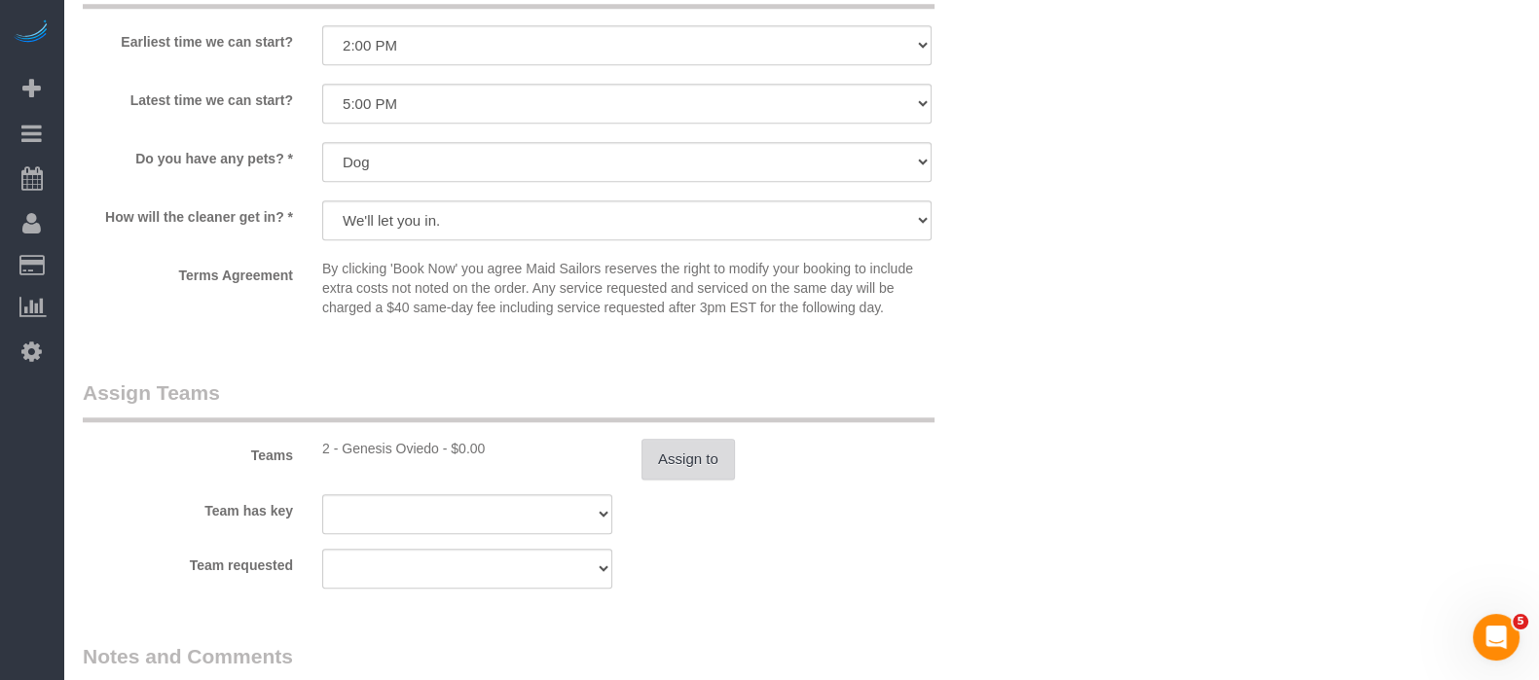
click at [692, 480] on button "Assign to" at bounding box center [687, 459] width 93 height 41
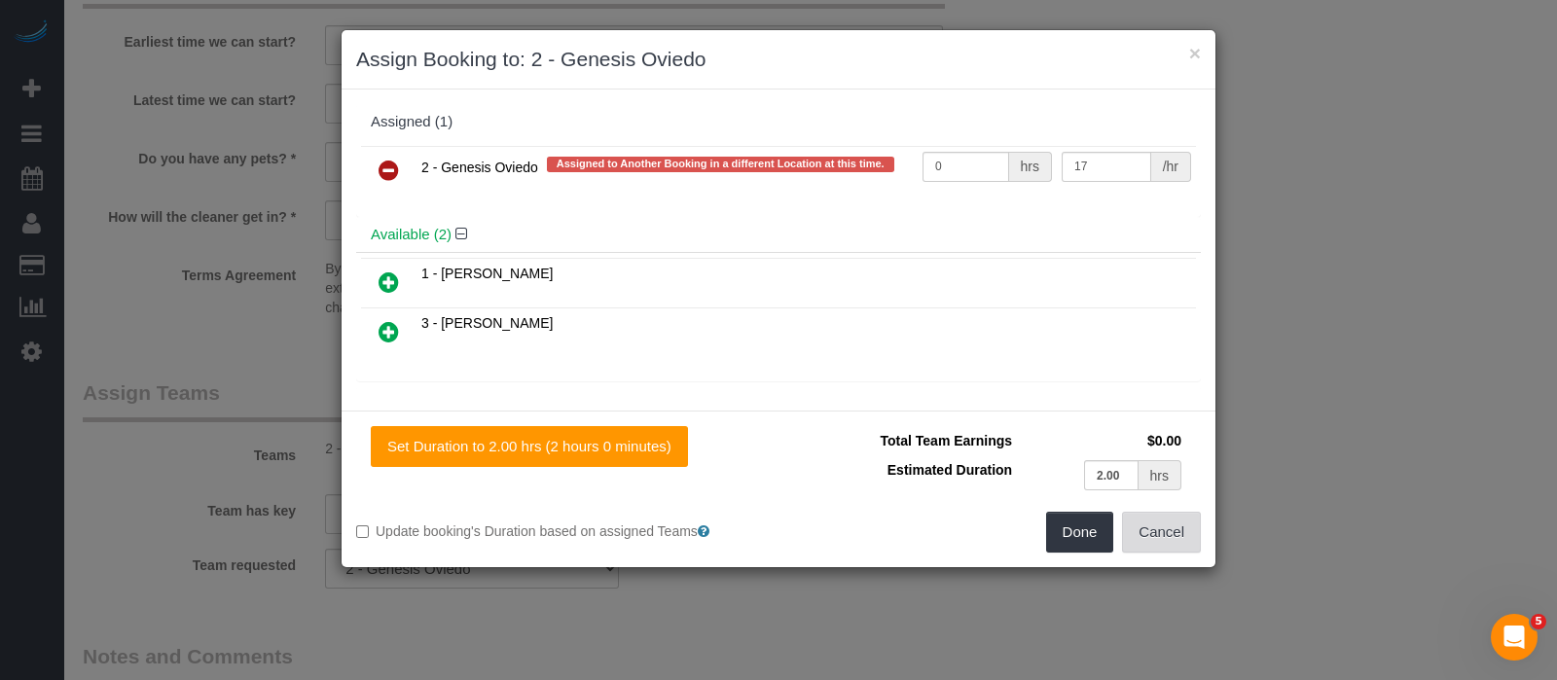
click at [1142, 527] on button "Cancel" at bounding box center [1161, 532] width 79 height 41
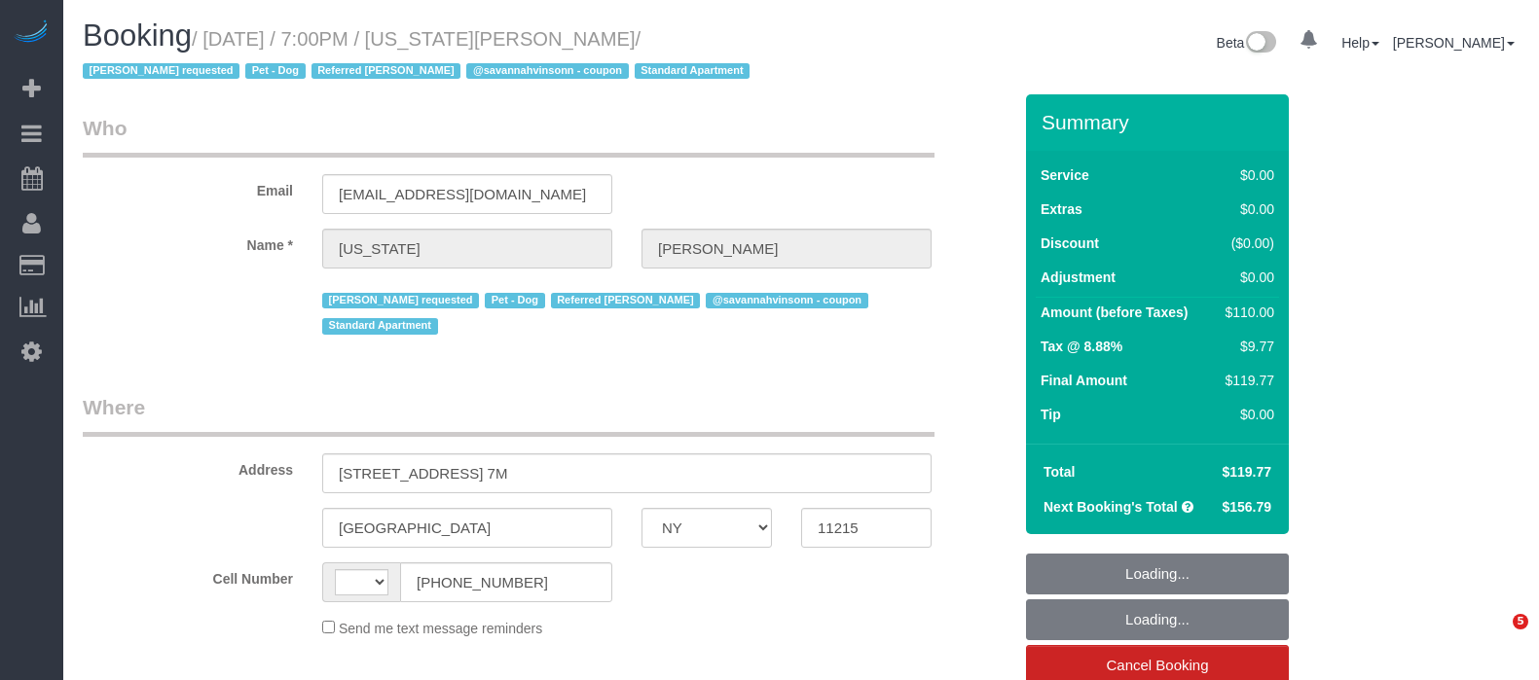
select select "NY"
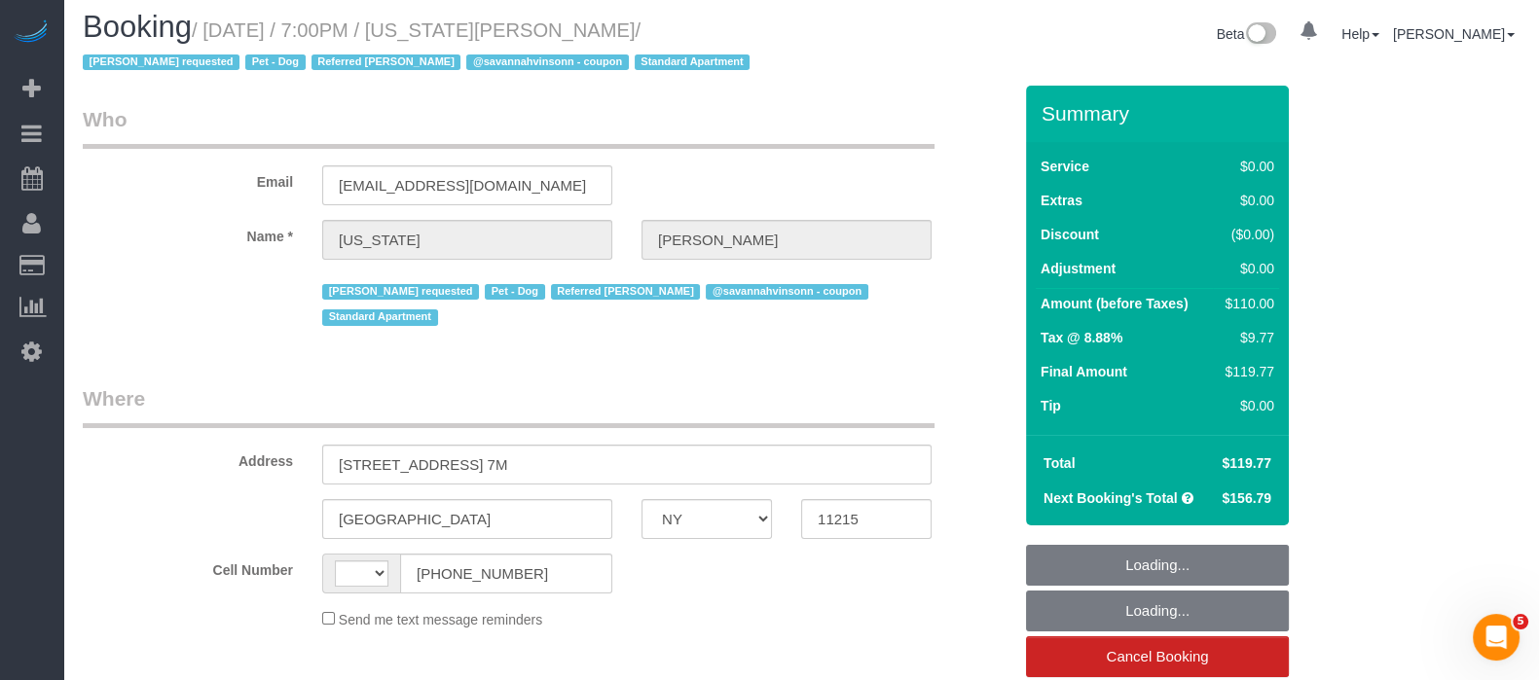
select select "string:[GEOGRAPHIC_DATA]"
select select "object:808"
select select "1"
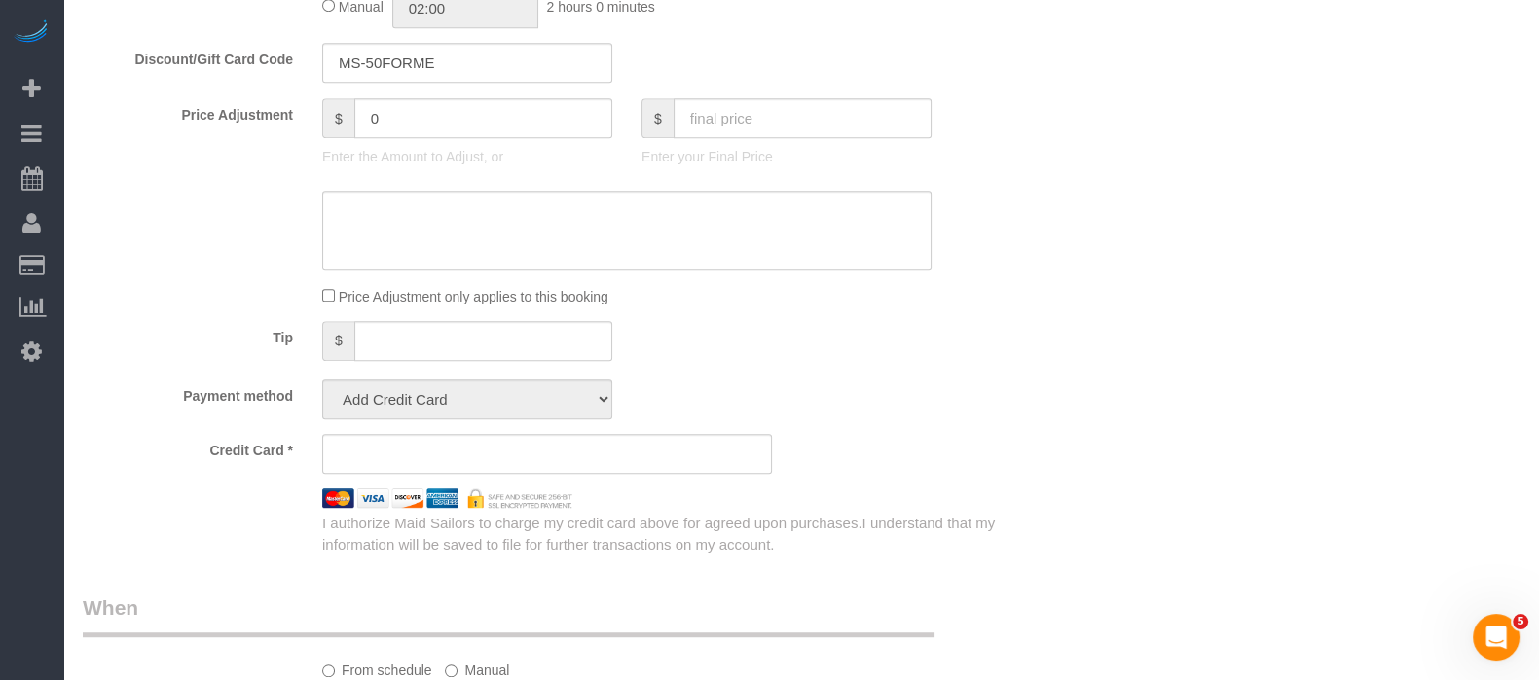
select select "string:stripe-pm_1R8R544VGloSiKo771RbQQGf"
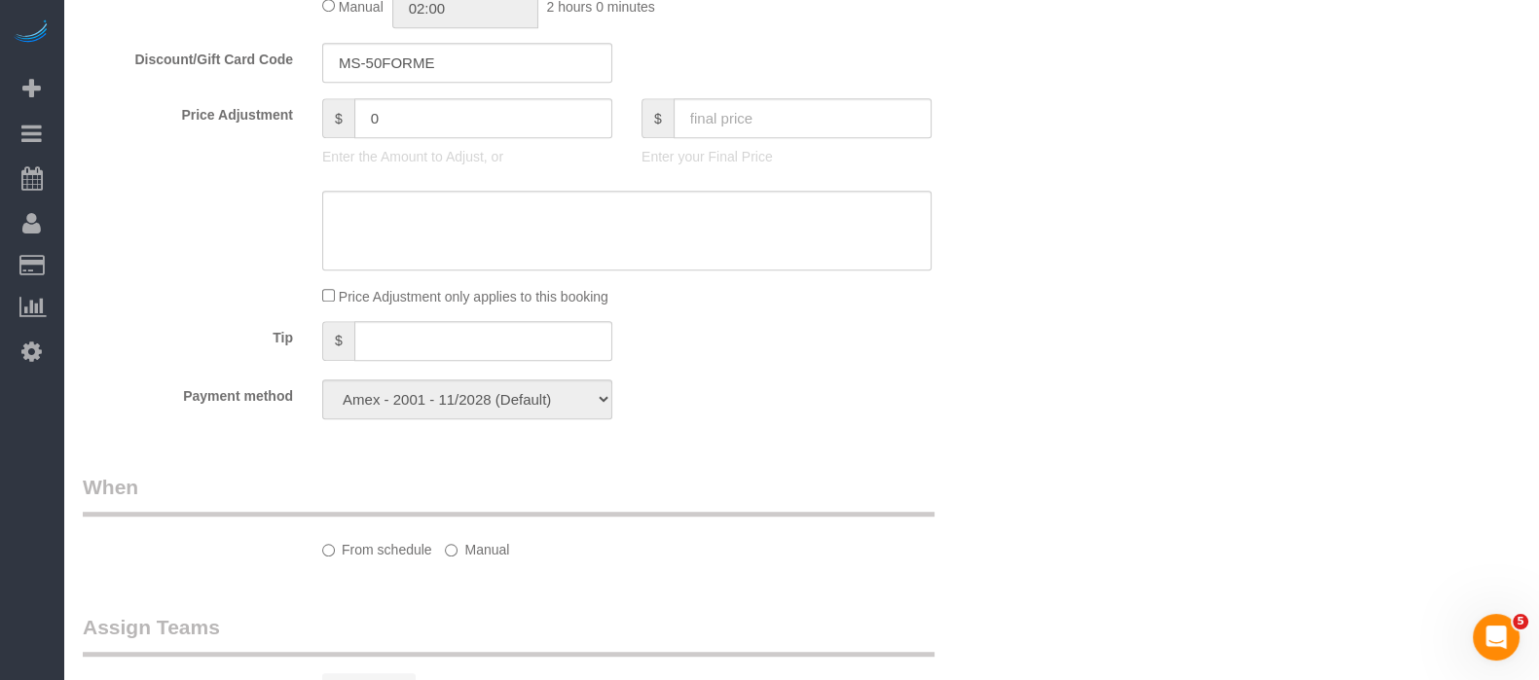
select select "spot1"
select select "number:62"
select select "number:77"
select select "number:13"
select select "number:5"
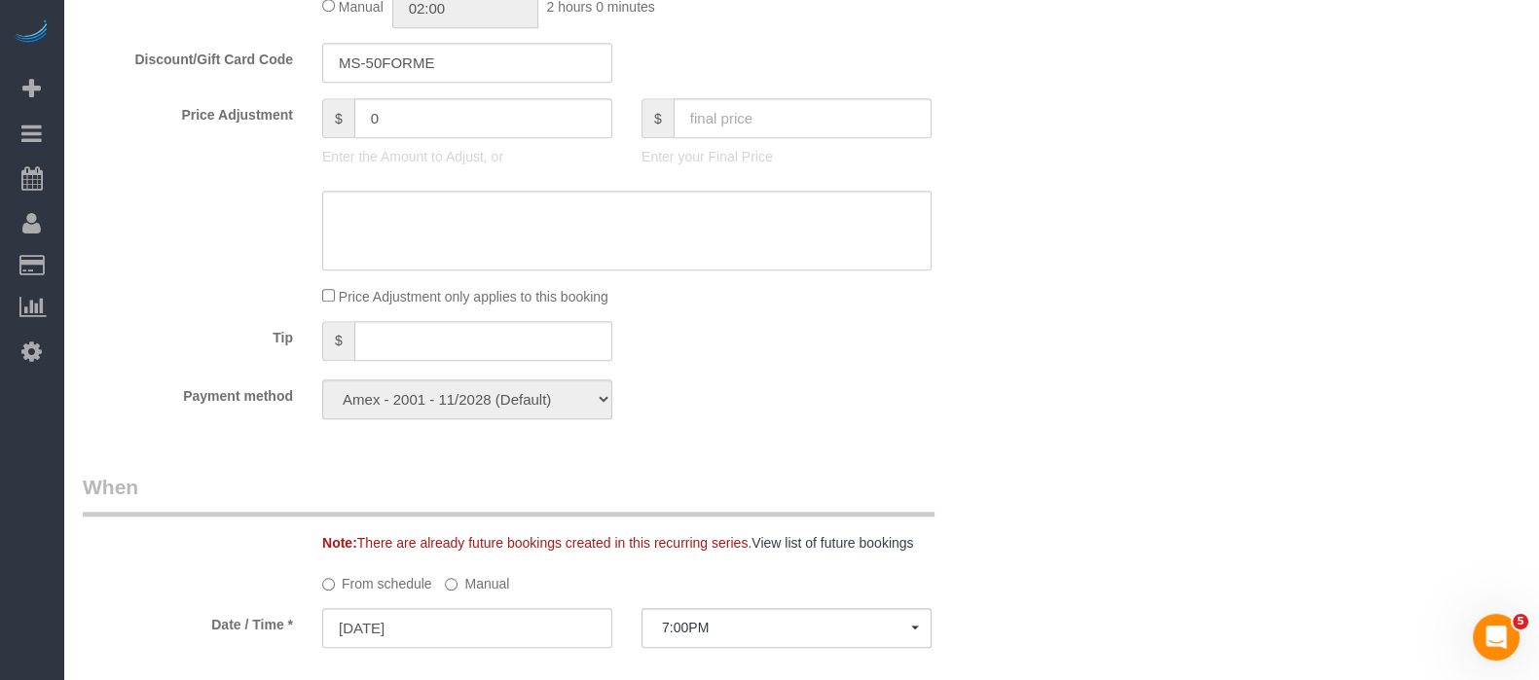
scroll to position [2697, 0]
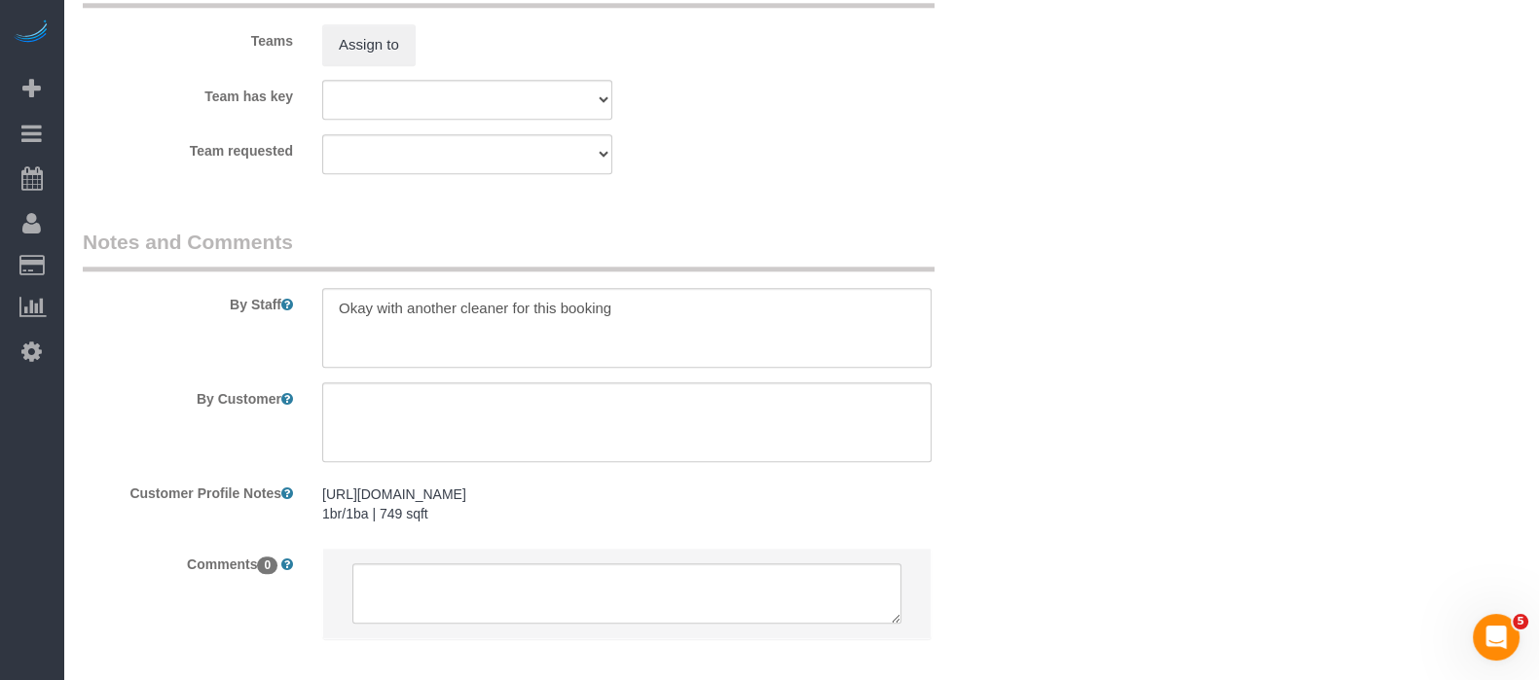
select select "object:1456"
select select "1"
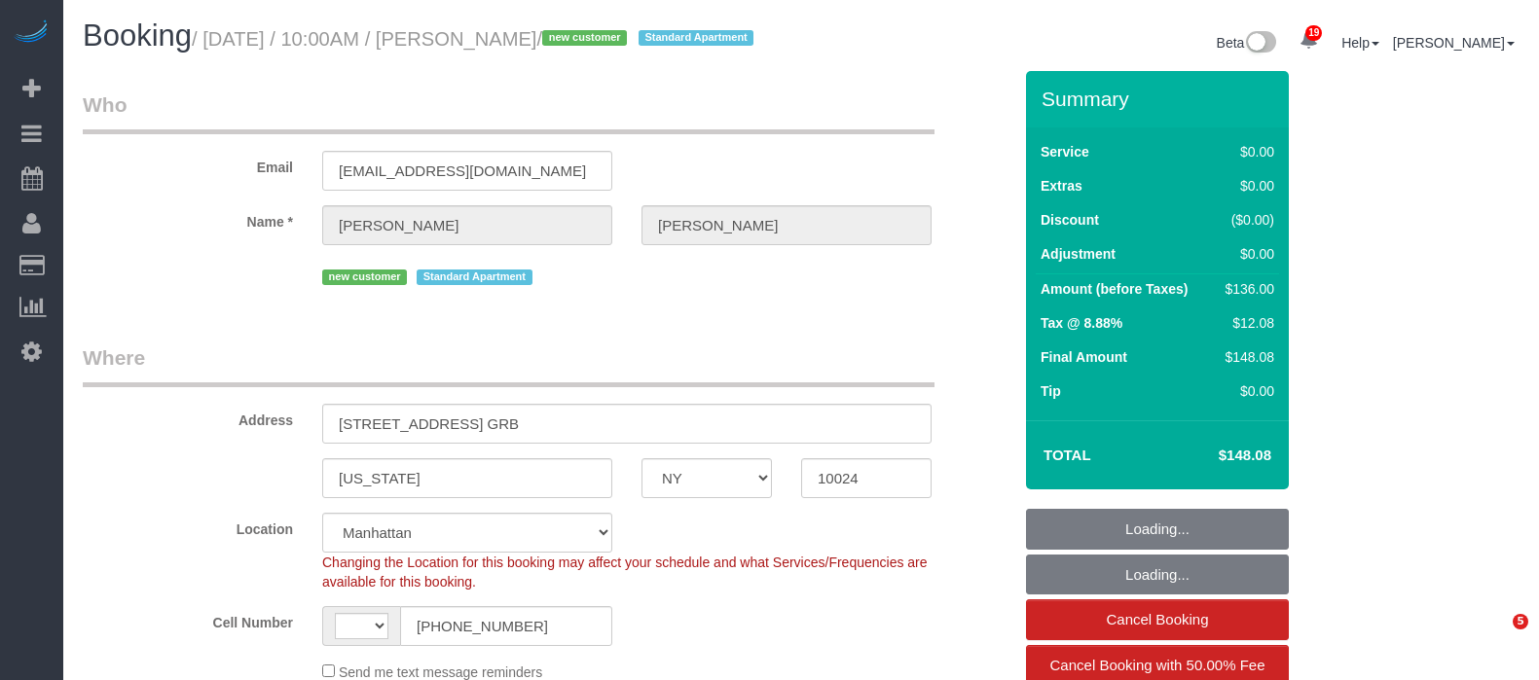
select select "NY"
select select "string:stripe-pm_1S7Kwf4VGloSiKo7PNDEgd5t"
select select "1"
select select "number:58"
select select "number:76"
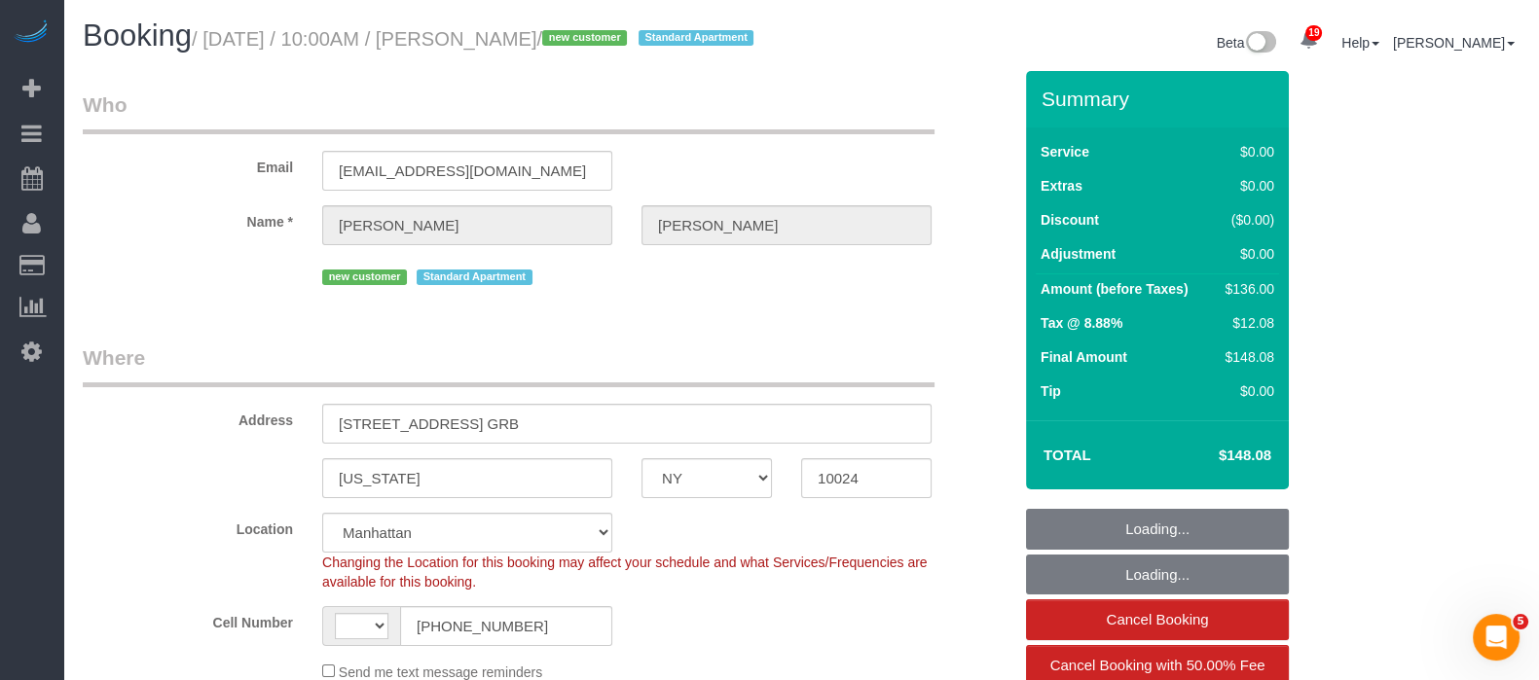
select select "number:15"
select select "number:6"
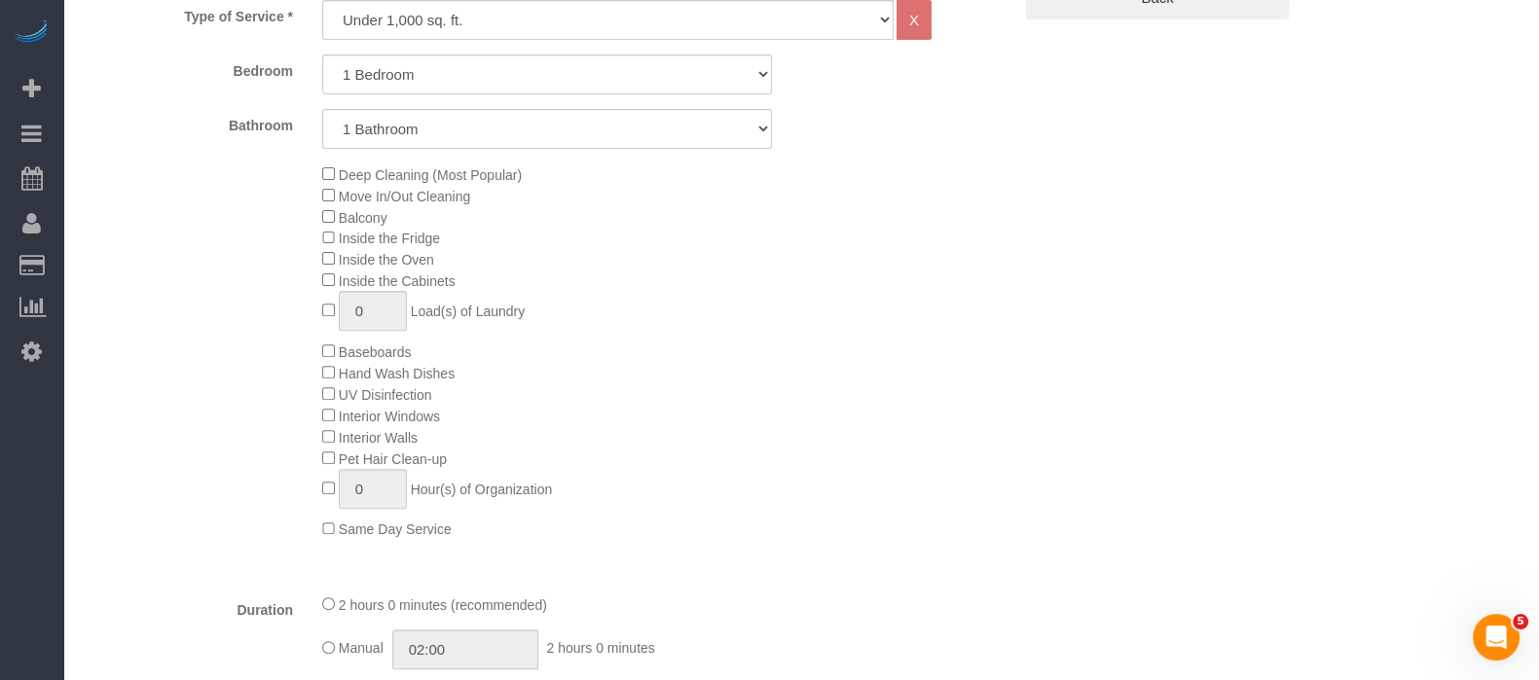
select select "string:[GEOGRAPHIC_DATA]"
select select "object:1053"
select select "spot1"
select select "1"
select select "object:1520"
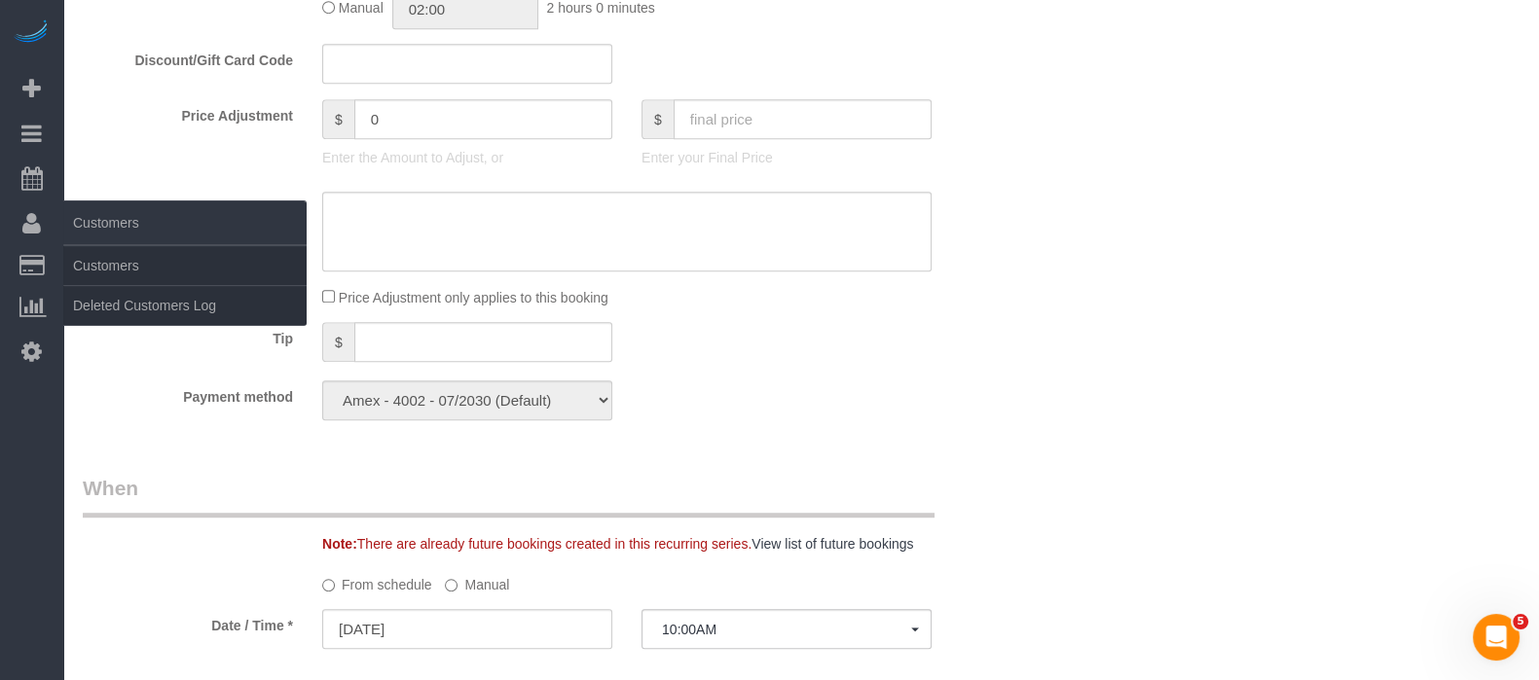
scroll to position [1460, 0]
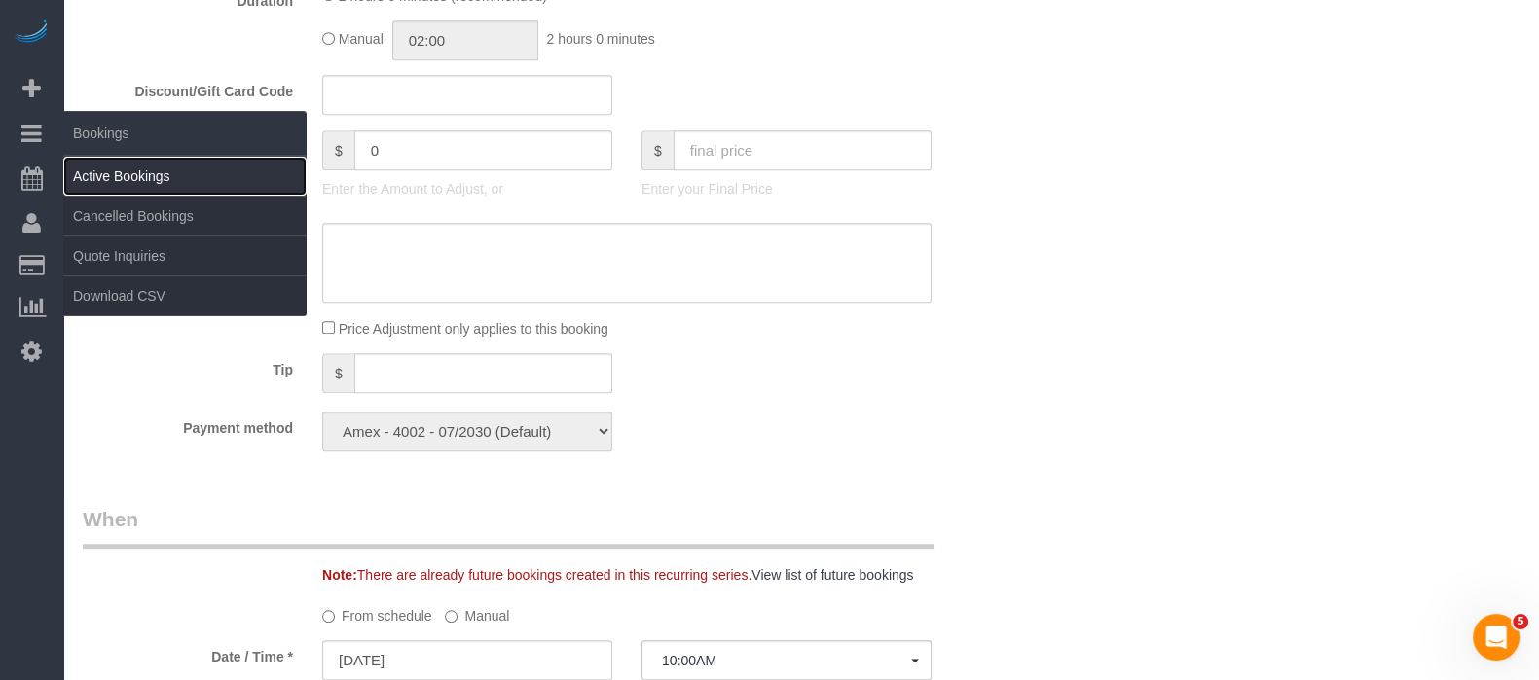
click at [131, 178] on link "Active Bookings" at bounding box center [184, 176] width 243 height 39
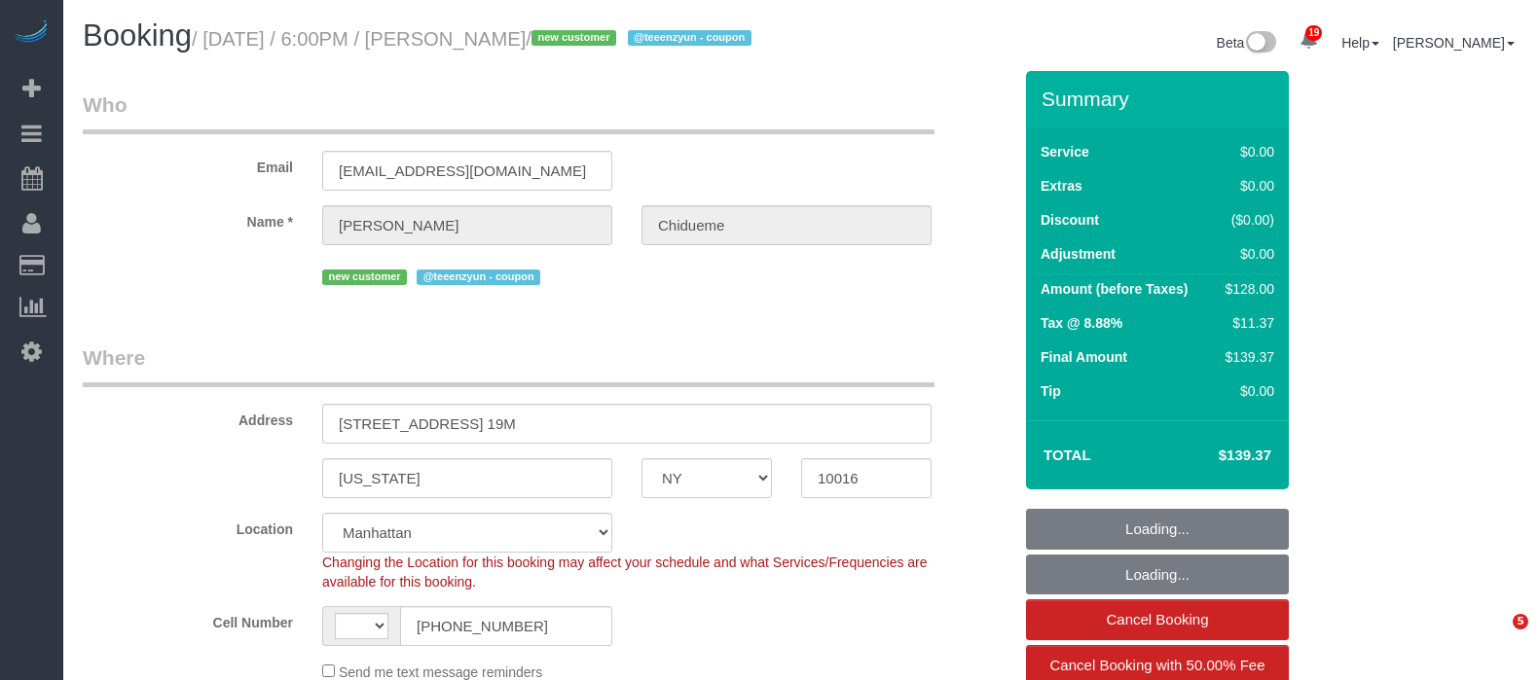
select select "NY"
select select "number:66"
select select "number:79"
select select "number:15"
select select "number:5"
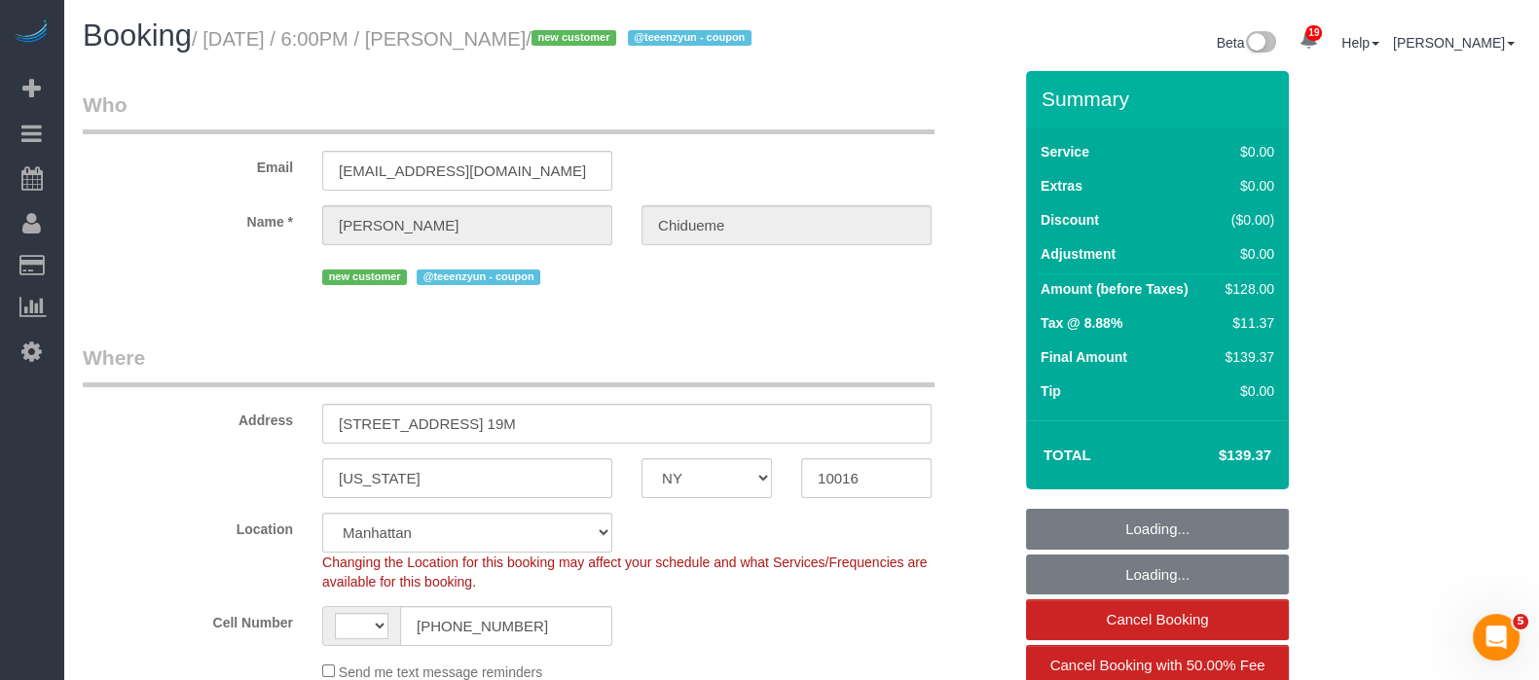
select select "object:950"
select select "string:[GEOGRAPHIC_DATA]"
select select "1"
select select "spot1"
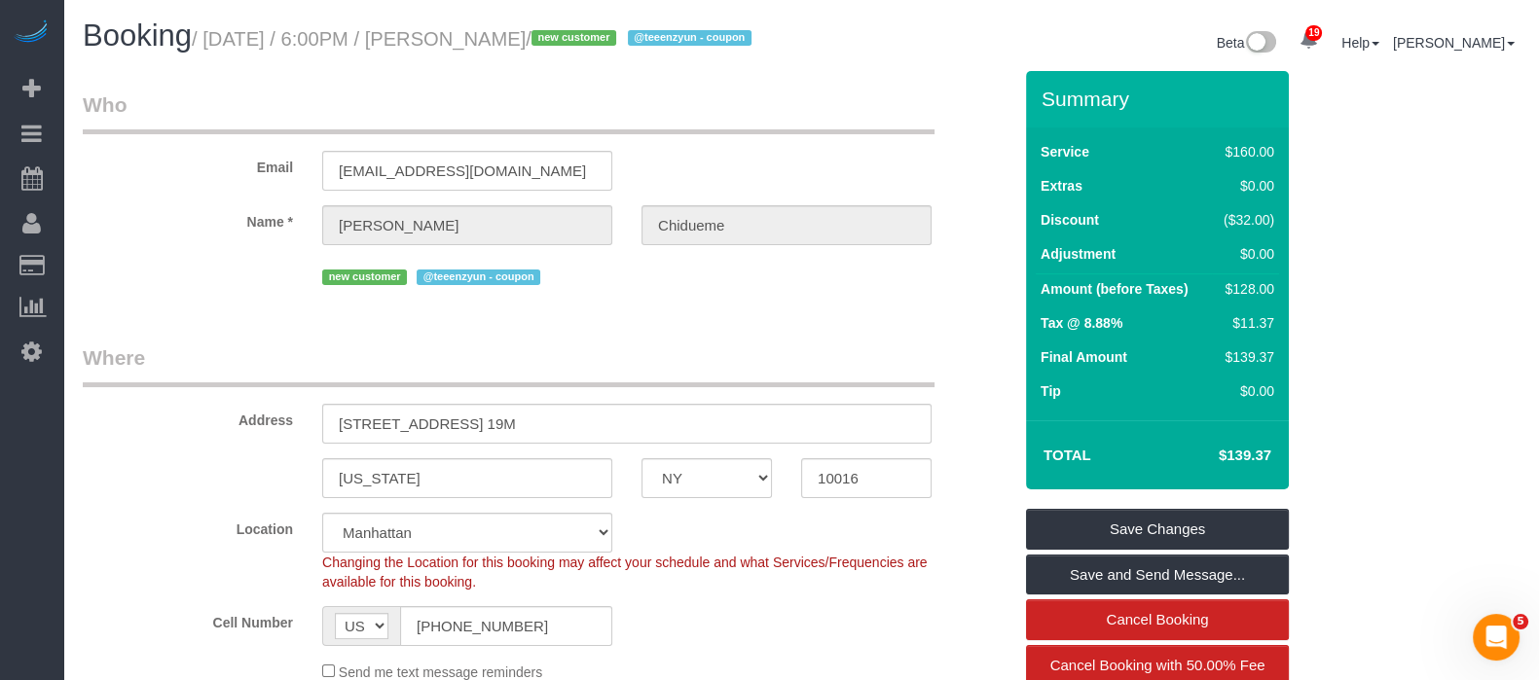
drag, startPoint x: 208, startPoint y: 36, endPoint x: 646, endPoint y: 67, distance: 439.1
click at [649, 40] on small "/ [DATE] / 6:00PM / [PERSON_NAME] / new customer @teeenzyun - coupon" at bounding box center [474, 38] width 565 height 21
copy small "September 15, 2025 / 6:00PM / Michael Chidueme"
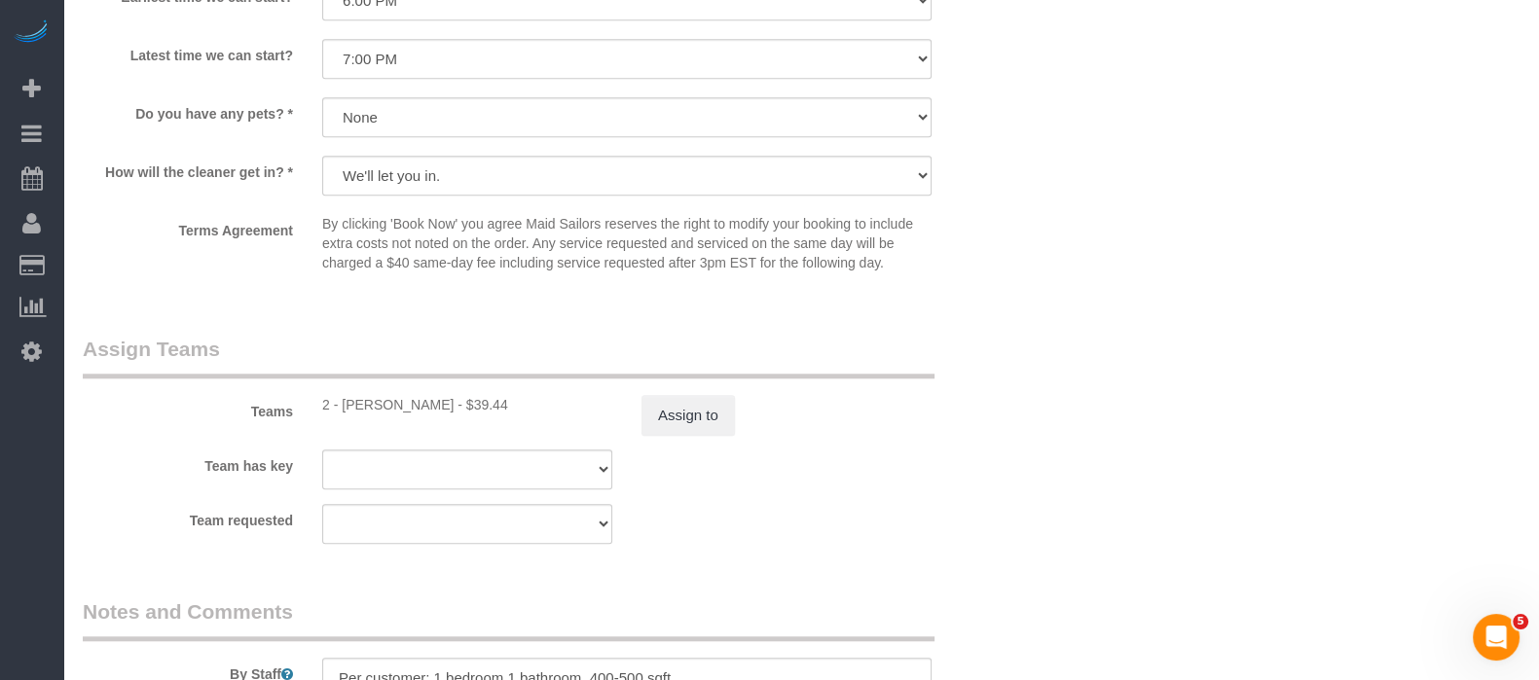
scroll to position [1392, 0]
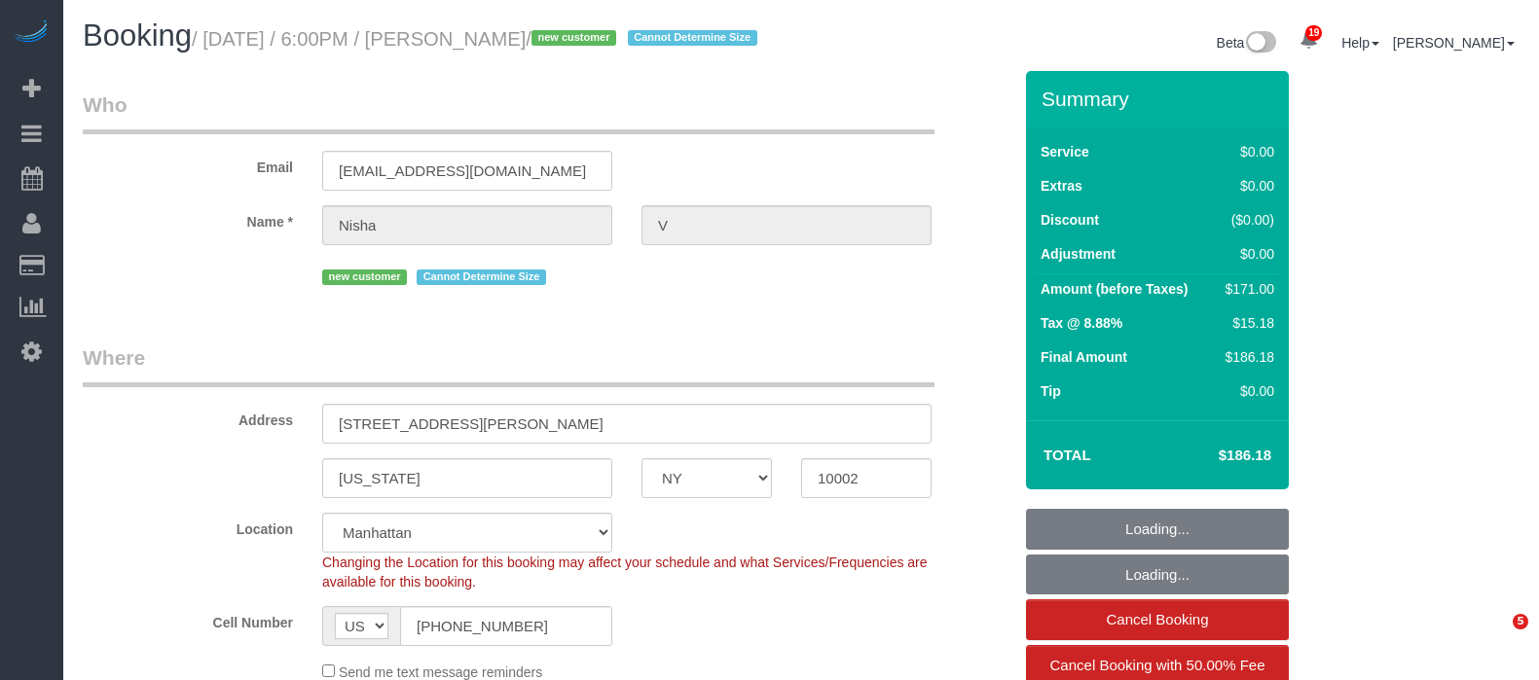
select select "NY"
select select "2"
select select "spot1"
select select "number:89"
select select "number:90"
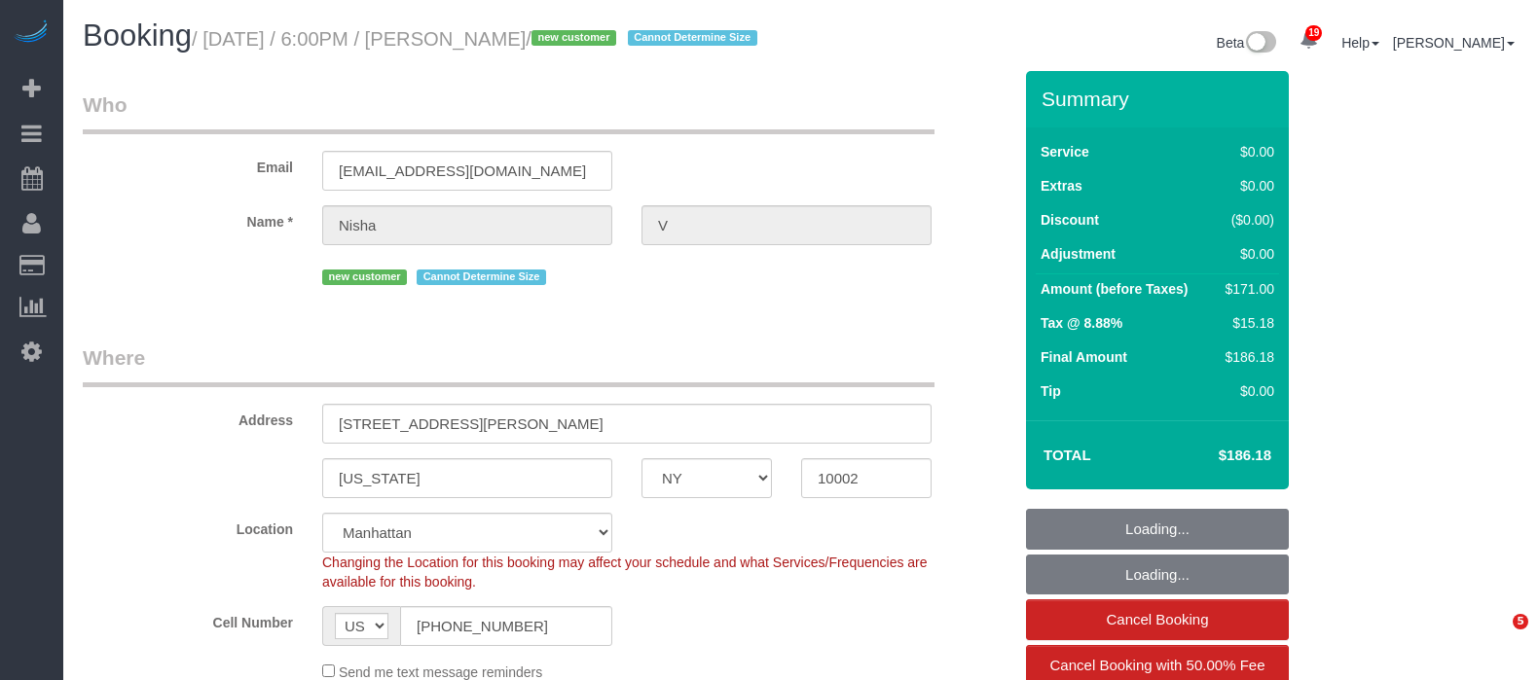
select select "number:15"
select select "number:7"
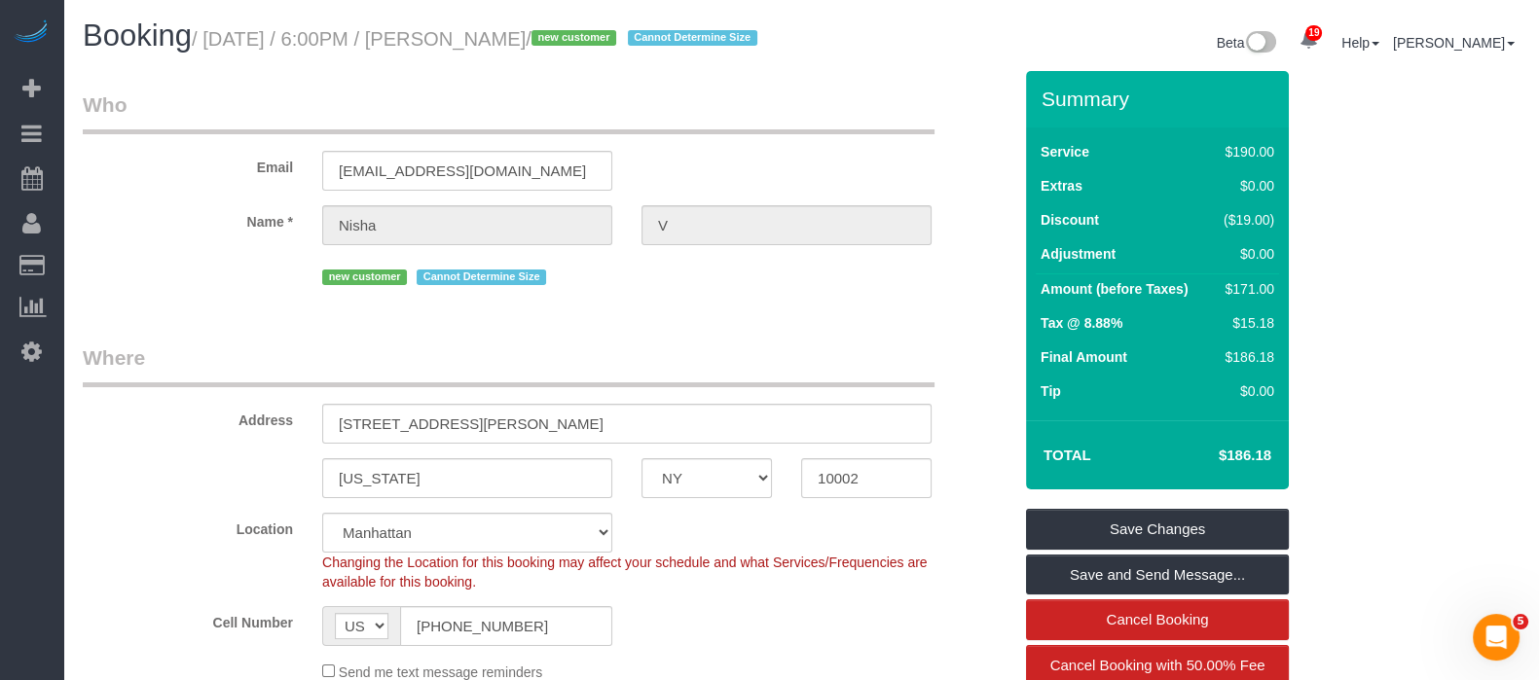
drag, startPoint x: 208, startPoint y: 33, endPoint x: 560, endPoint y: 36, distance: 351.4
click at [560, 36] on small "/ [DATE] / 6:00PM / [PERSON_NAME] / new customer Cannot Determine Size" at bounding box center [477, 38] width 571 height 21
copy small "[DATE] / 6:00PM / [PERSON_NAME]"
